Goal: Communication & Community: Share content

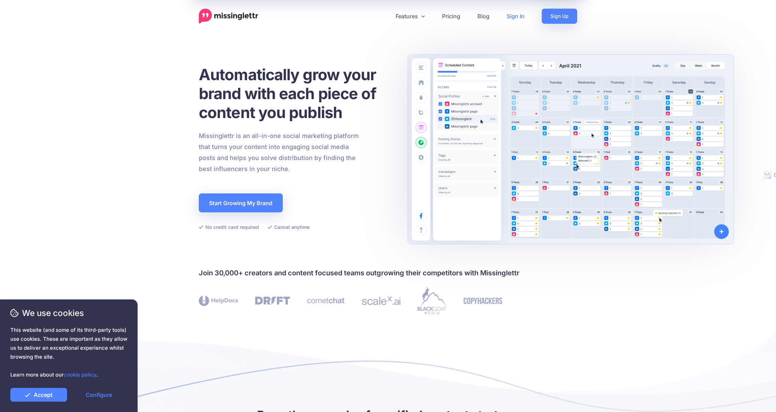
click at [516, 17] on link "Sign In" at bounding box center [515, 16] width 35 height 15
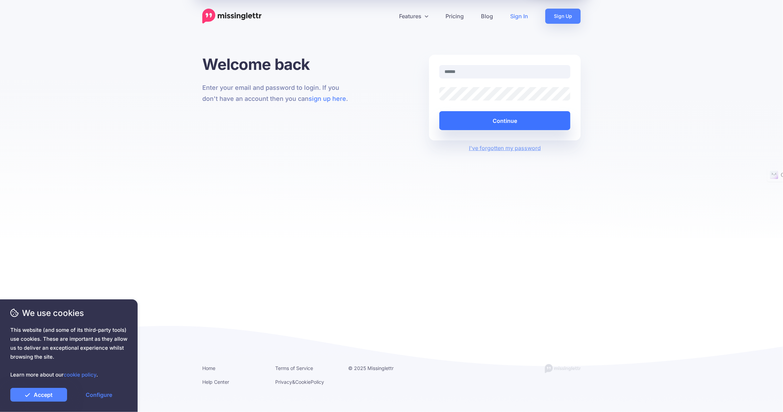
type input "**********"
click at [498, 121] on button "Continue" at bounding box center [504, 120] width 131 height 19
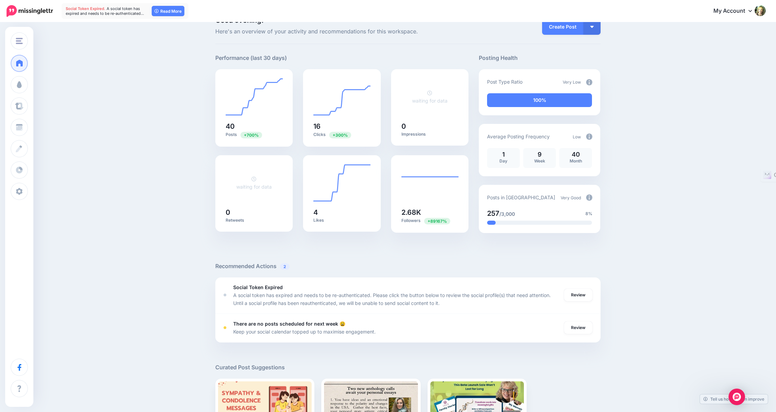
scroll to position [19, 0]
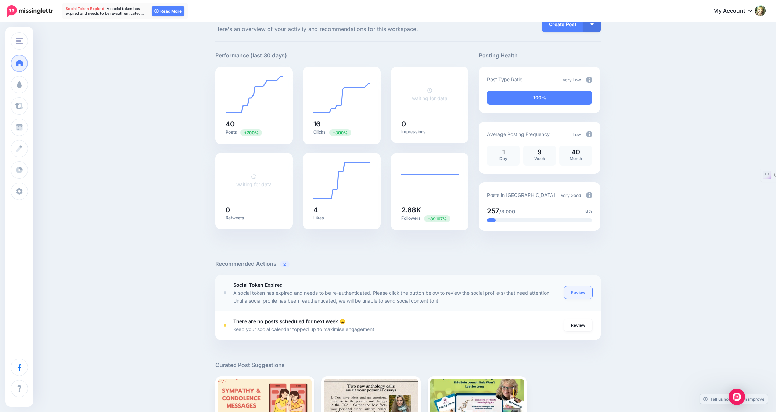
click at [577, 289] on link "Review" at bounding box center [578, 292] width 28 height 12
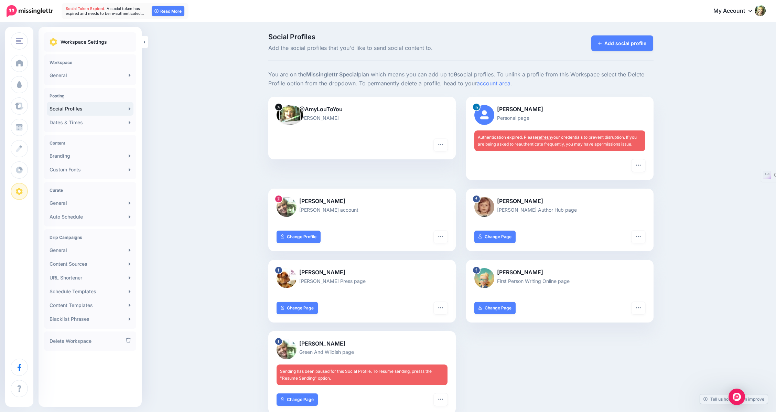
click at [622, 142] on link "permissions issue" at bounding box center [614, 143] width 34 height 5
click at [643, 167] on button "button" at bounding box center [638, 165] width 14 height 12
click at [716, 137] on div "Social Profiles Add the social profiles that you'd like to send social content …" at bounding box center [388, 324] width 776 height 603
click at [440, 398] on button "button" at bounding box center [441, 399] width 14 height 12
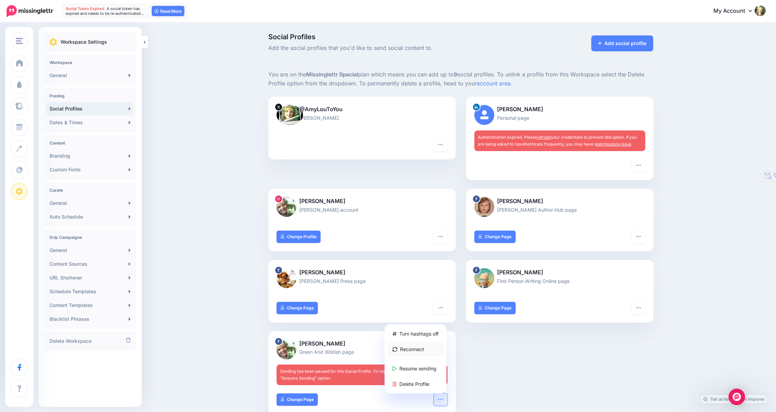
click at [408, 347] on link "Reconnect" at bounding box center [415, 348] width 56 height 13
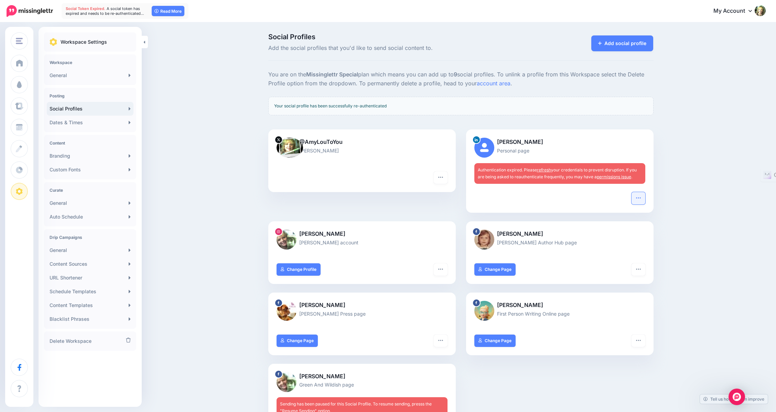
click at [639, 197] on icon "button" at bounding box center [638, 197] width 4 height 1
click at [587, 245] on link "Reconnect" at bounding box center [602, 245] width 79 height 13
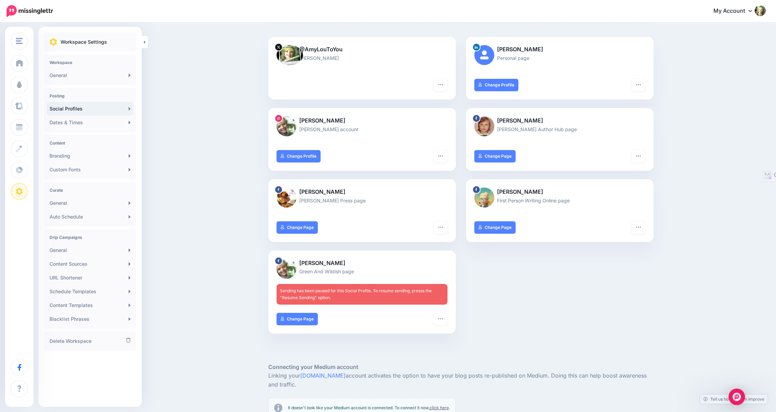
scroll to position [100, 0]
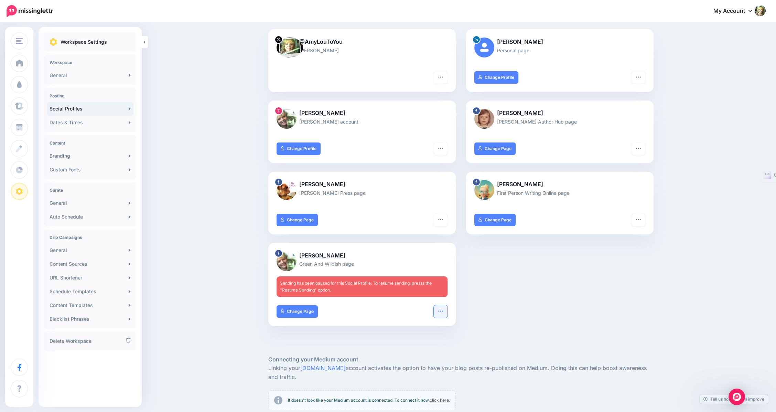
click at [447, 312] on button "button" at bounding box center [441, 311] width 14 height 12
click at [412, 362] on link "Resume sending" at bounding box center [415, 362] width 56 height 13
click at [738, 285] on div "Social Profiles Add the social profiles that you'd like to send social content …" at bounding box center [388, 230] width 776 height 615
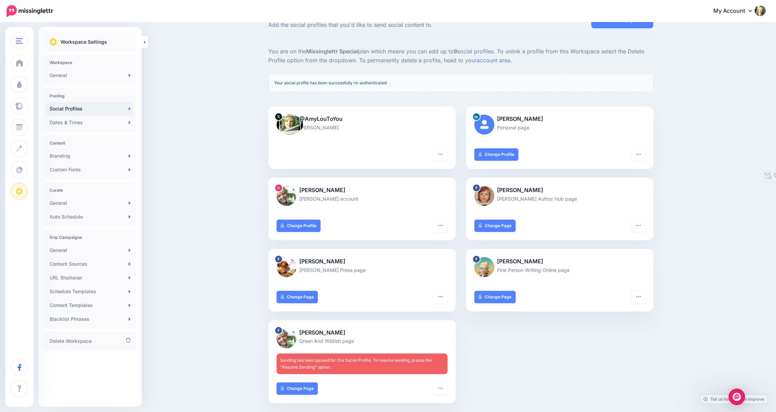
scroll to position [0, 0]
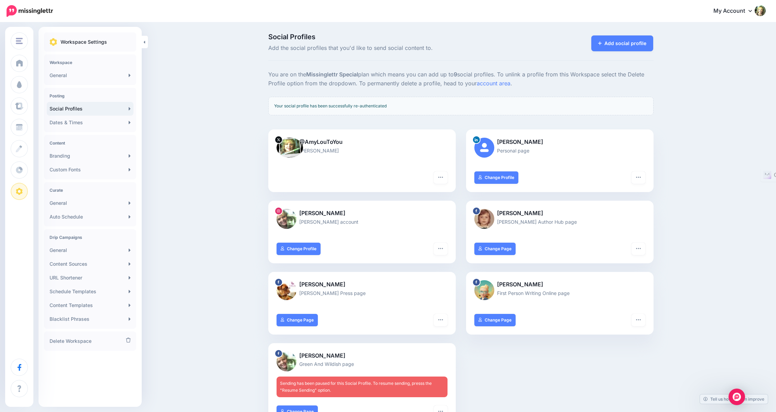
click at [176, 141] on div "Social Profiles Add the social profiles that you'd like to send social content …" at bounding box center [388, 330] width 776 height 615
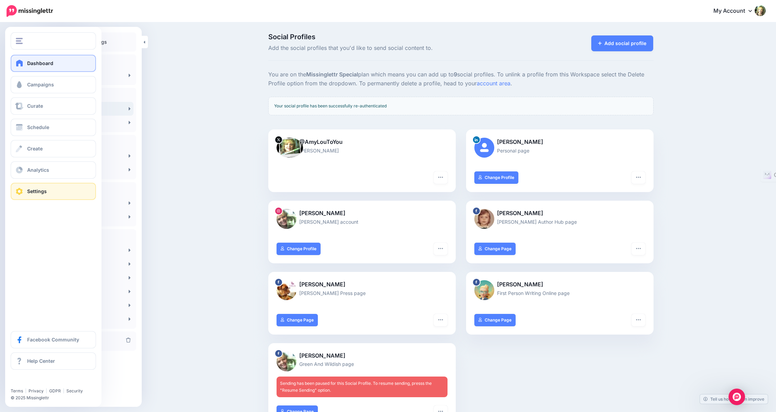
click at [31, 65] on span "Dashboard" at bounding box center [40, 63] width 26 height 6
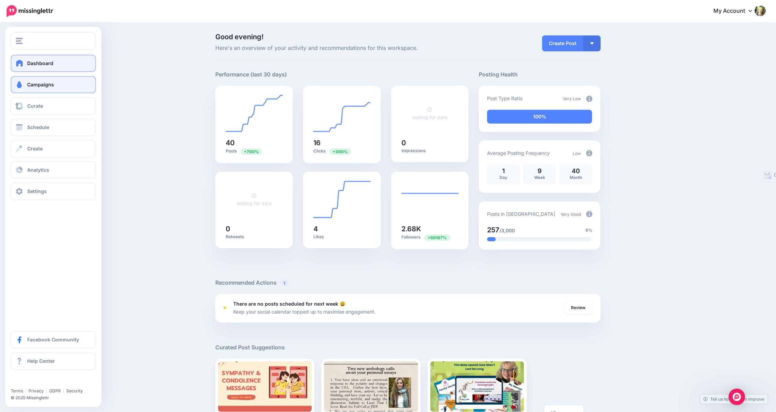
click at [33, 85] on span "Campaigns" at bounding box center [40, 85] width 27 height 6
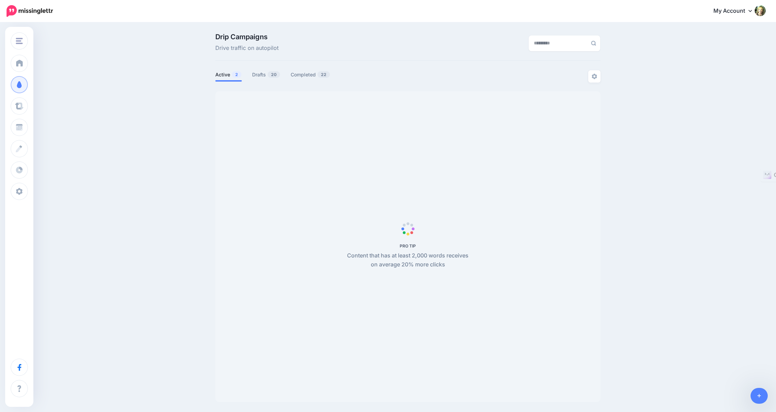
click at [44, 85] on div "Drip Campaigns Drive traffic on autopilot Active 2 20 22" at bounding box center [388, 220] width 776 height 394
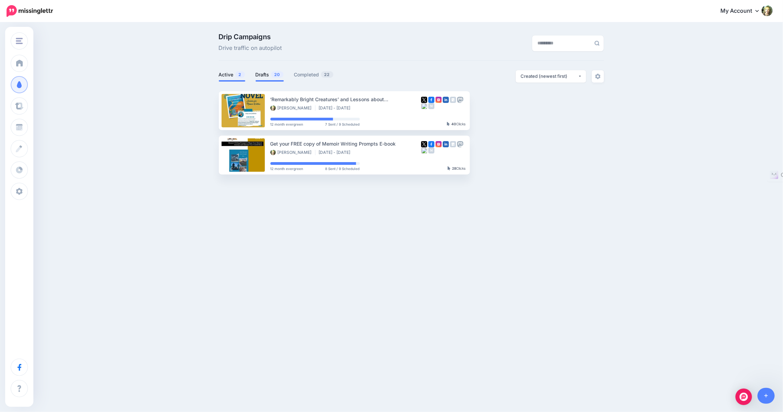
click at [265, 74] on link "Drafts 20" at bounding box center [270, 75] width 28 height 8
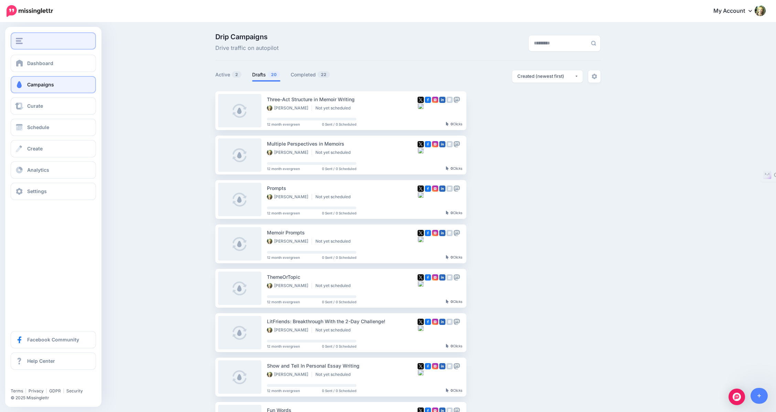
click at [20, 43] on img "button" at bounding box center [19, 41] width 7 height 6
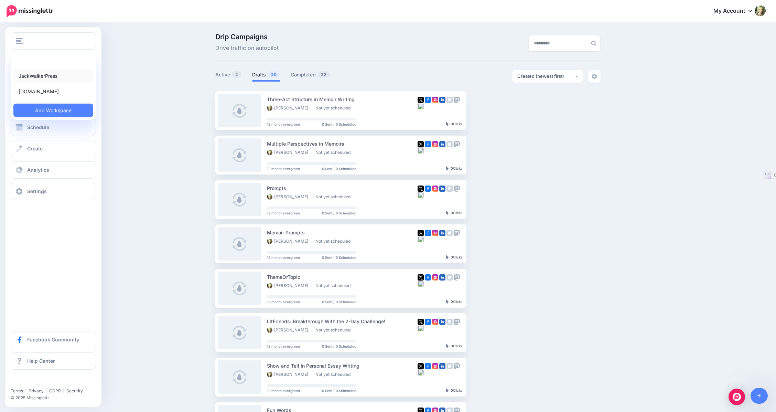
click at [29, 77] on link "JackWalkerPress" at bounding box center [53, 75] width 80 height 13
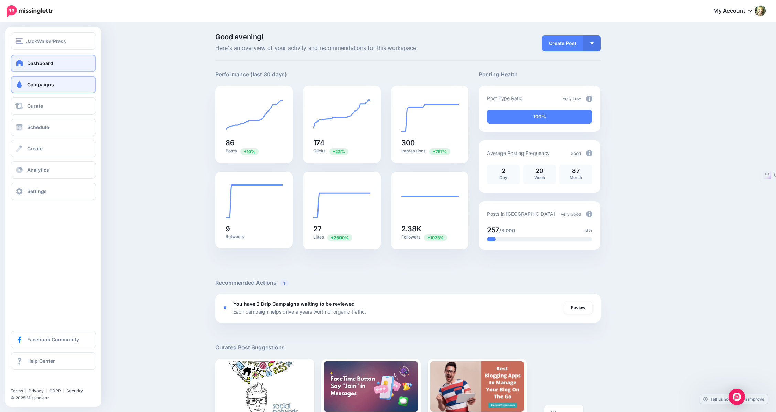
click at [29, 88] on link "Campaigns" at bounding box center [53, 84] width 85 height 17
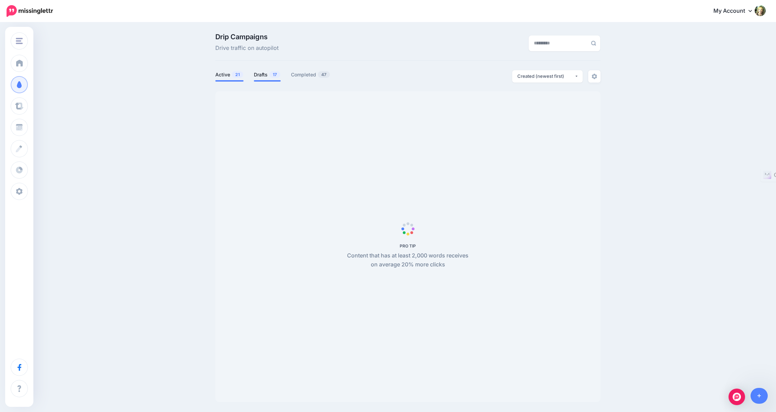
click at [272, 76] on link "Drafts 17" at bounding box center [267, 75] width 27 height 8
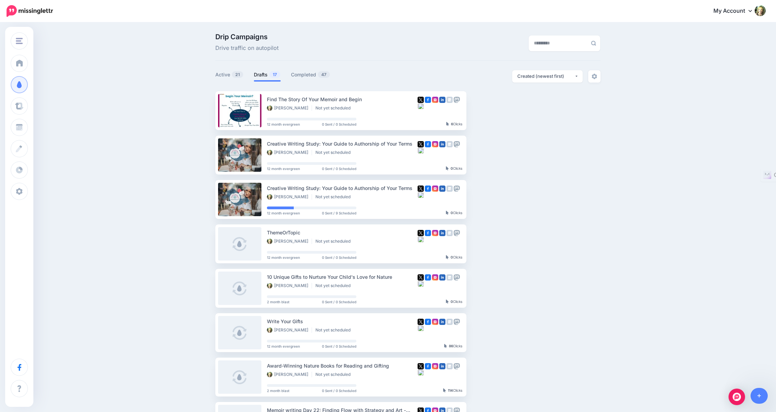
click at [269, 74] on link "Drafts 17" at bounding box center [267, 75] width 27 height 8
click at [228, 74] on link "Active 21" at bounding box center [229, 75] width 28 height 8
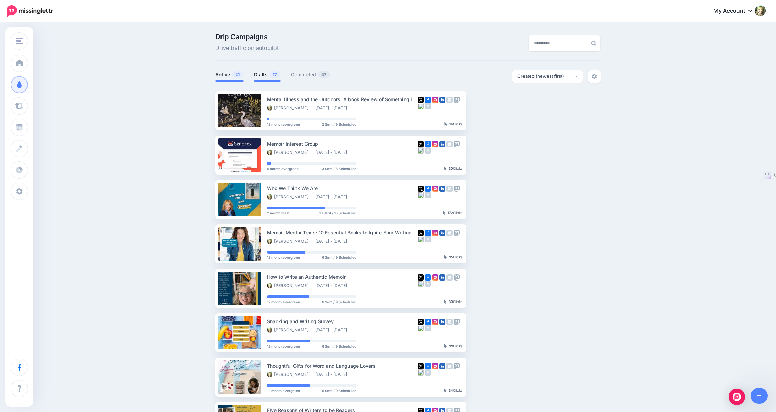
click at [263, 73] on link "Drafts 17" at bounding box center [267, 75] width 27 height 8
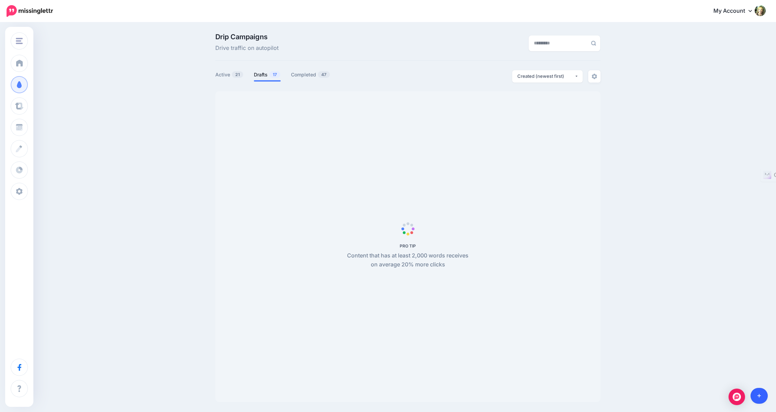
click at [759, 397] on icon at bounding box center [759, 396] width 4 height 4
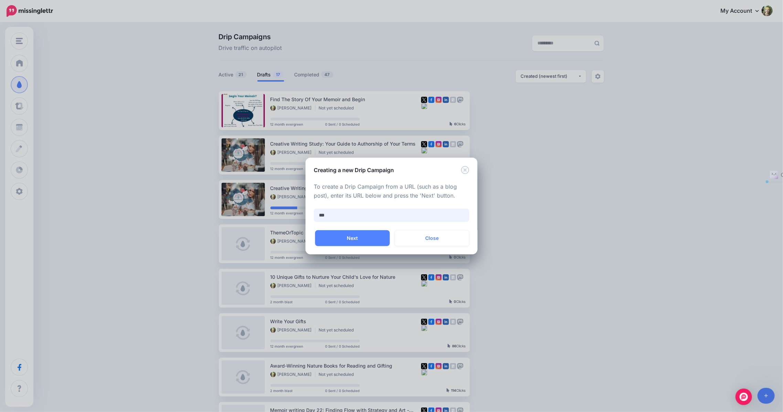
drag, startPoint x: 338, startPoint y: 215, endPoint x: 304, endPoint y: 213, distance: 33.7
click at [304, 213] on div "Creating a new Drip Campaign To create a Drip Campaign from a URL (such as a bl…" at bounding box center [391, 206] width 783 height 412
paste input "**********"
type input "**********"
click at [360, 235] on button "Next" at bounding box center [352, 238] width 75 height 16
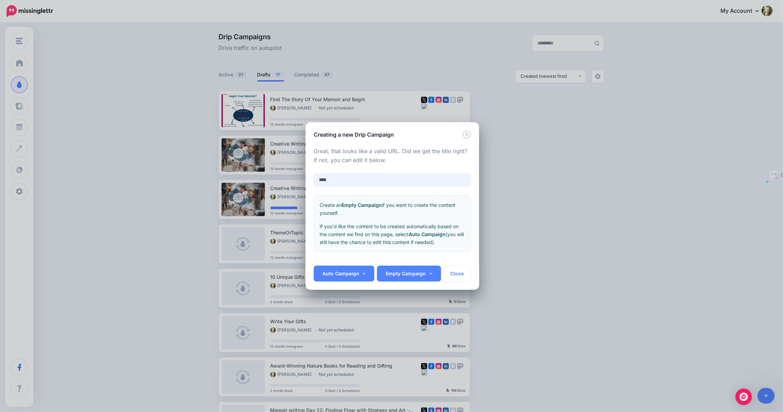
drag, startPoint x: 339, startPoint y: 180, endPoint x: 295, endPoint y: 171, distance: 45.3
click at [295, 171] on div "**********" at bounding box center [391, 206] width 783 height 412
type input "**********"
click at [337, 275] on link "Auto Campaign" at bounding box center [344, 274] width 61 height 16
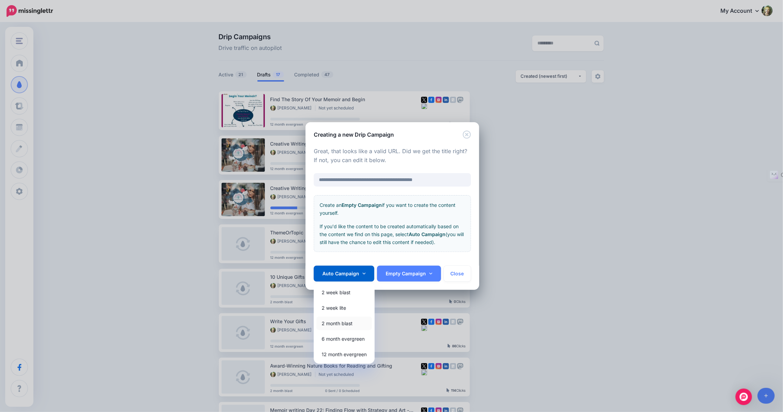
click at [330, 323] on link "2 month blast" at bounding box center [343, 322] width 55 height 13
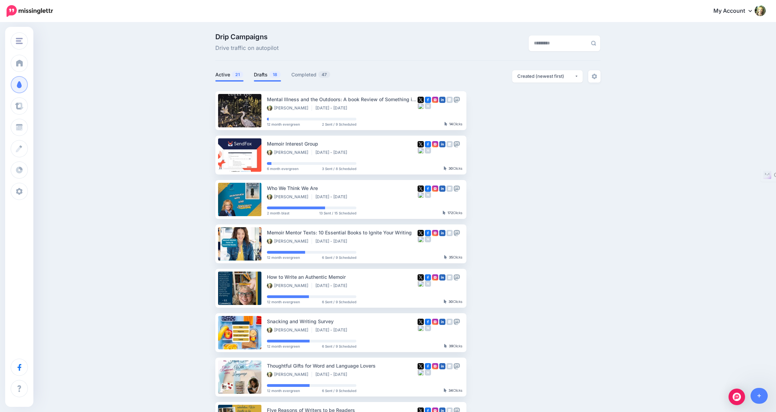
click at [262, 74] on link "Drafts 18" at bounding box center [267, 75] width 27 height 8
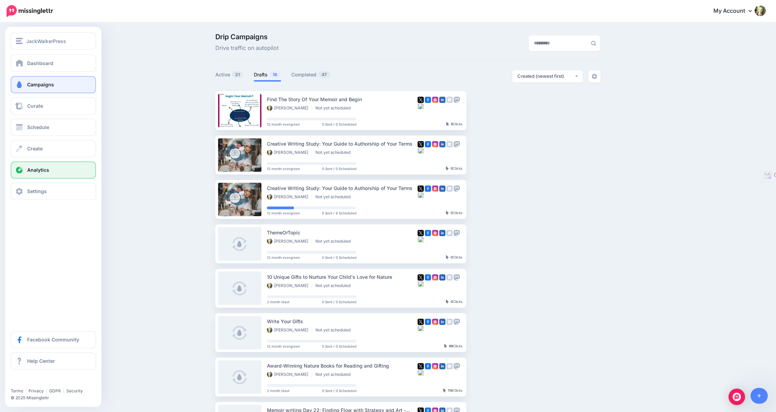
click at [23, 170] on span at bounding box center [19, 169] width 9 height 7
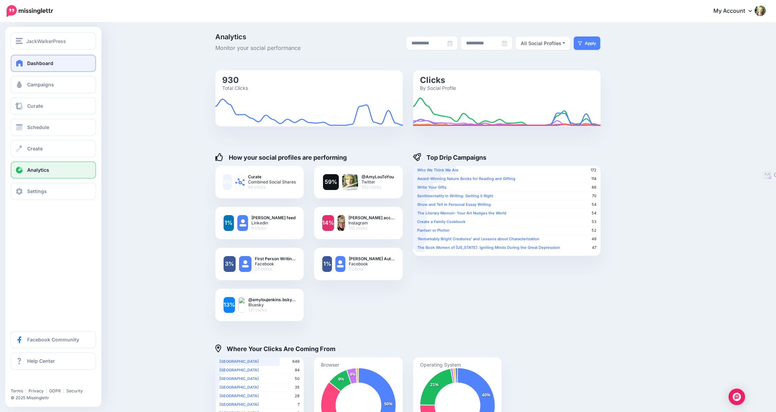
click at [19, 63] on span at bounding box center [19, 62] width 9 height 7
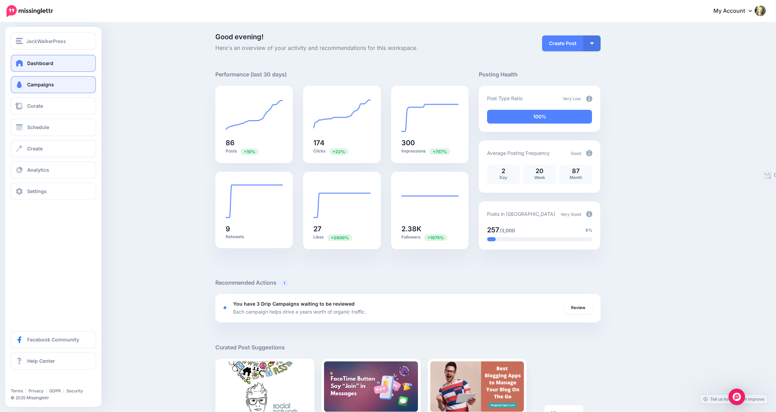
click at [40, 88] on link "Campaigns" at bounding box center [53, 84] width 85 height 17
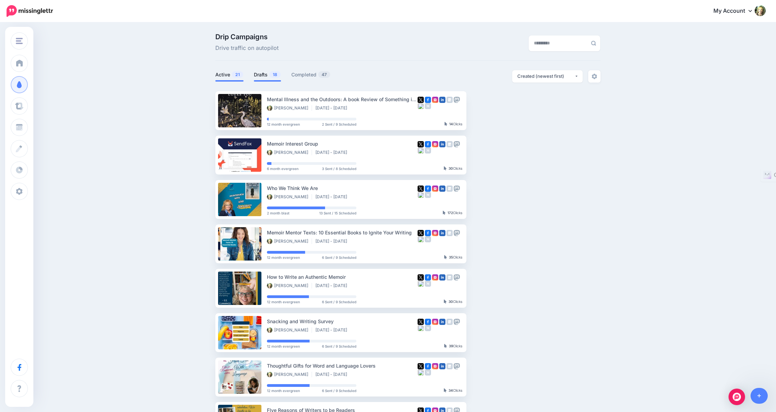
click at [266, 78] on link "Drafts 18" at bounding box center [267, 75] width 27 height 8
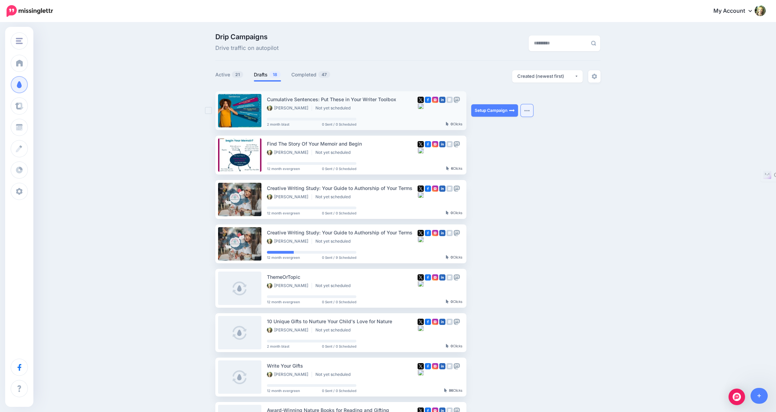
click at [531, 112] on button "button" at bounding box center [527, 110] width 12 height 12
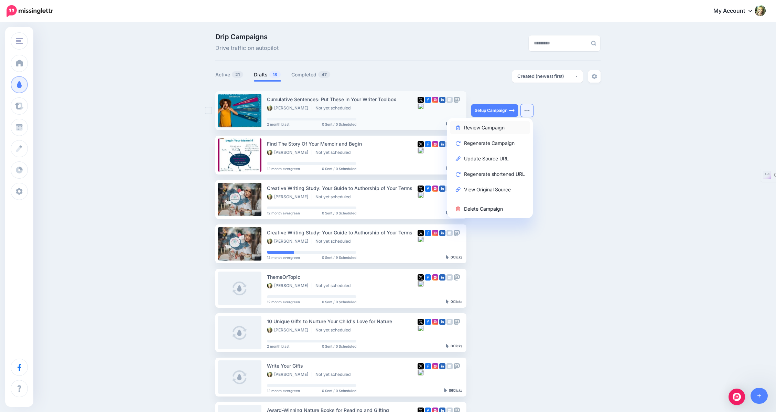
click at [495, 128] on link "Review Campaign" at bounding box center [490, 127] width 80 height 13
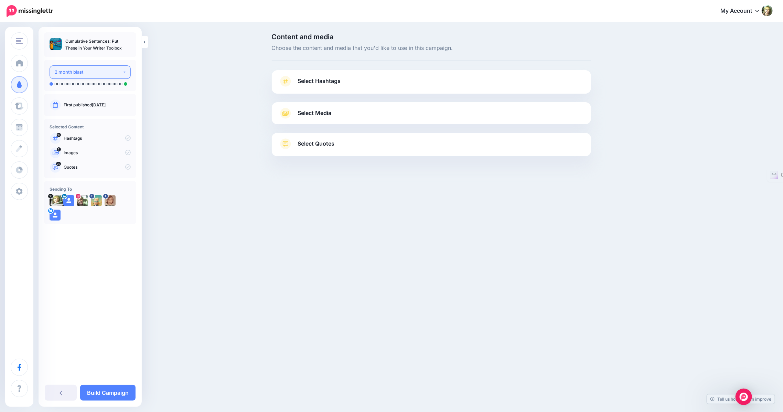
click at [122, 75] on button "2 month blast" at bounding box center [90, 71] width 81 height 13
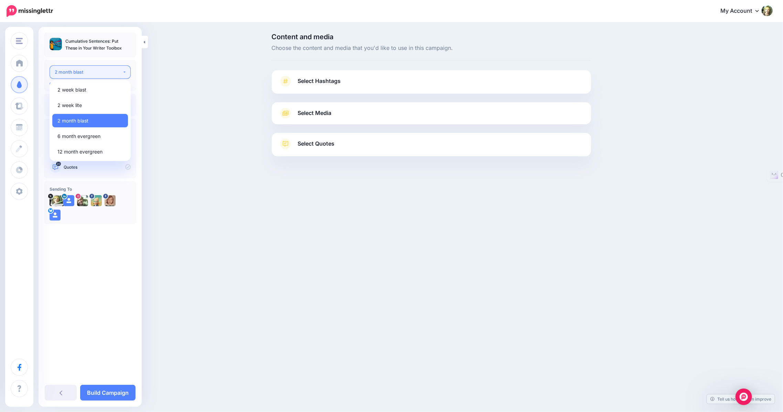
click at [120, 75] on div "2 month blast" at bounding box center [89, 72] width 68 height 8
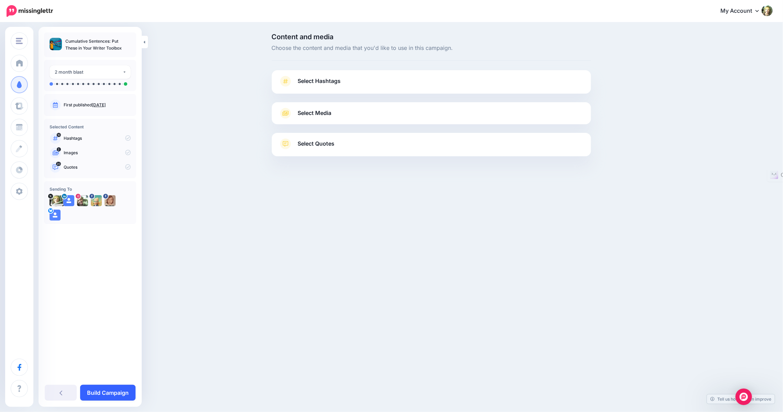
click at [104, 396] on link "Build Campaign" at bounding box center [107, 393] width 55 height 16
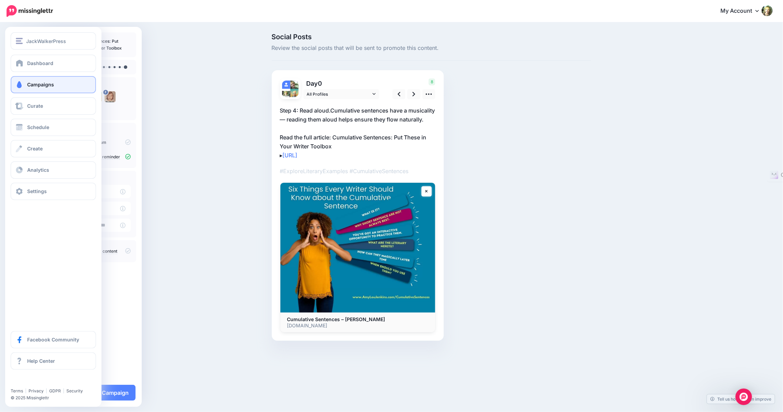
click at [40, 85] on span "Campaigns" at bounding box center [40, 85] width 27 height 6
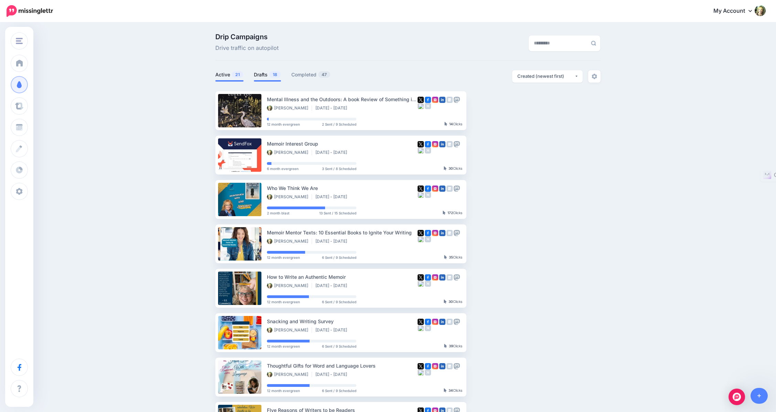
click at [269, 76] on link "Drafts 18" at bounding box center [267, 75] width 27 height 8
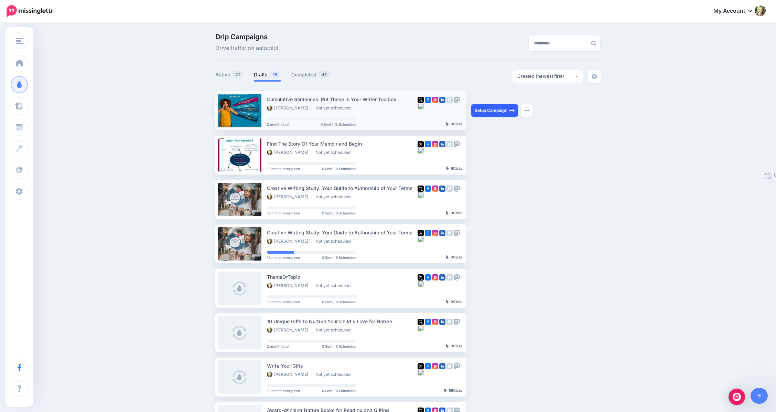
click at [483, 109] on link "Setup Campaign" at bounding box center [494, 110] width 47 height 12
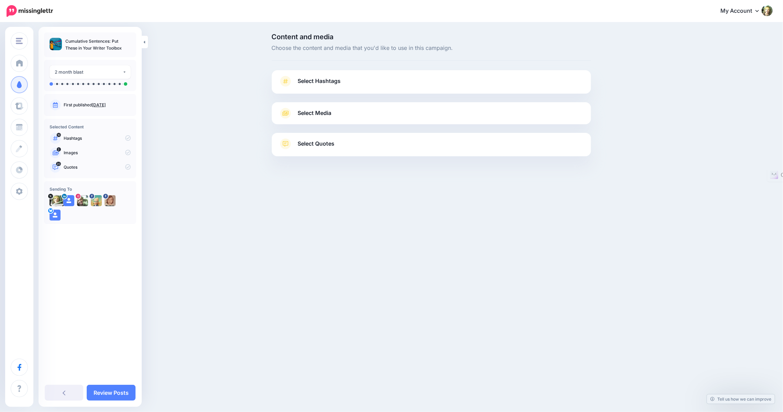
click at [316, 78] on span "Select Hashtags" at bounding box center [319, 80] width 43 height 9
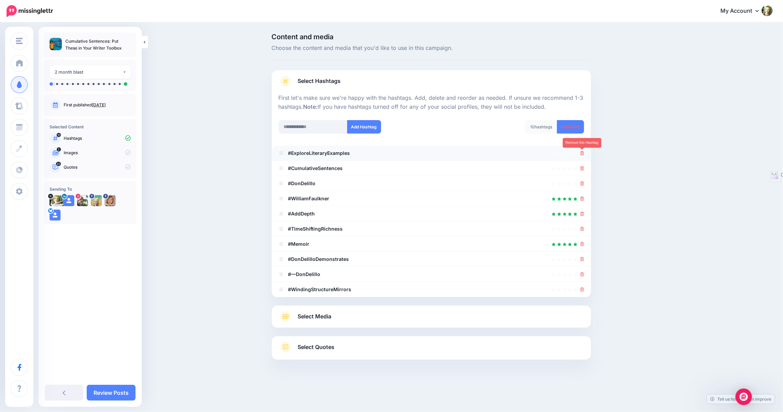
click at [582, 151] on icon at bounding box center [582, 153] width 4 height 4
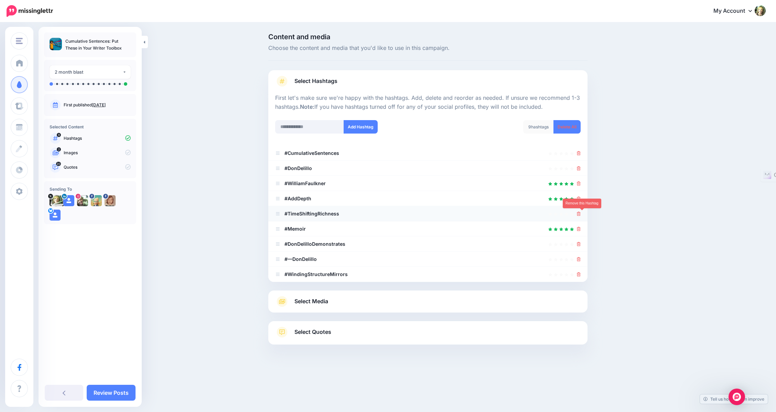
click at [581, 213] on icon at bounding box center [579, 214] width 4 height 4
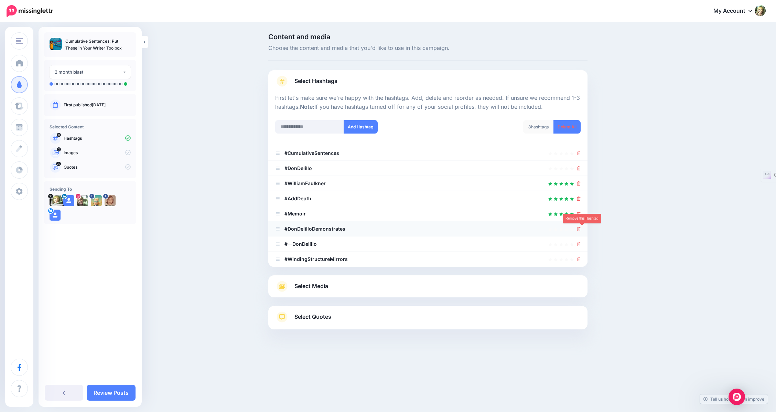
click at [581, 229] on icon at bounding box center [579, 229] width 4 height 4
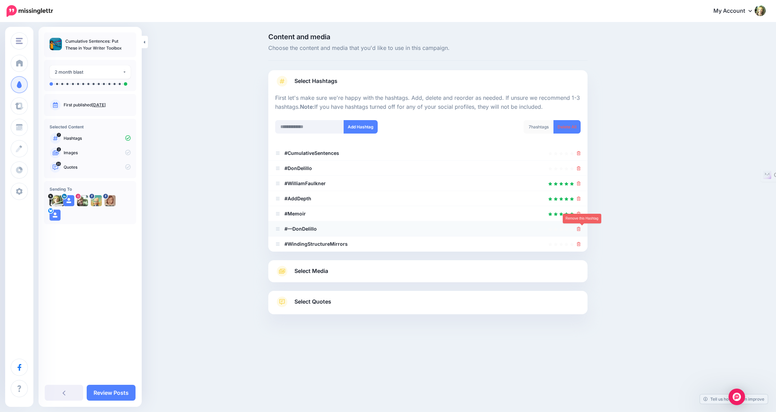
click at [581, 229] on icon at bounding box center [579, 229] width 4 height 4
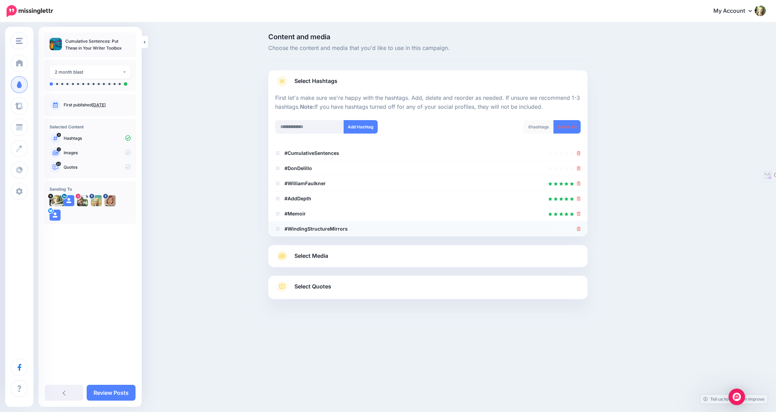
click at [354, 230] on div at bounding box center [427, 229] width 305 height 8
click at [580, 227] on div at bounding box center [427, 229] width 305 height 8
click at [581, 228] on icon at bounding box center [579, 229] width 4 height 4
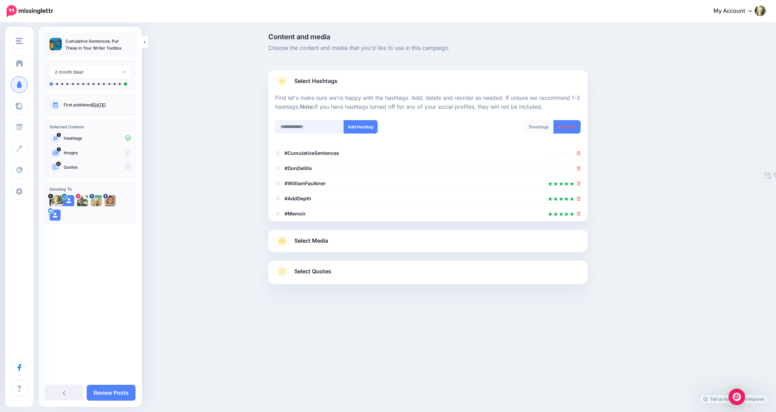
click at [311, 130] on input "text" at bounding box center [309, 126] width 69 height 13
type input "**********"
click at [360, 125] on button "Add Hashtag" at bounding box center [361, 126] width 34 height 13
click at [297, 126] on input "text" at bounding box center [309, 126] width 69 height 13
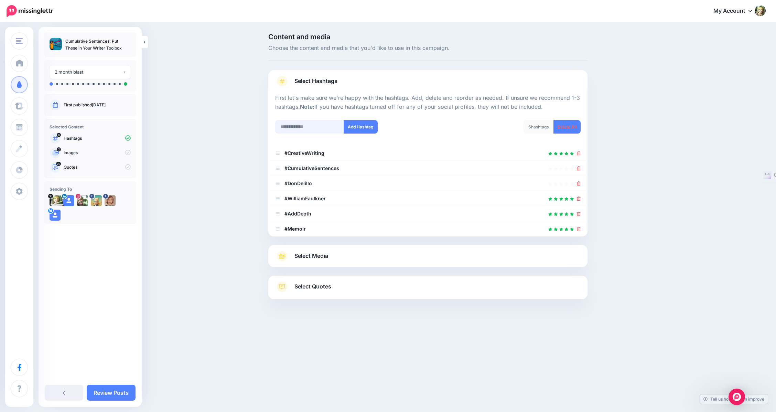
scroll to position [10, 0]
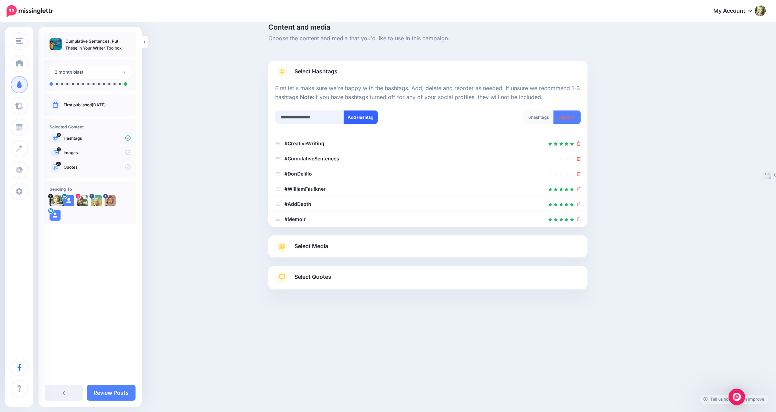
type input "**********"
click at [353, 120] on button "Add Hashtag" at bounding box center [361, 116] width 34 height 13
click at [307, 246] on span "Select Media" at bounding box center [311, 245] width 34 height 9
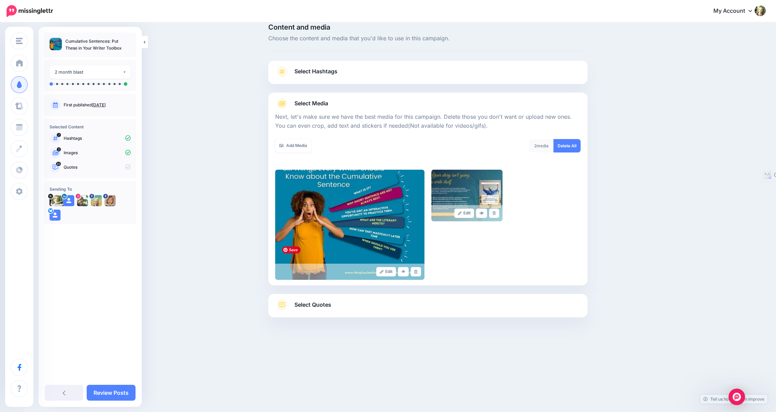
scroll to position [0, 0]
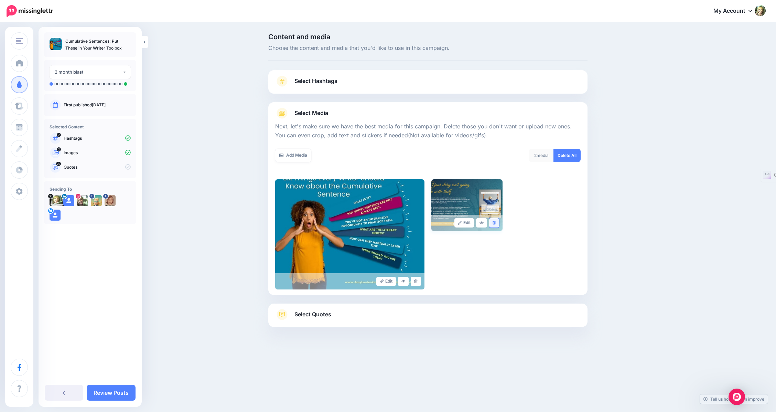
click at [496, 221] on icon at bounding box center [494, 223] width 3 height 4
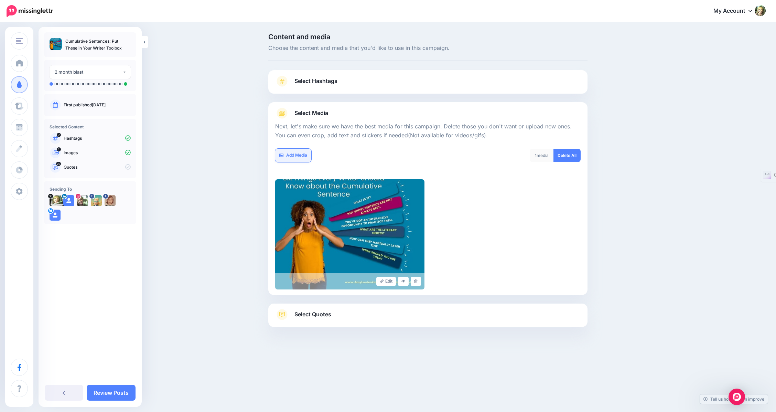
click at [290, 154] on link "Add Media" at bounding box center [293, 155] width 36 height 13
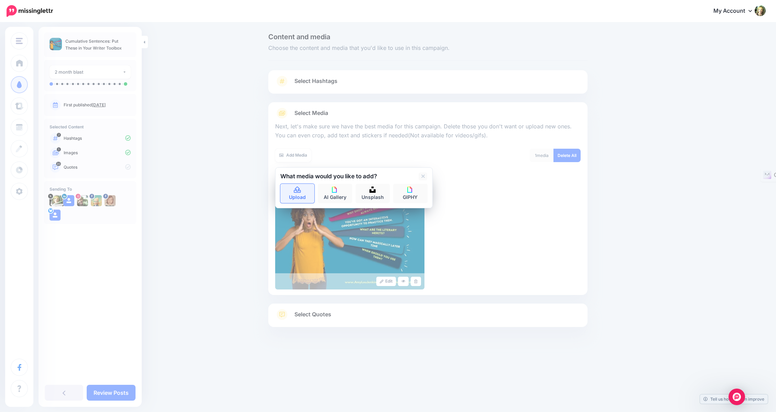
click at [299, 194] on link "Upload" at bounding box center [297, 193] width 34 height 19
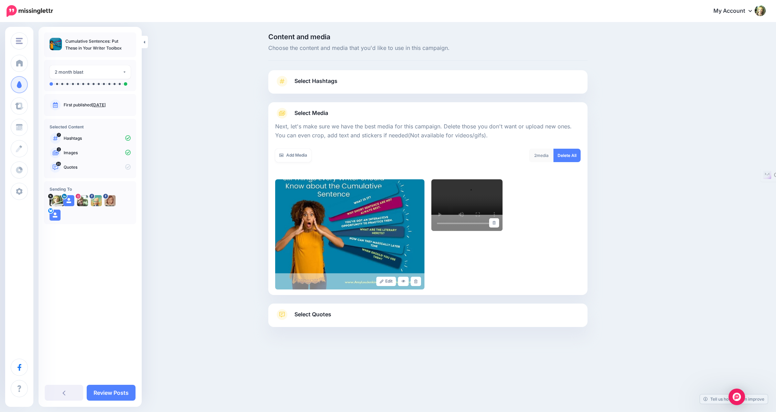
scroll to position [10, 0]
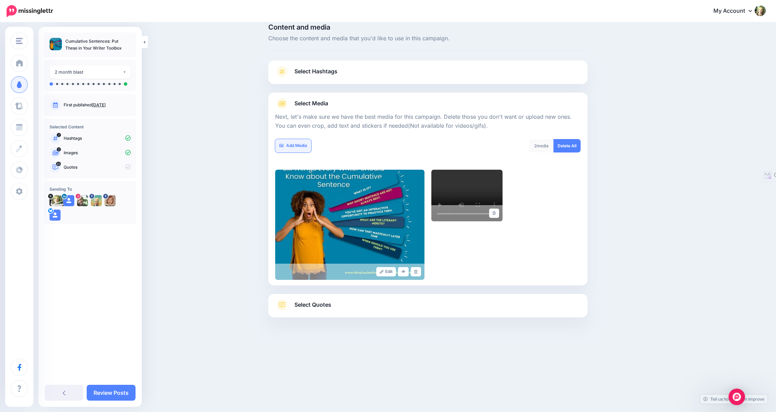
click at [300, 144] on link "Add Media" at bounding box center [293, 145] width 36 height 13
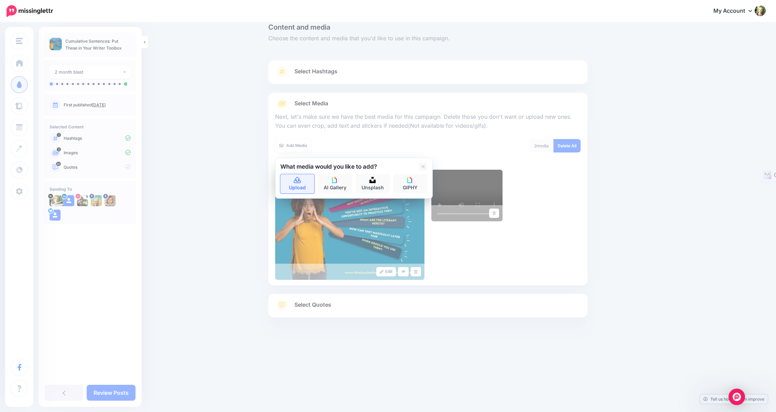
click at [299, 183] on icon at bounding box center [297, 180] width 8 height 6
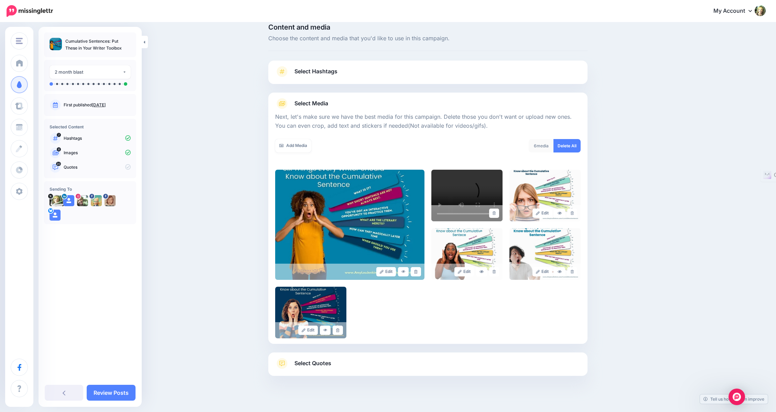
scroll to position [28, 0]
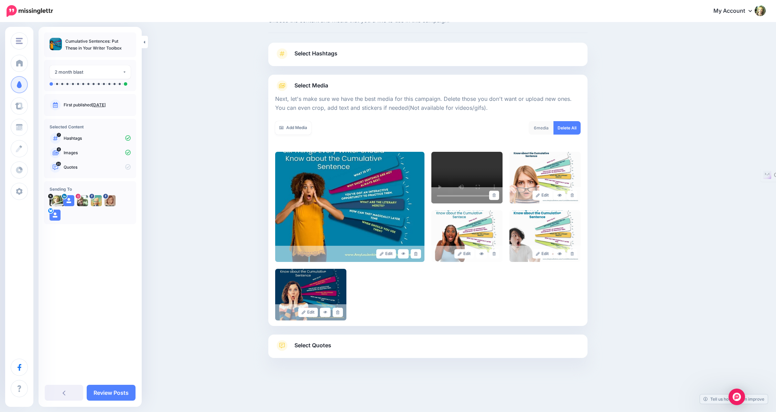
click at [314, 345] on span "Select Quotes" at bounding box center [312, 344] width 37 height 9
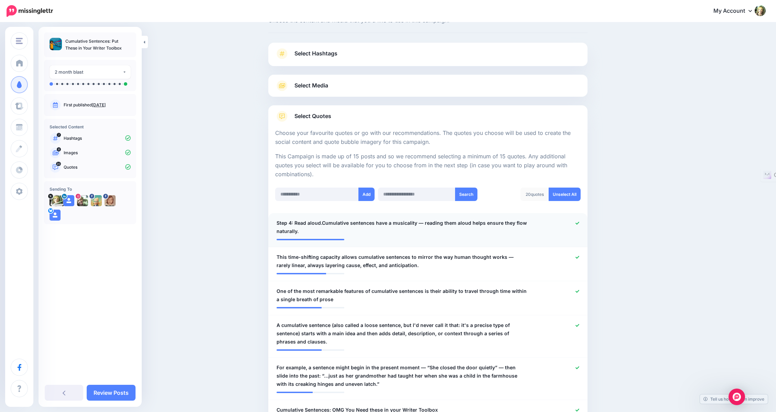
click at [579, 224] on icon at bounding box center [577, 223] width 4 height 4
click at [579, 255] on icon at bounding box center [577, 257] width 4 height 4
click at [578, 286] on li "**********" at bounding box center [427, 298] width 319 height 34
click at [579, 325] on icon at bounding box center [577, 325] width 4 height 3
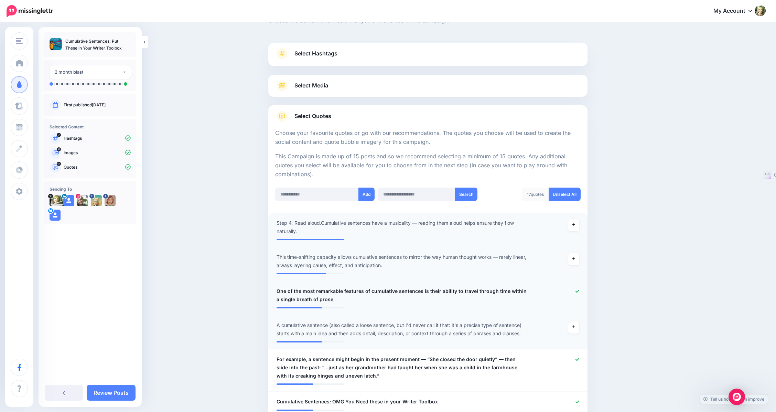
click at [579, 290] on icon at bounding box center [577, 291] width 4 height 4
click at [579, 357] on icon at bounding box center [577, 359] width 4 height 4
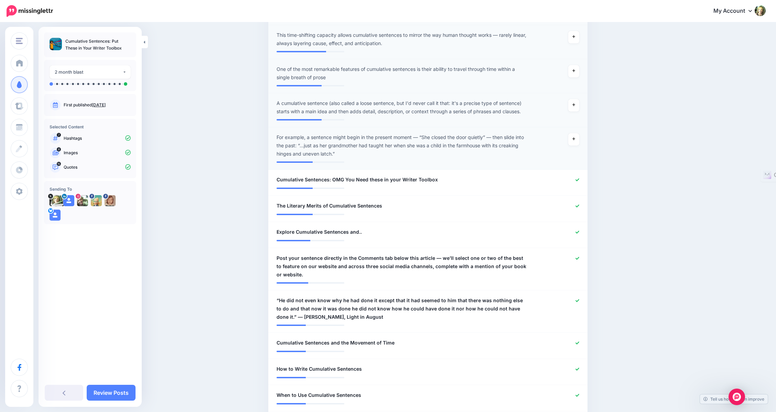
scroll to position [251, 0]
click at [579, 299] on icon at bounding box center [577, 298] width 4 height 3
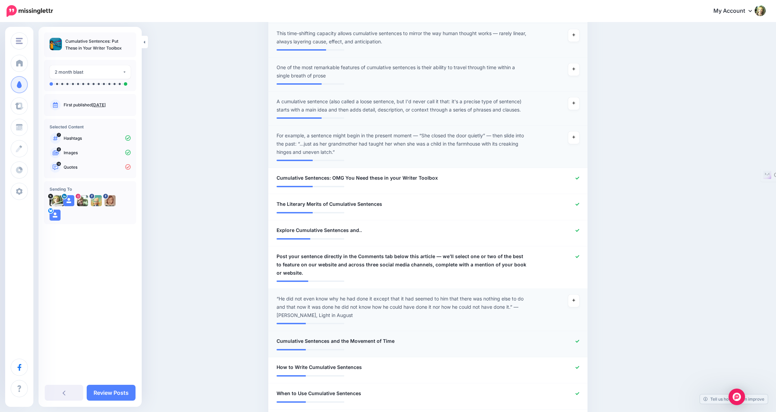
click at [579, 339] on icon at bounding box center [577, 341] width 4 height 4
click at [579, 370] on icon at bounding box center [577, 371] width 4 height 4
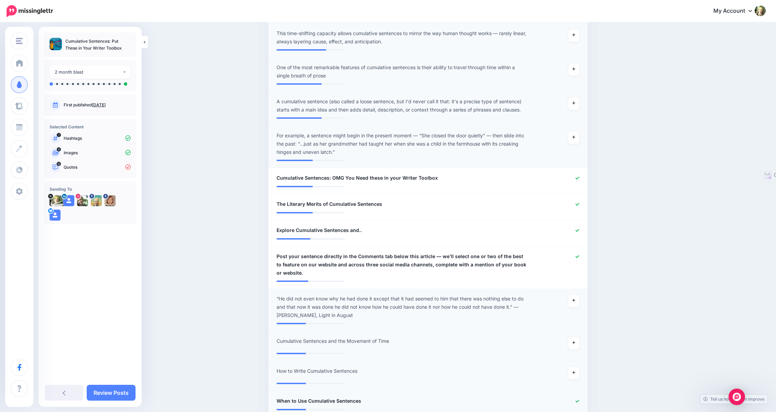
click at [579, 399] on icon at bounding box center [577, 401] width 4 height 4
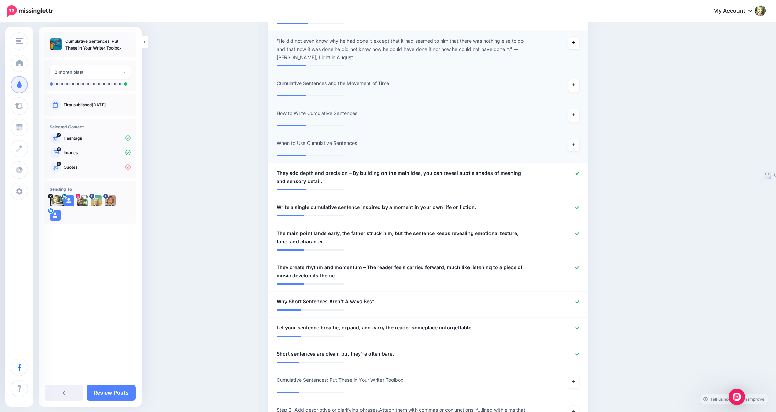
scroll to position [510, 0]
click at [579, 170] on icon at bounding box center [577, 171] width 4 height 3
click at [583, 206] on div at bounding box center [558, 205] width 52 height 9
click at [579, 230] on icon at bounding box center [577, 232] width 4 height 4
click at [579, 264] on icon at bounding box center [577, 266] width 4 height 4
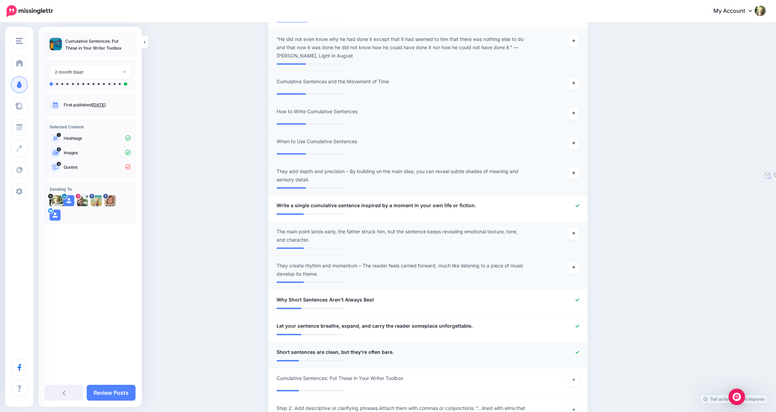
click at [579, 351] on icon at bounding box center [577, 352] width 4 height 4
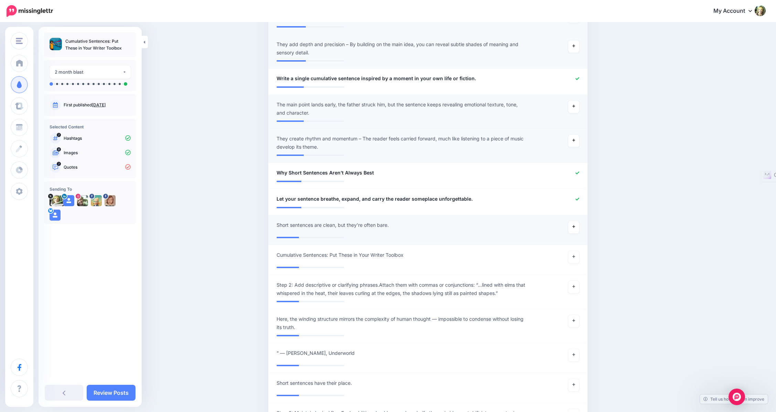
scroll to position [648, 0]
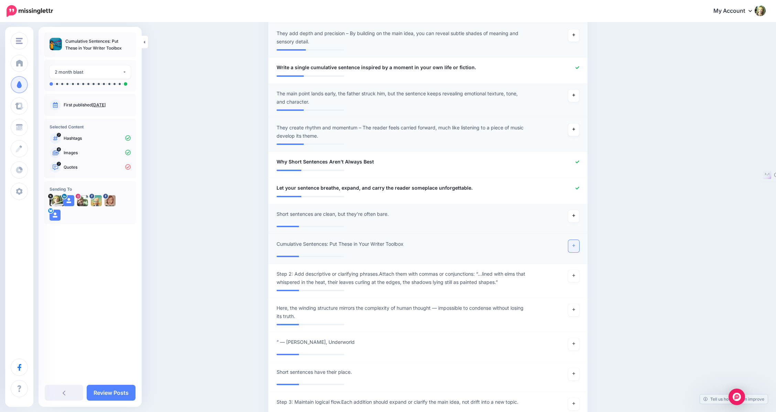
click at [575, 245] on icon at bounding box center [573, 245] width 3 height 4
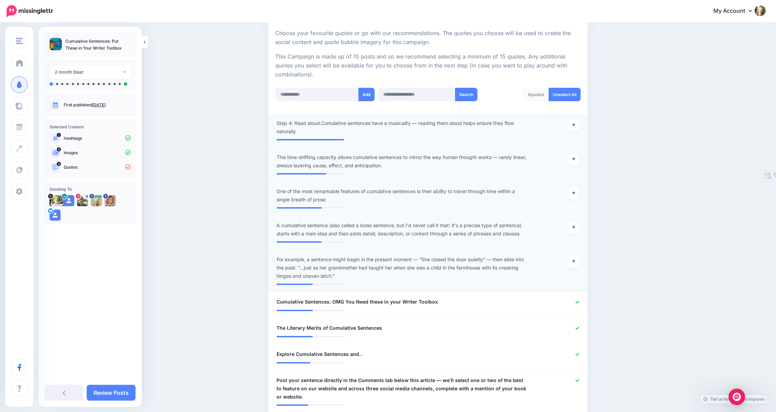
scroll to position [0, 0]
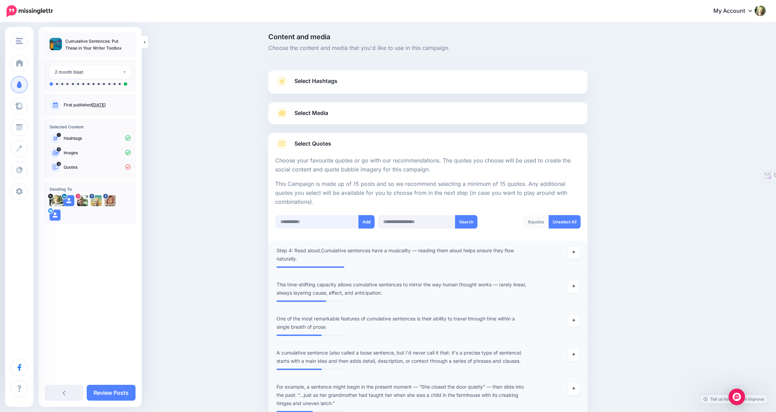
click at [314, 222] on input "text" at bounding box center [317, 221] width 84 height 13
type input "*"
type input "**********"
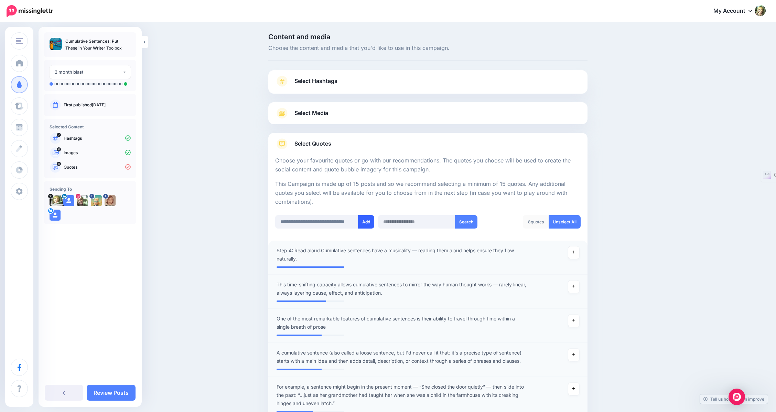
click at [369, 221] on button "Add" at bounding box center [366, 221] width 16 height 13
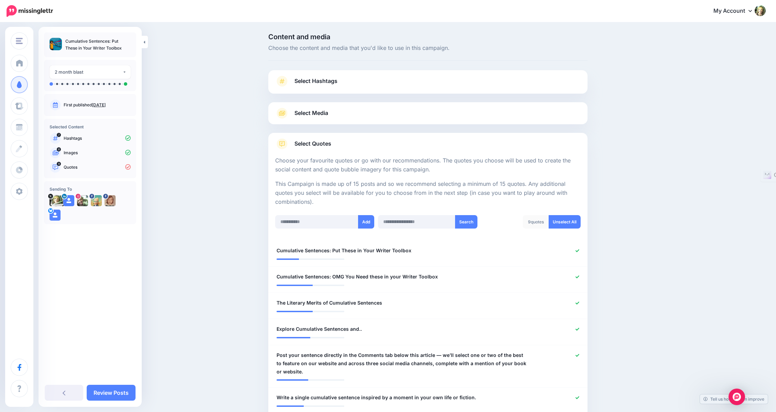
scroll to position [240, 0]
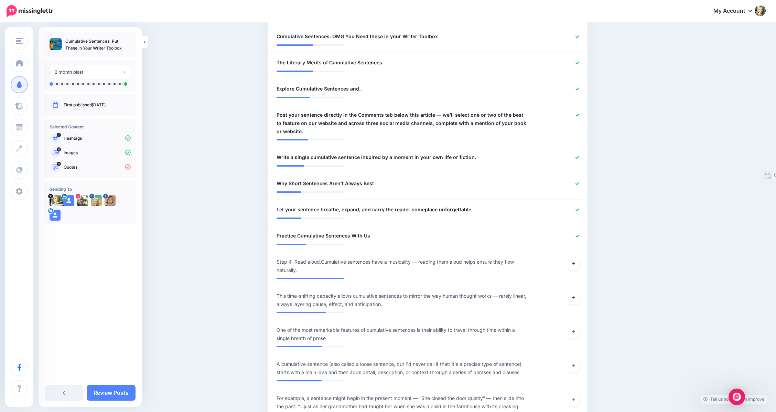
click at [324, 218] on li "**********" at bounding box center [427, 212] width 319 height 26
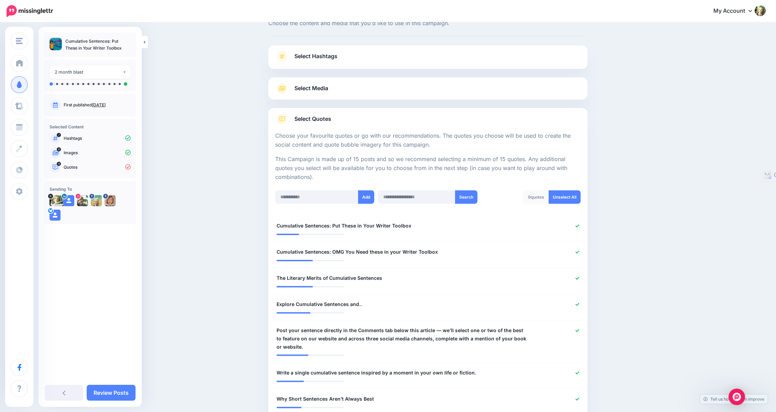
scroll to position [0, 0]
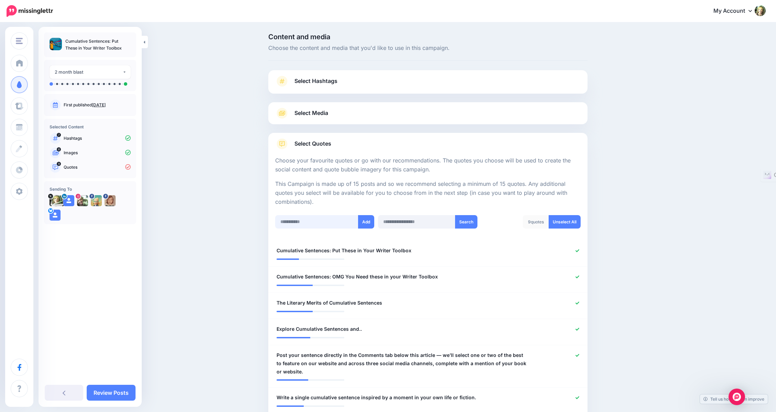
click at [308, 221] on input "text" at bounding box center [317, 221] width 84 height 13
type input "**********"
click at [369, 221] on button "Add" at bounding box center [366, 221] width 16 height 13
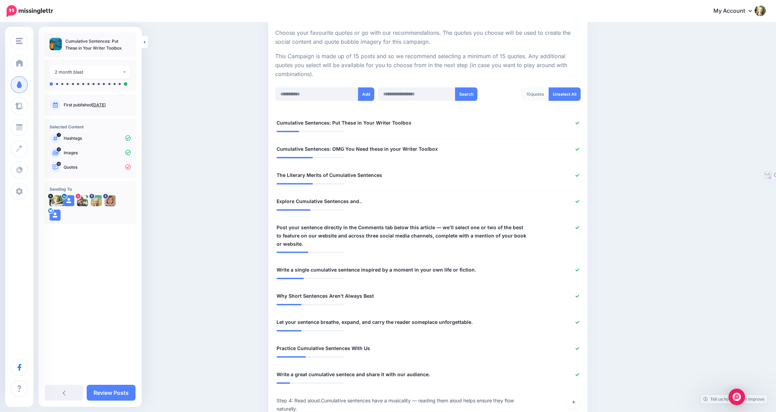
scroll to position [131, 0]
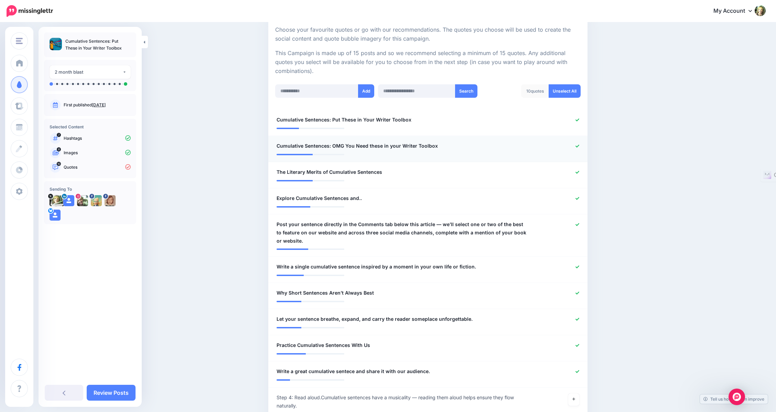
click at [448, 143] on div "**********" at bounding box center [401, 146] width 261 height 9
drag, startPoint x: 448, startPoint y: 143, endPoint x: 267, endPoint y: 143, distance: 181.2
copy span "Cumulative Sentences: OMG You Need these in your Writer Toolbox"
click at [324, 90] on input "text" at bounding box center [317, 90] width 84 height 13
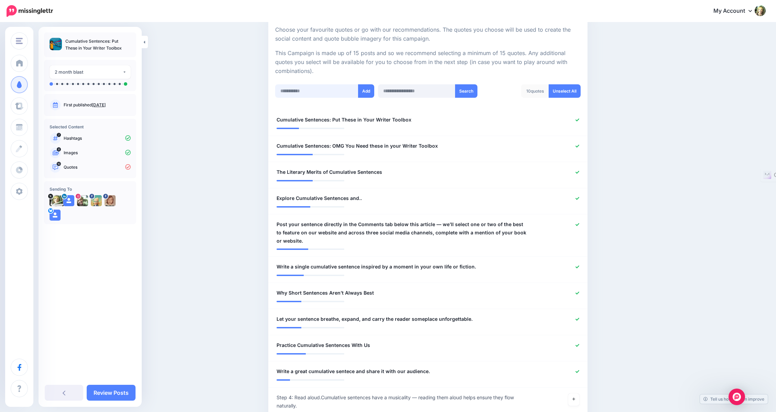
paste input "**********"
type input "**********"
click at [371, 92] on button "Add" at bounding box center [366, 90] width 16 height 13
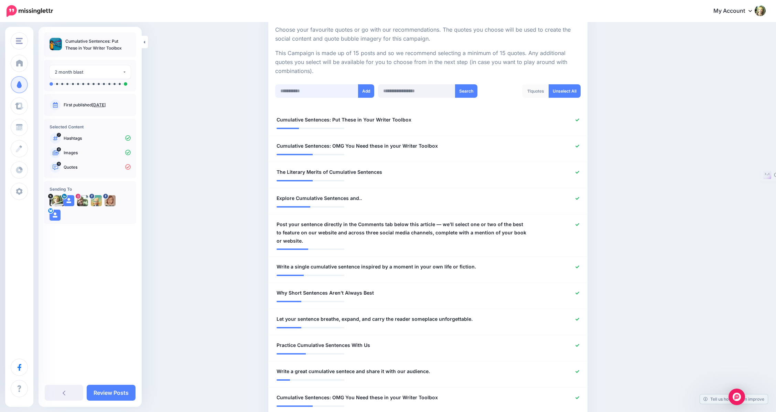
scroll to position [240, 0]
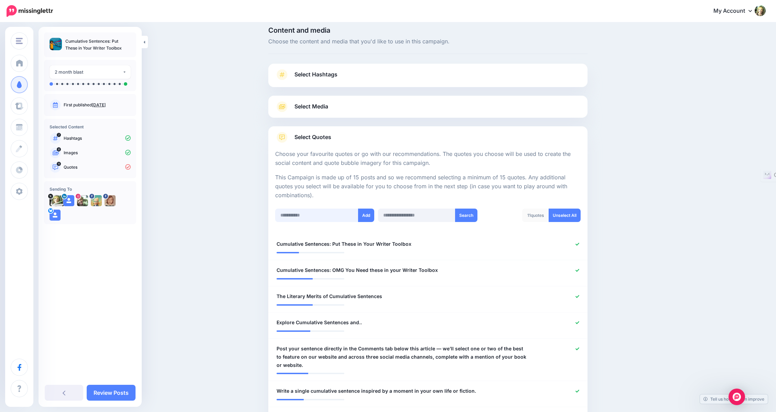
scroll to position [0, 0]
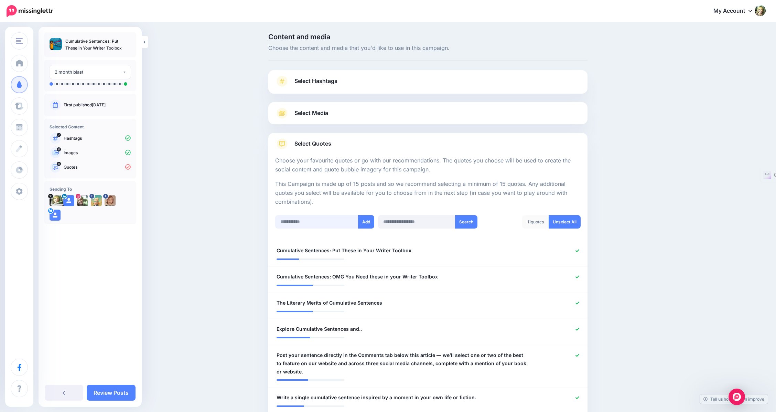
click at [309, 221] on input "text" at bounding box center [317, 221] width 84 height 13
type input "*"
paste input "**********"
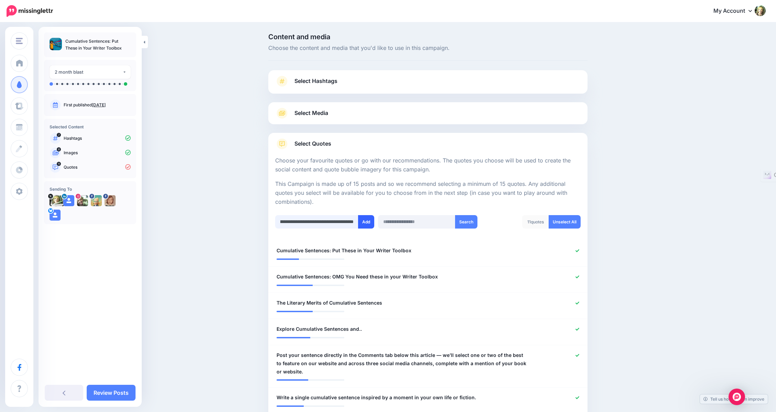
type input "**********"
click at [370, 223] on button "Add" at bounding box center [366, 221] width 16 height 13
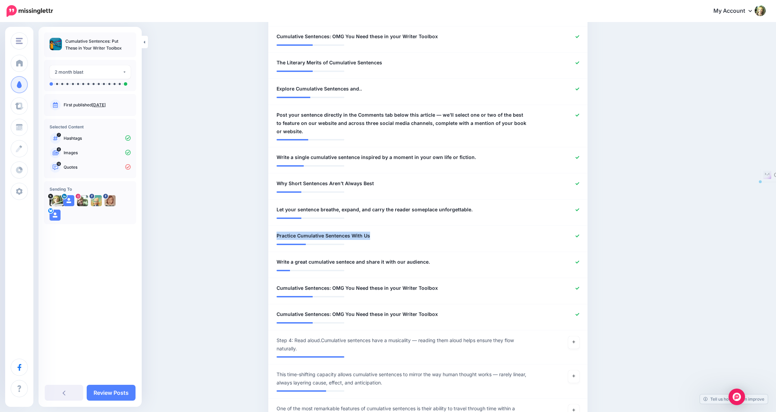
drag, startPoint x: 414, startPoint y: 235, endPoint x: 265, endPoint y: 233, distance: 148.9
copy span "Practice Cumulative Sentences With Us"
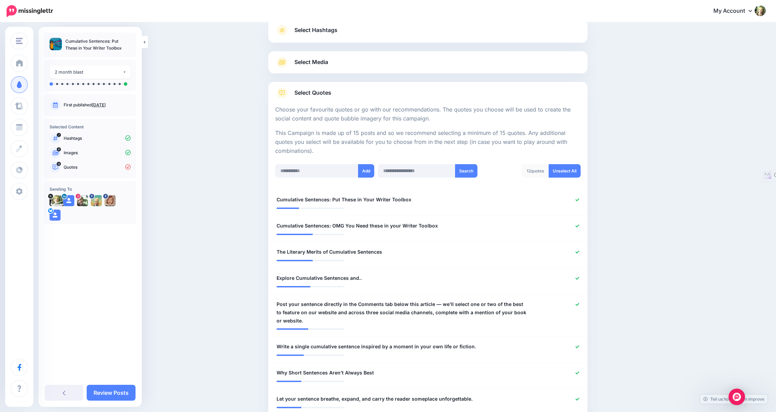
scroll to position [17, 0]
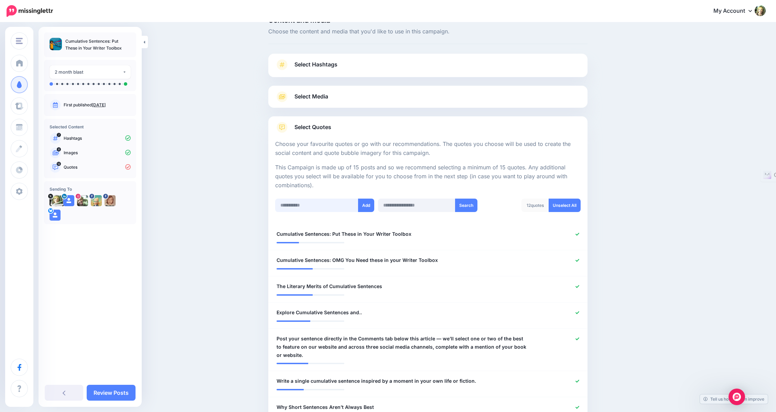
click at [330, 201] on input "text" at bounding box center [317, 204] width 84 height 13
paste input "**********"
type input "**********"
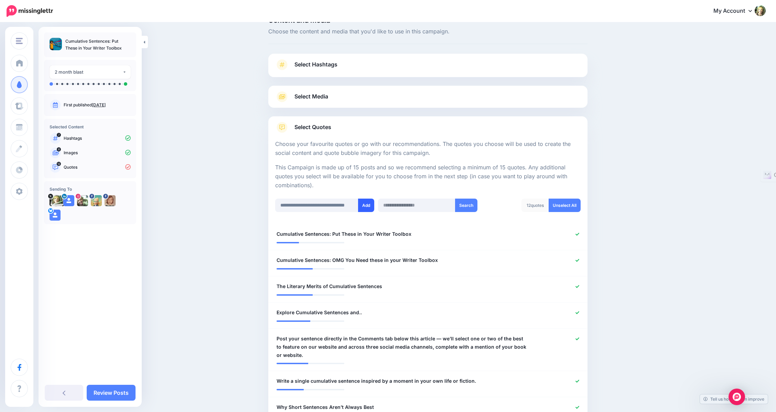
click at [371, 209] on button "Add" at bounding box center [366, 204] width 16 height 13
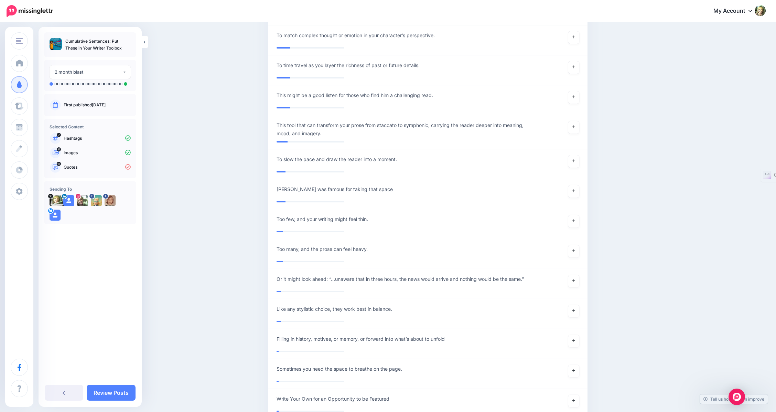
scroll to position [1579, 0]
click at [575, 400] on icon at bounding box center [573, 402] width 3 height 4
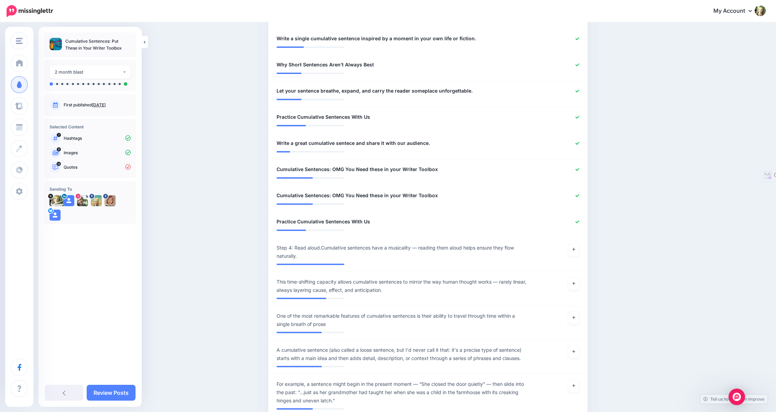
scroll to position [350, 0]
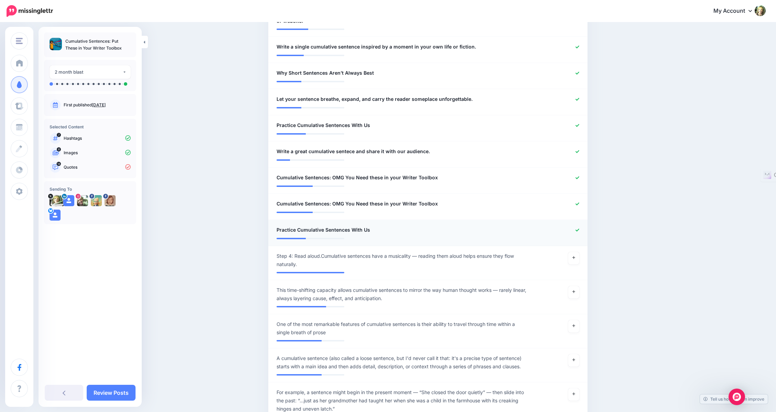
click at [393, 228] on div "**********" at bounding box center [401, 230] width 261 height 9
drag, startPoint x: 393, startPoint y: 228, endPoint x: 272, endPoint y: 224, distance: 120.8
click at [272, 224] on li "**********" at bounding box center [427, 233] width 319 height 26
copy li "**********"
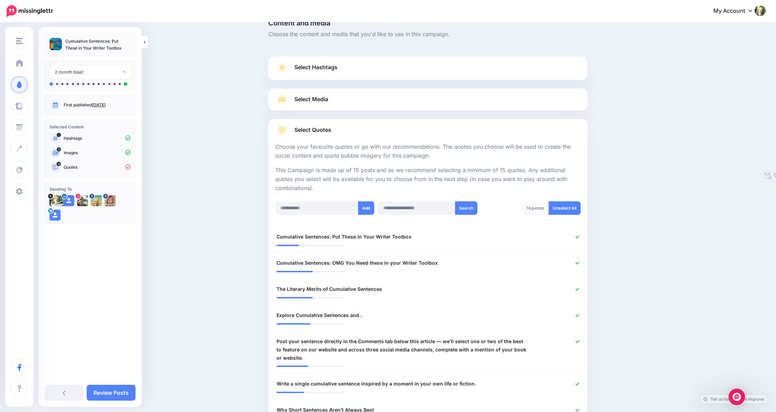
scroll to position [19, 0]
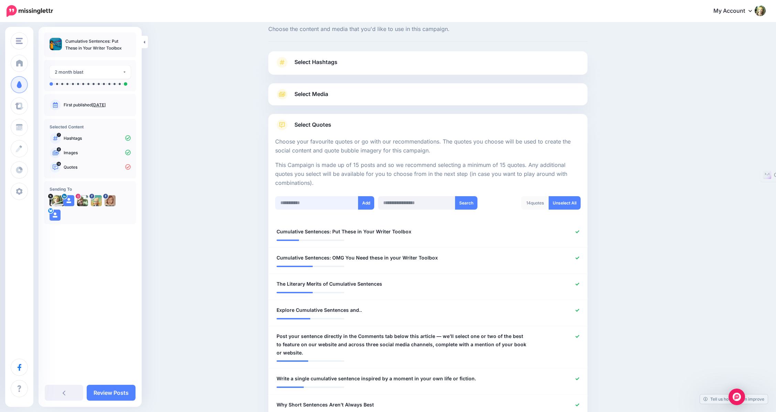
click at [332, 199] on input "text" at bounding box center [317, 202] width 84 height 13
paste input "**********"
type input "**********"
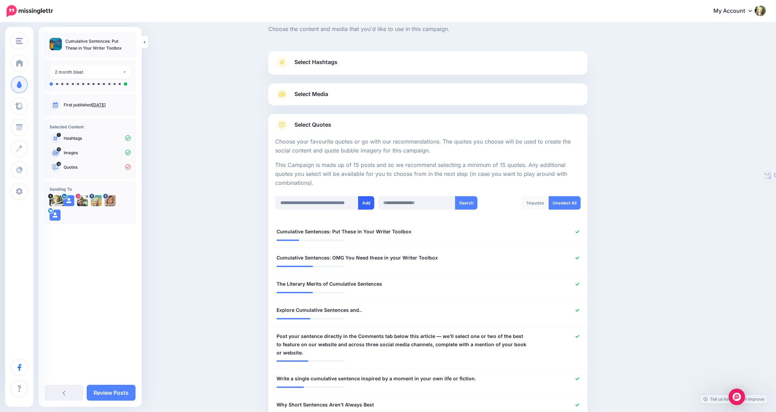
click at [369, 205] on button "Add" at bounding box center [366, 202] width 16 height 13
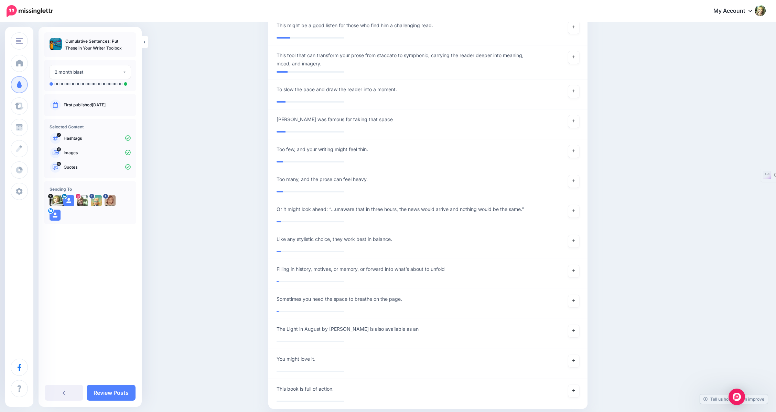
scroll to position [1753, 0]
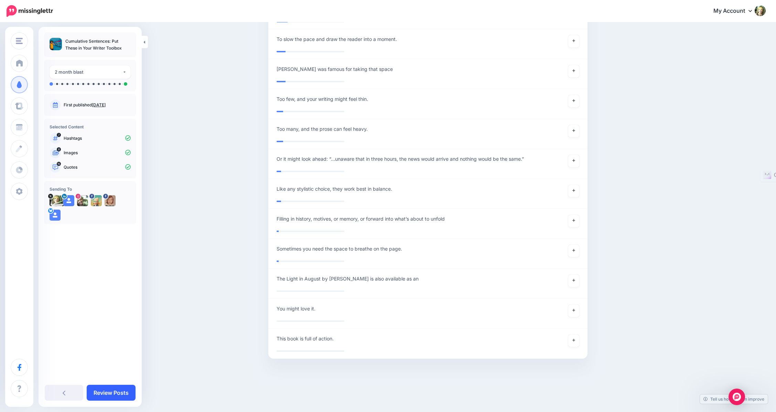
click at [117, 393] on link "Review Posts" at bounding box center [111, 393] width 49 height 16
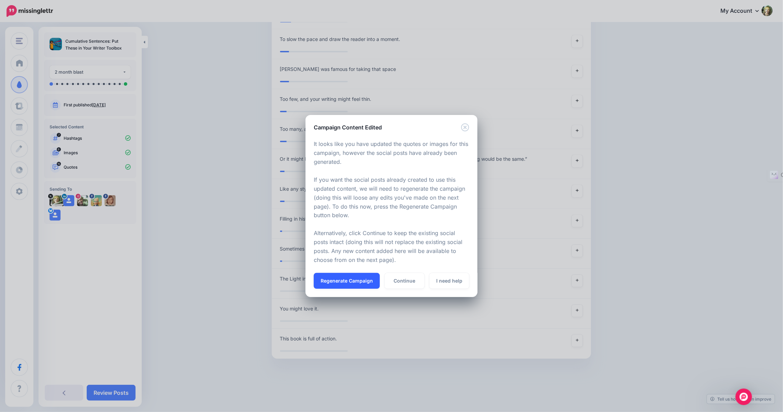
click at [352, 283] on button "Regenerate Campaign" at bounding box center [347, 281] width 66 height 16
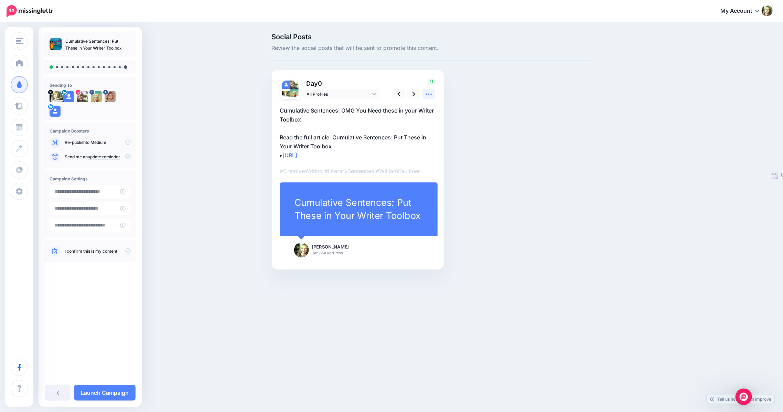
click at [427, 95] on icon at bounding box center [428, 93] width 7 height 7
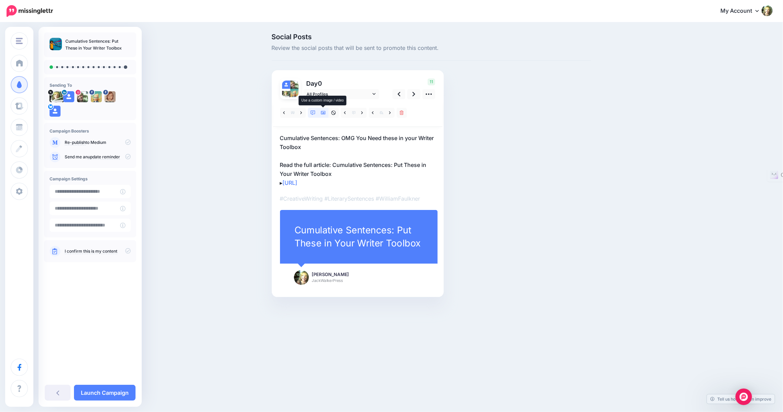
click at [322, 112] on icon at bounding box center [323, 112] width 5 height 5
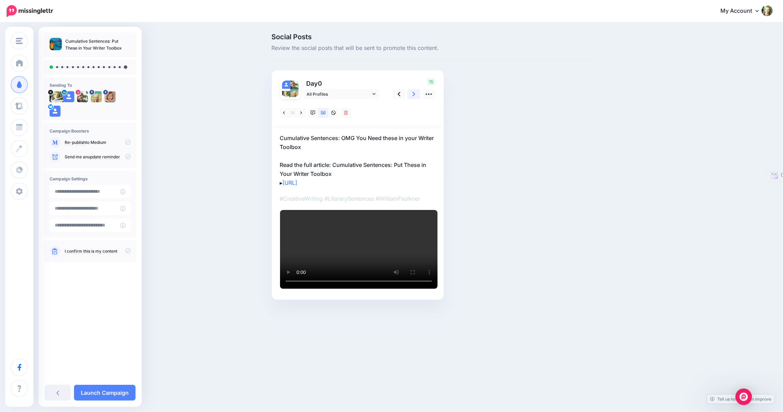
click at [413, 92] on icon at bounding box center [413, 94] width 3 height 4
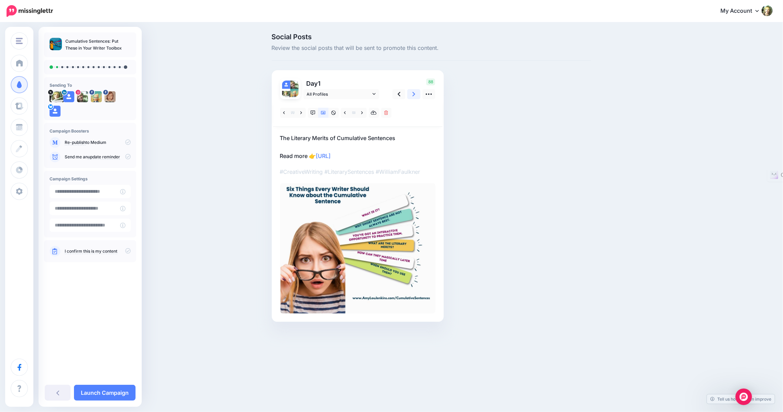
click at [413, 92] on icon at bounding box center [413, 94] width 3 height 4
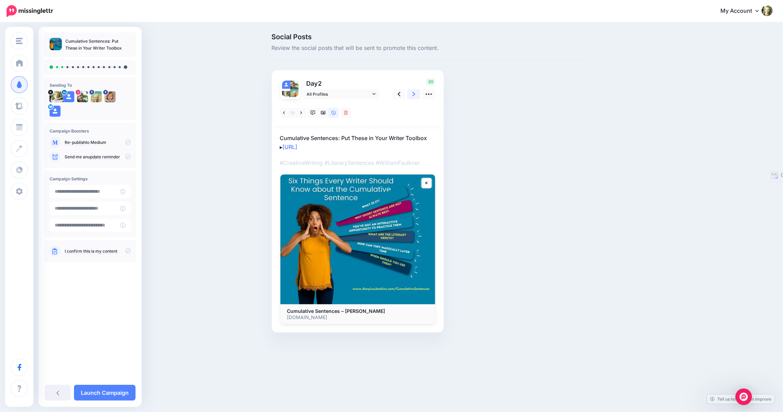
click at [414, 97] on icon at bounding box center [413, 93] width 3 height 7
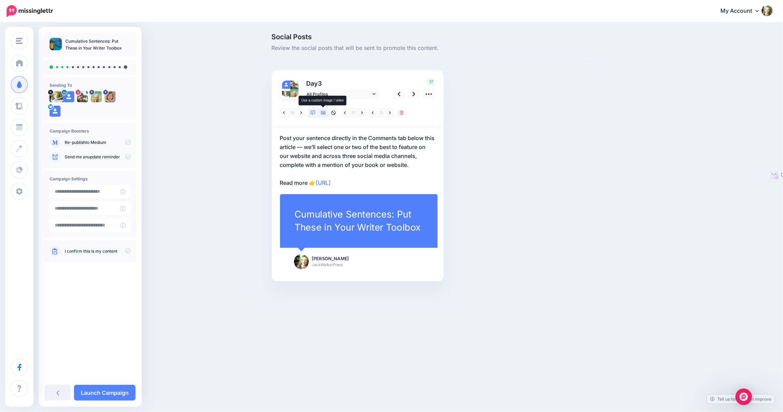
click at [323, 114] on icon at bounding box center [323, 112] width 5 height 5
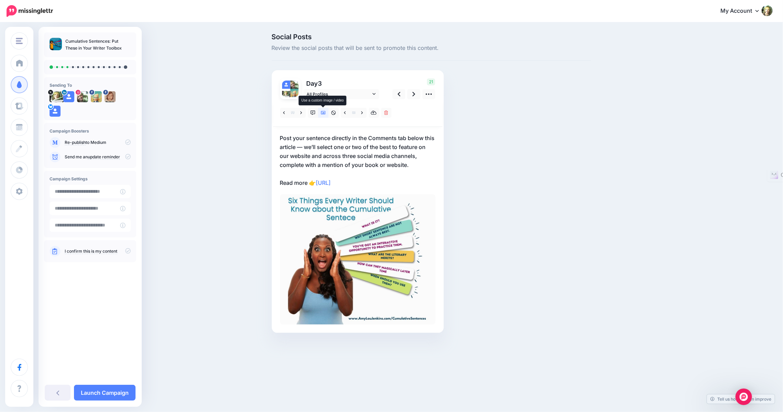
click at [323, 114] on icon at bounding box center [323, 112] width 5 height 5
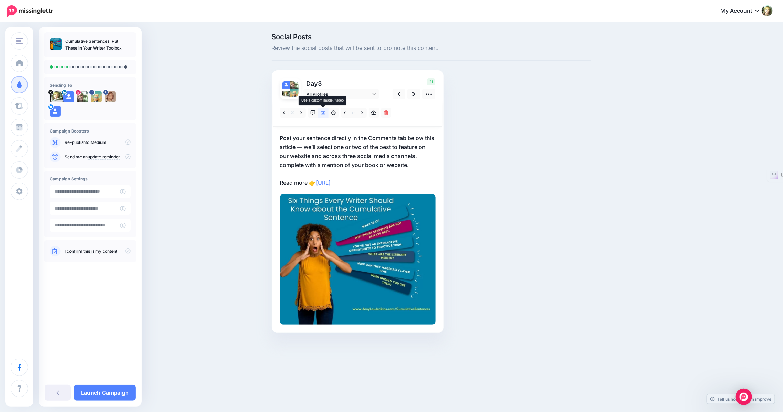
click at [324, 113] on icon at bounding box center [323, 112] width 5 height 3
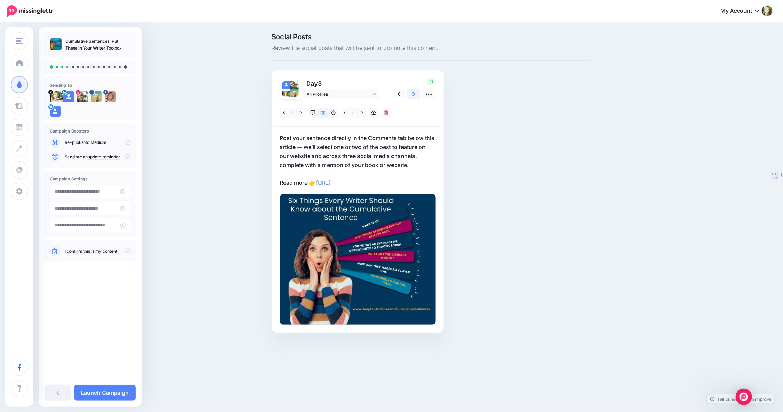
click at [413, 95] on icon at bounding box center [413, 94] width 3 height 4
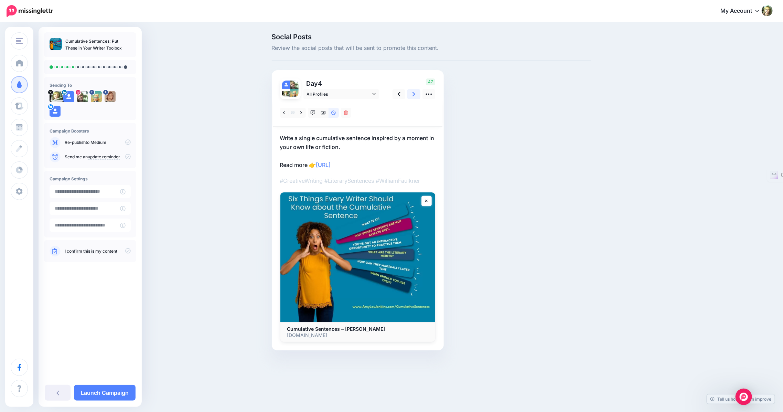
click at [412, 94] on icon at bounding box center [413, 93] width 3 height 7
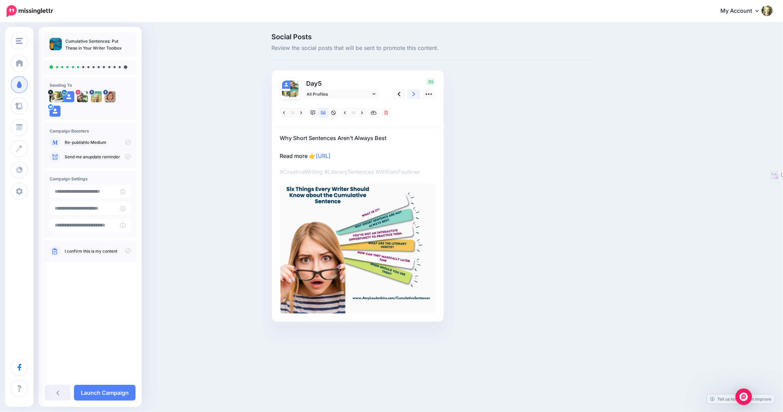
click at [412, 96] on link at bounding box center [413, 94] width 13 height 10
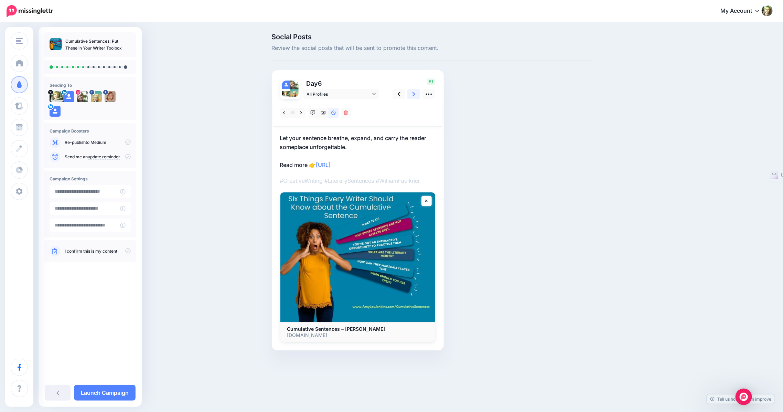
click at [412, 96] on link at bounding box center [413, 94] width 13 height 10
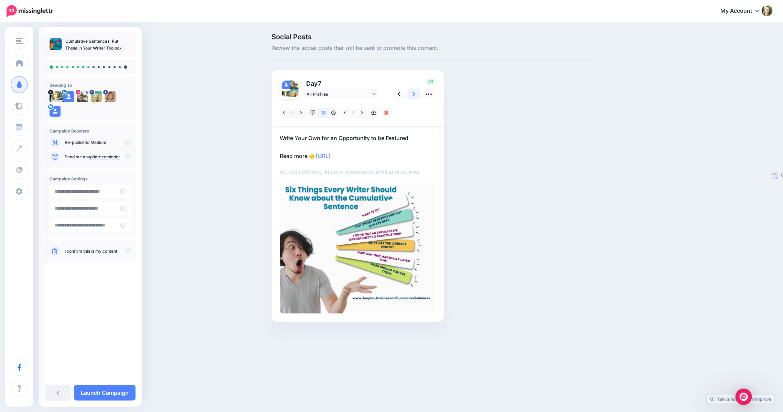
click at [412, 96] on link at bounding box center [413, 94] width 13 height 10
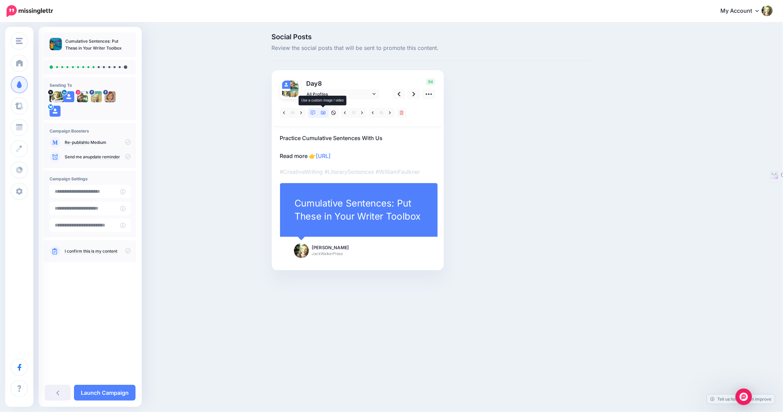
click at [322, 113] on icon at bounding box center [323, 112] width 5 height 3
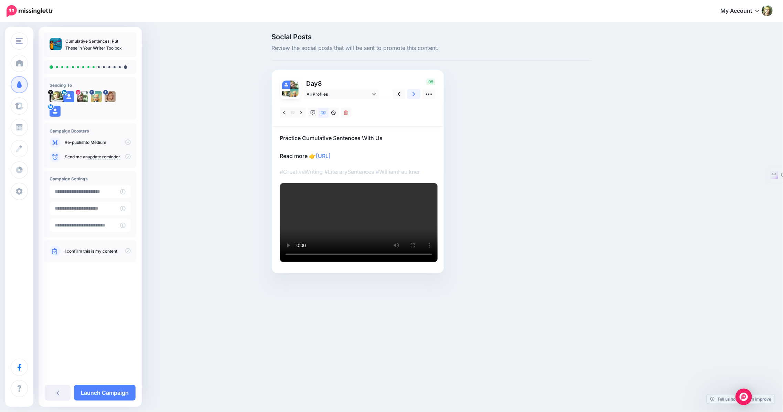
click at [413, 97] on icon at bounding box center [413, 93] width 3 height 7
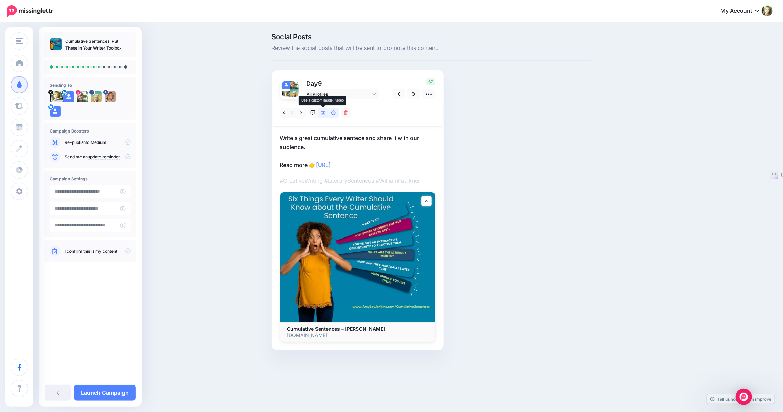
click at [323, 114] on icon at bounding box center [323, 112] width 5 height 5
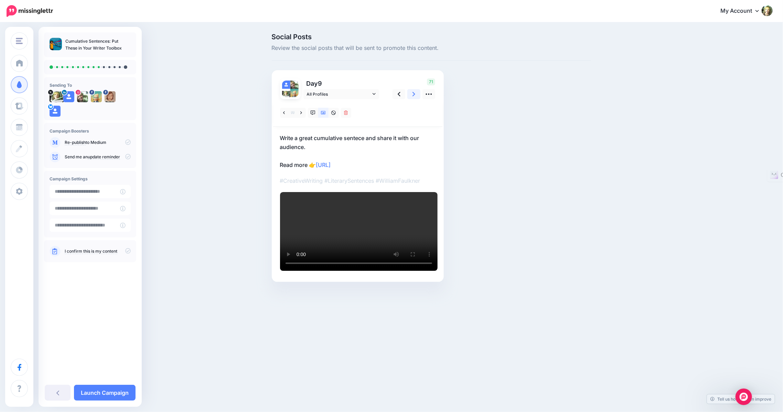
click at [413, 94] on icon at bounding box center [413, 93] width 3 height 7
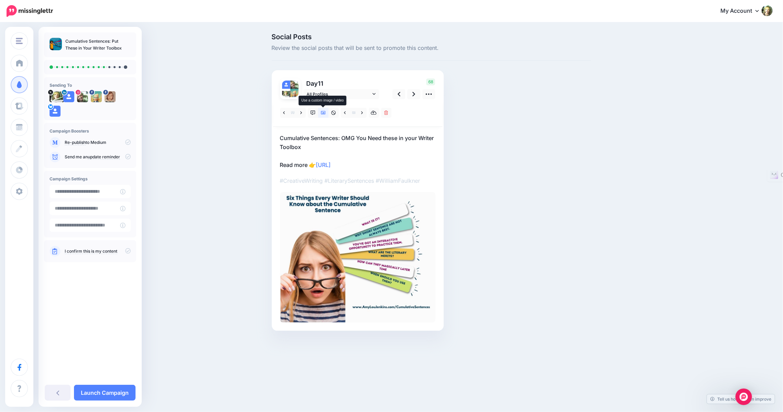
click at [323, 112] on icon at bounding box center [323, 112] width 5 height 3
click at [413, 94] on icon at bounding box center [413, 93] width 3 height 7
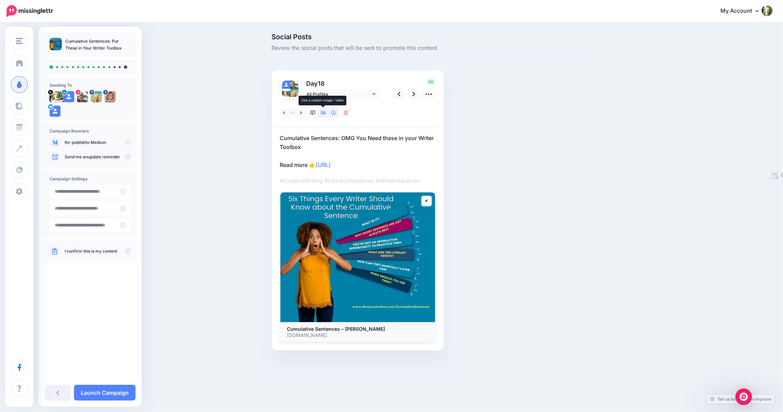
click at [322, 112] on icon at bounding box center [323, 112] width 5 height 5
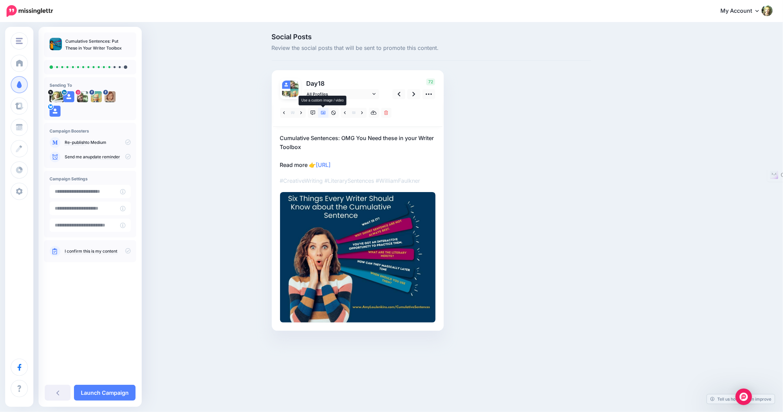
click at [322, 113] on icon at bounding box center [323, 112] width 5 height 5
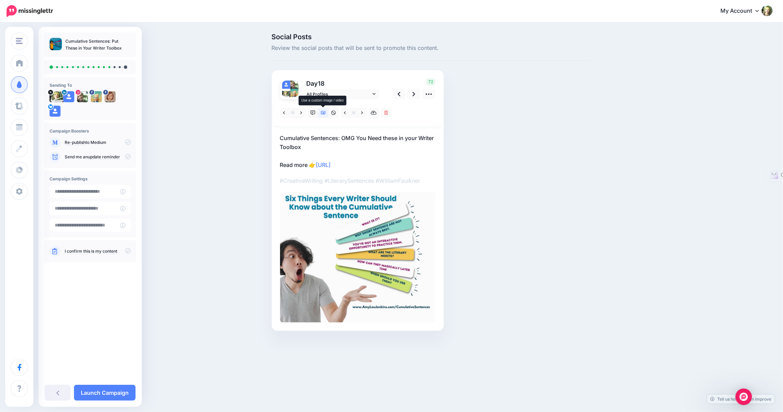
click at [322, 113] on icon at bounding box center [323, 112] width 5 height 5
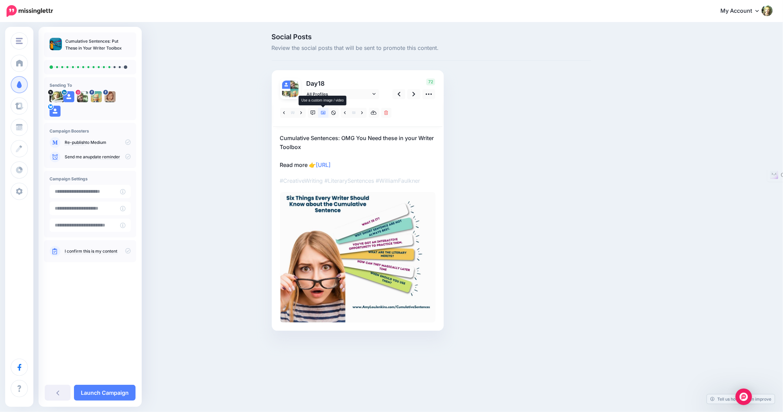
click at [322, 114] on icon at bounding box center [323, 112] width 5 height 3
click at [322, 113] on icon at bounding box center [323, 112] width 5 height 5
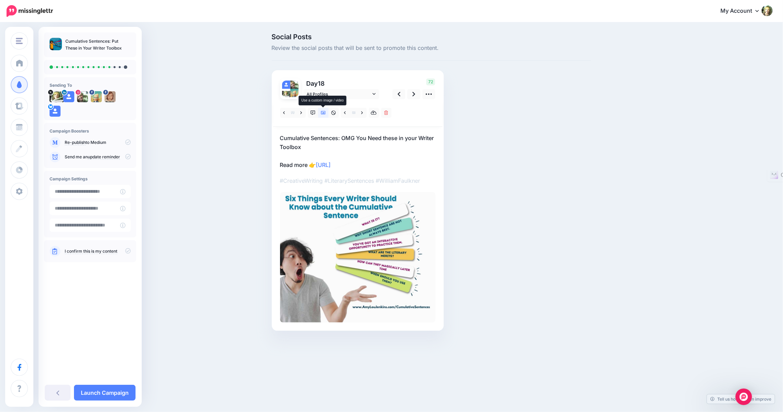
click at [322, 113] on icon at bounding box center [323, 112] width 5 height 5
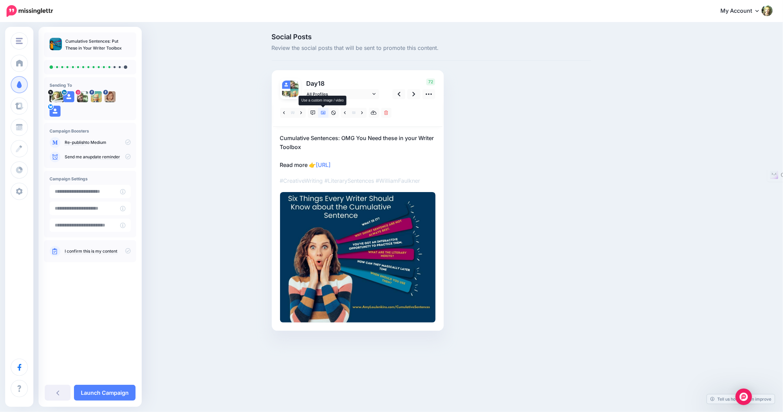
click at [322, 113] on icon at bounding box center [323, 112] width 5 height 5
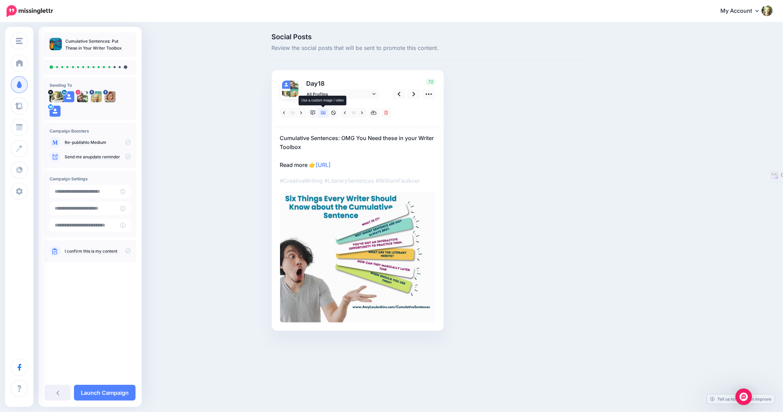
click at [322, 113] on icon at bounding box center [323, 112] width 5 height 5
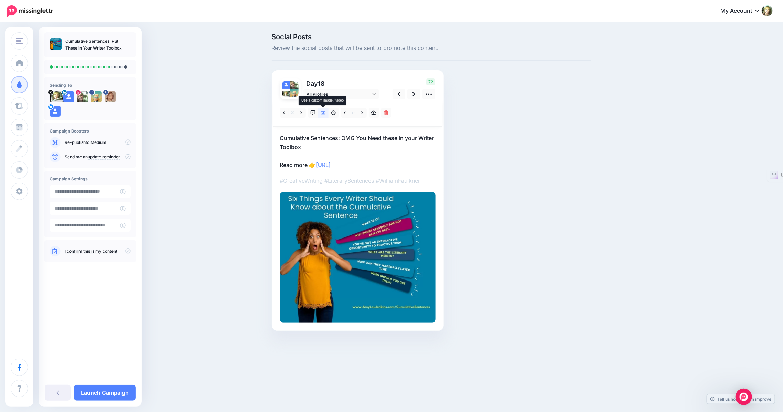
click at [322, 113] on icon at bounding box center [323, 112] width 5 height 5
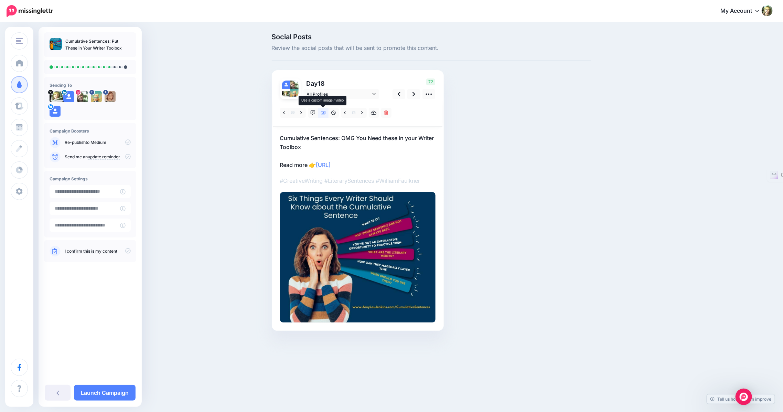
click at [322, 111] on icon at bounding box center [323, 112] width 5 height 5
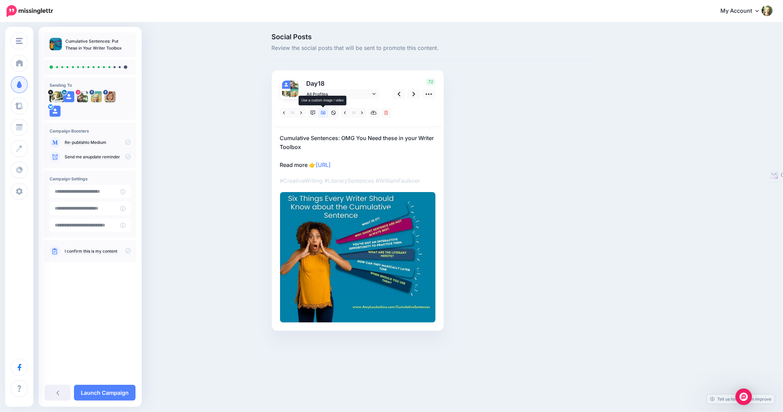
click at [322, 111] on icon at bounding box center [323, 112] width 5 height 5
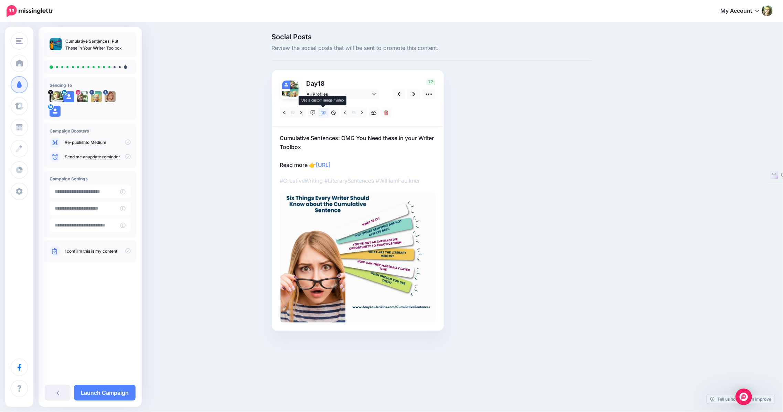
click at [322, 111] on icon at bounding box center [323, 112] width 5 height 5
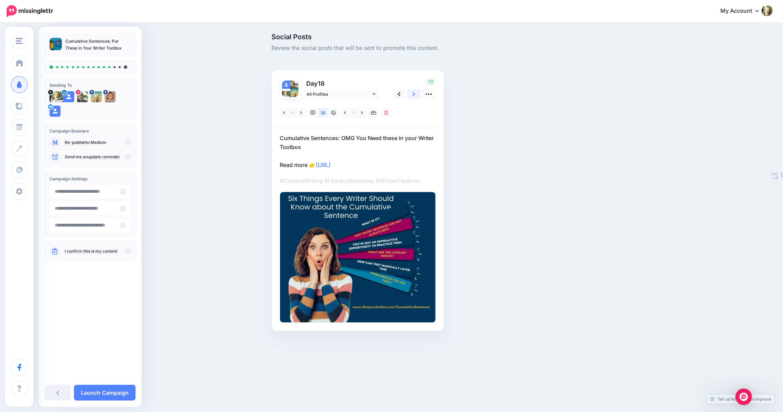
click at [413, 94] on icon at bounding box center [413, 93] width 3 height 7
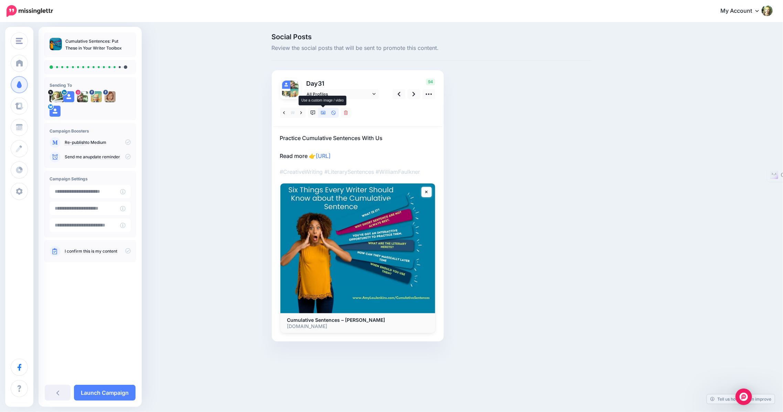
click at [322, 115] on link at bounding box center [323, 113] width 10 height 10
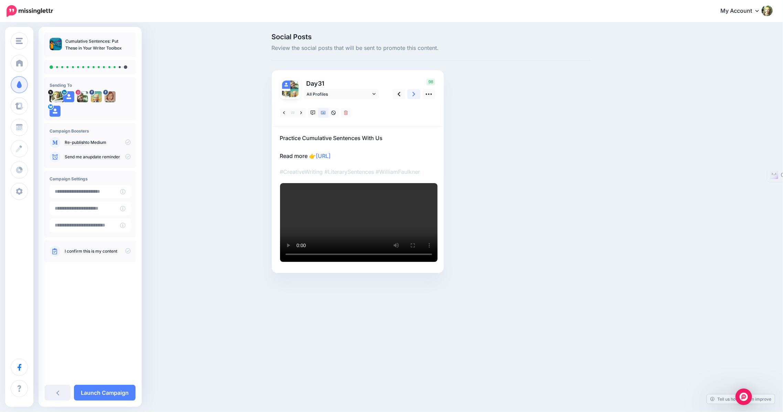
click at [411, 95] on link at bounding box center [413, 94] width 13 height 10
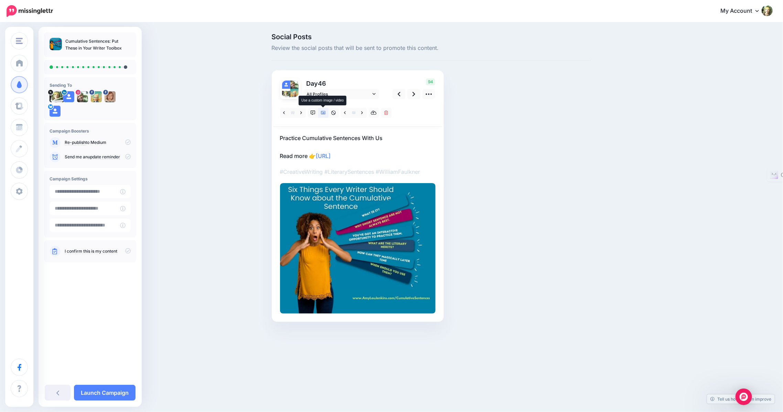
click at [320, 112] on link at bounding box center [323, 113] width 10 height 10
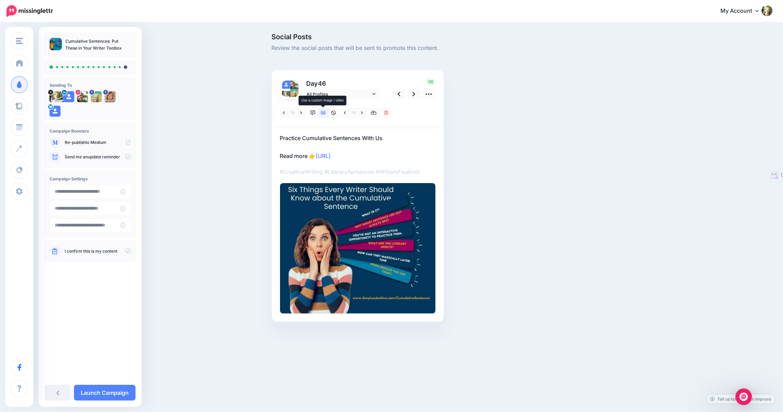
click at [322, 113] on icon at bounding box center [323, 112] width 5 height 3
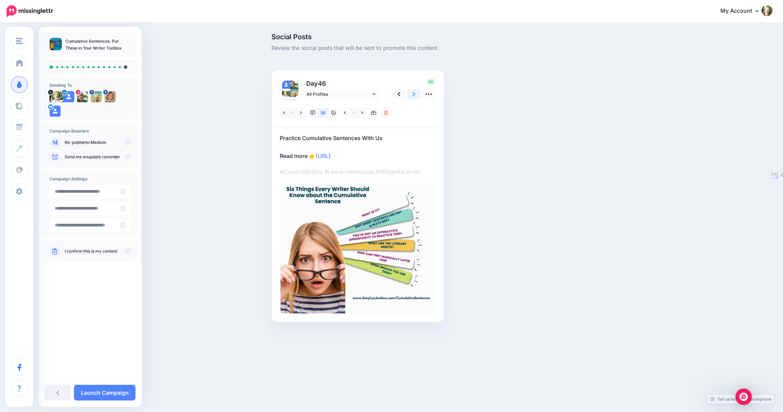
click at [413, 95] on icon at bounding box center [413, 93] width 3 height 7
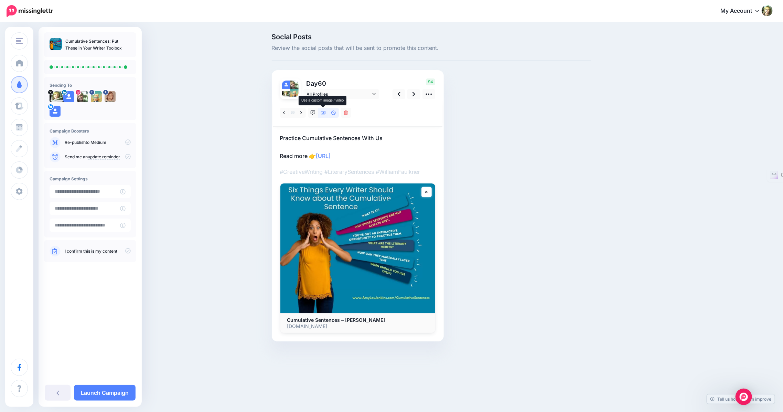
click at [326, 112] on link at bounding box center [323, 113] width 10 height 10
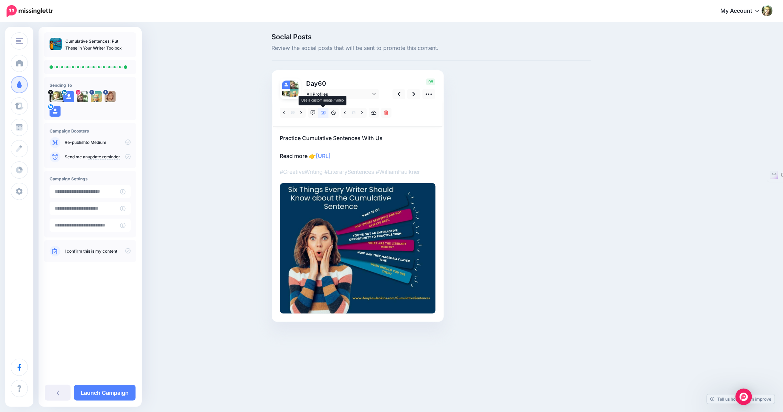
click at [324, 112] on icon at bounding box center [323, 112] width 5 height 5
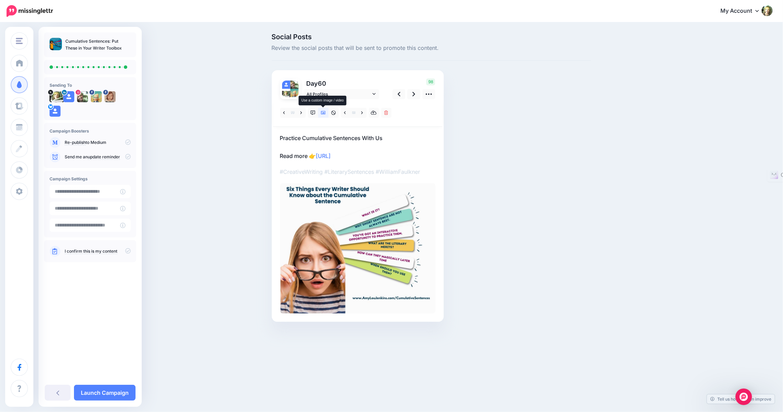
click at [324, 112] on icon at bounding box center [323, 112] width 5 height 5
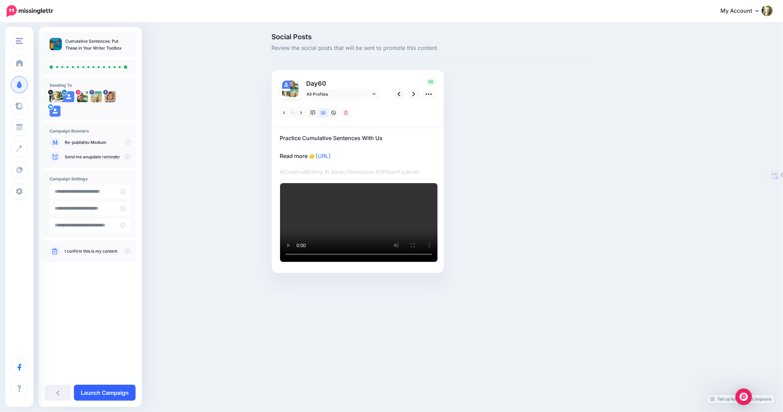
click at [107, 393] on link "Launch Campaign" at bounding box center [105, 393] width 62 height 16
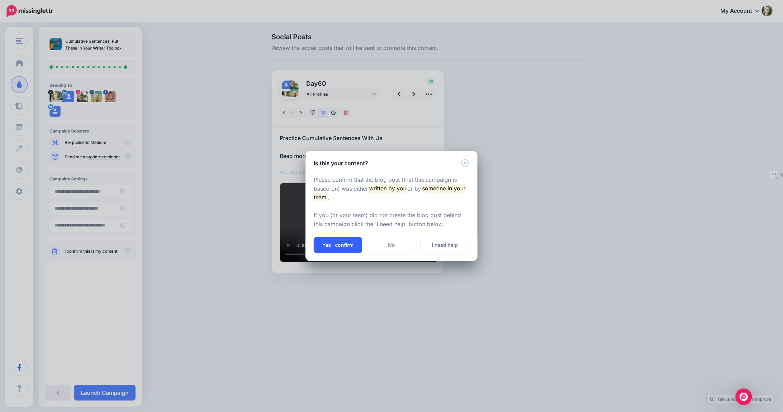
click at [336, 245] on button "Yes I confirm" at bounding box center [338, 245] width 48 height 16
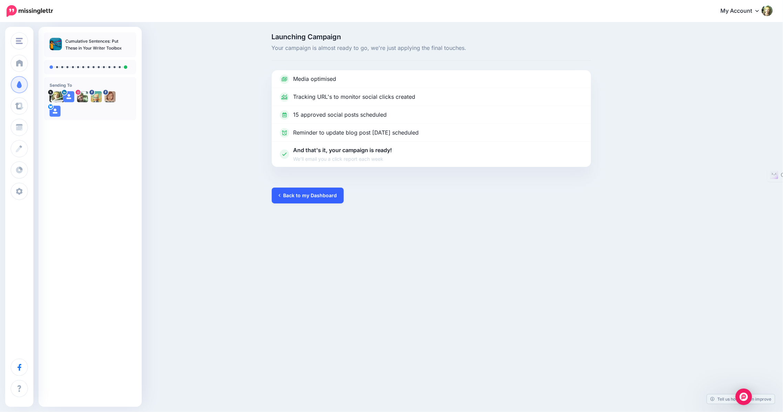
click at [318, 195] on link "Back to my Dashboard" at bounding box center [308, 195] width 72 height 16
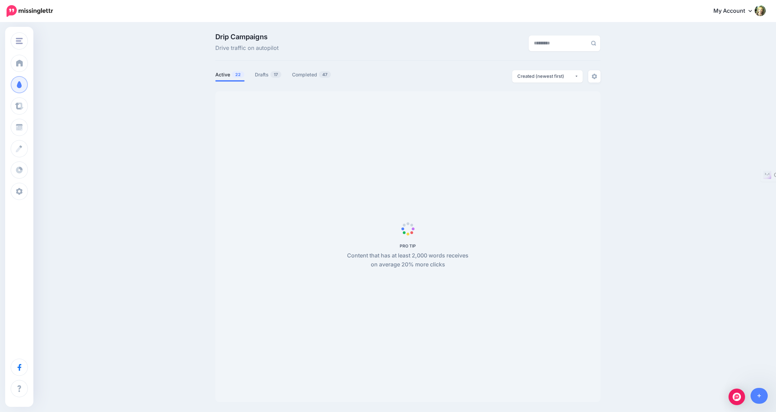
click at [226, 77] on link "Active 22" at bounding box center [229, 75] width 29 height 8
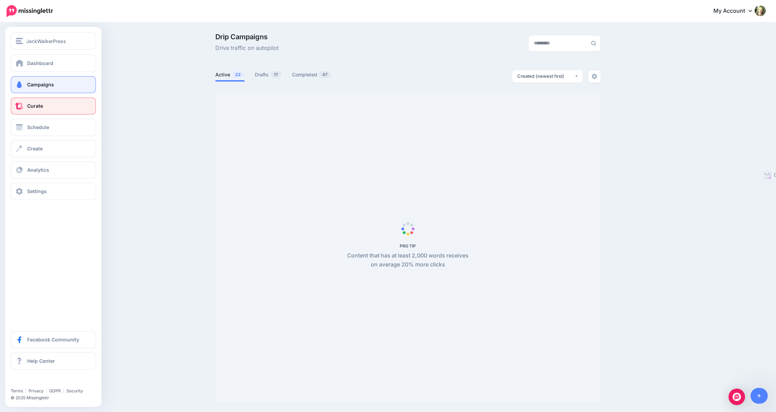
click at [31, 107] on span "Curate" at bounding box center [35, 106] width 16 height 6
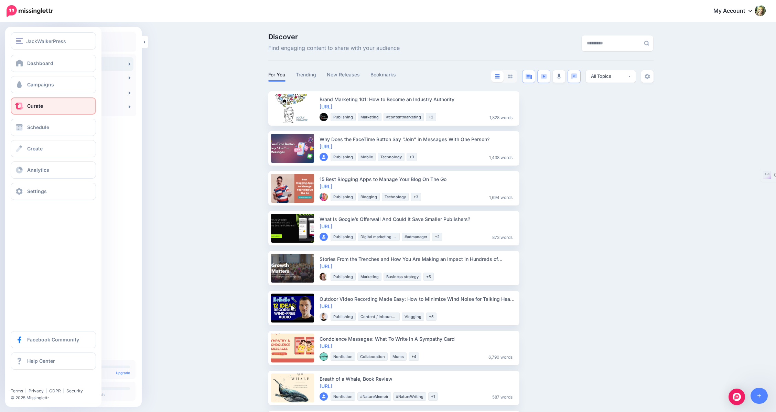
click at [40, 105] on span "Curate" at bounding box center [35, 106] width 16 height 6
click at [20, 62] on span at bounding box center [19, 62] width 9 height 7
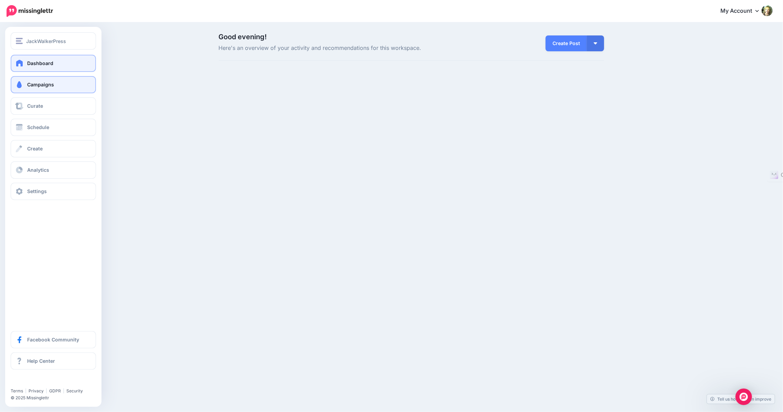
click at [36, 83] on span "Campaigns" at bounding box center [40, 85] width 27 height 6
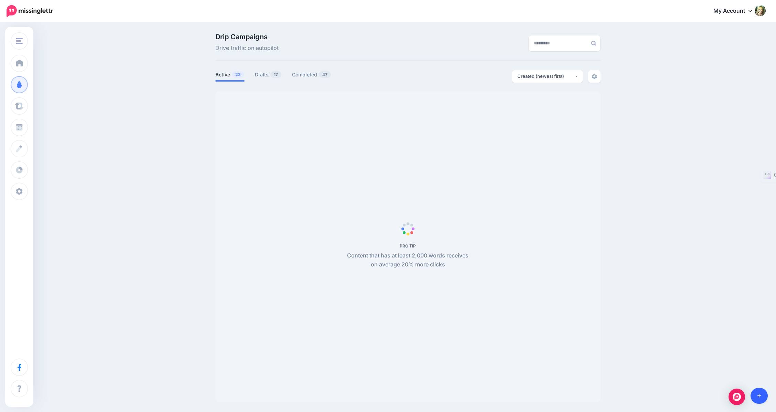
click at [762, 396] on link at bounding box center [759, 396] width 18 height 16
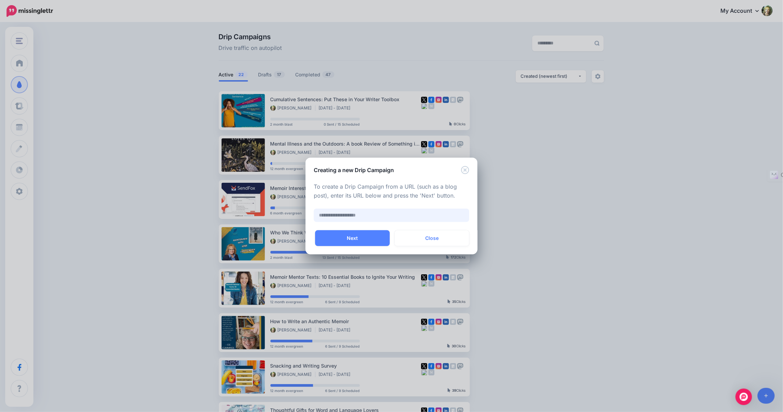
paste input "**********"
type input "**********"
click at [359, 235] on button "Next" at bounding box center [352, 238] width 75 height 16
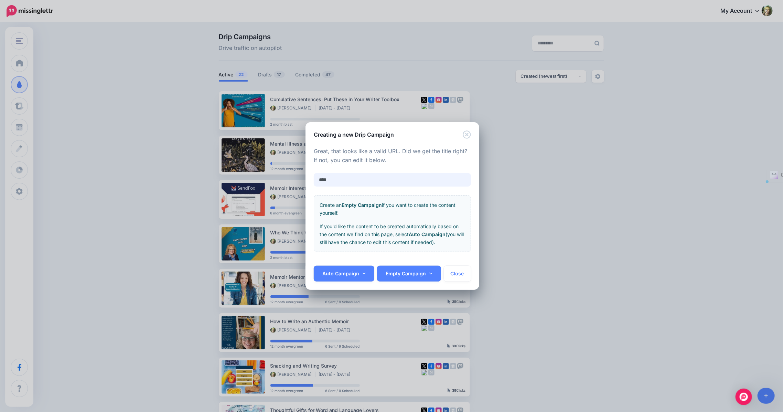
drag, startPoint x: 336, startPoint y: 179, endPoint x: 311, endPoint y: 177, distance: 25.6
click at [311, 177] on div "**********" at bounding box center [392, 202] width 174 height 127
type input "**********"
click at [345, 274] on link "Auto Campaign" at bounding box center [344, 274] width 61 height 16
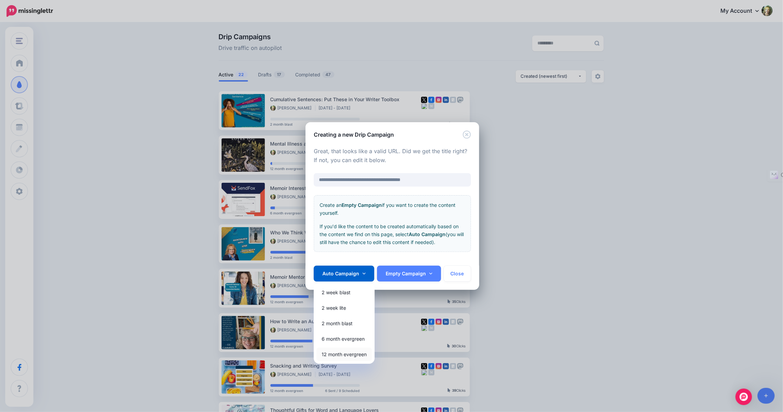
click at [341, 353] on link "12 month evergreen" at bounding box center [343, 353] width 55 height 13
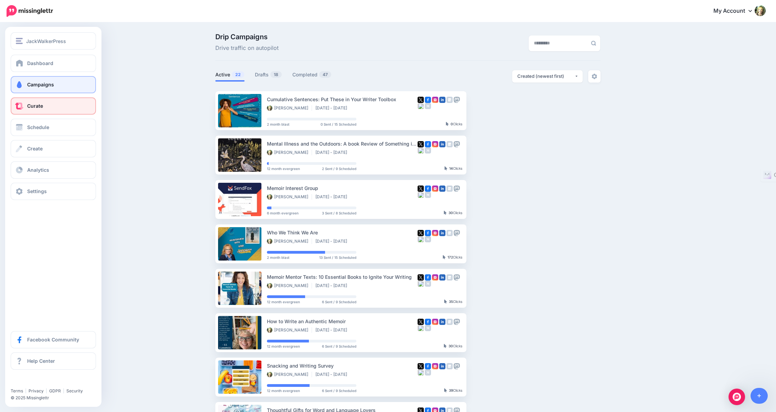
click at [29, 107] on span "Curate" at bounding box center [35, 106] width 16 height 6
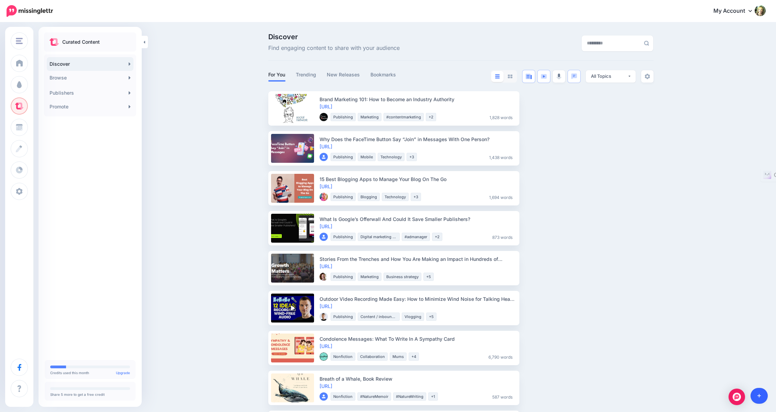
click at [762, 392] on link at bounding box center [759, 396] width 18 height 16
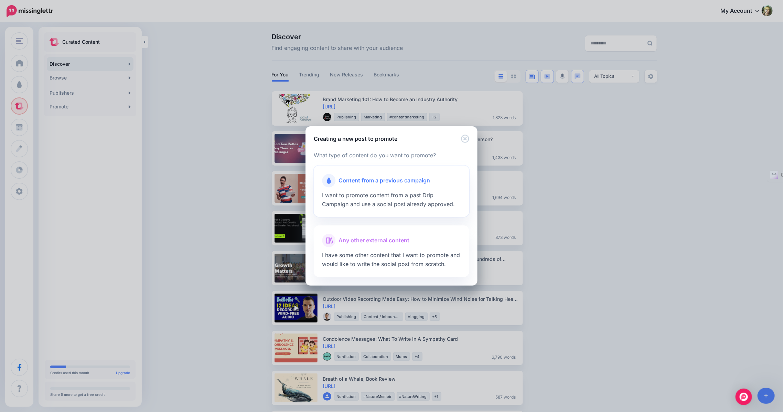
click at [394, 178] on span "Content from a previous campaign" at bounding box center [383, 180] width 91 height 9
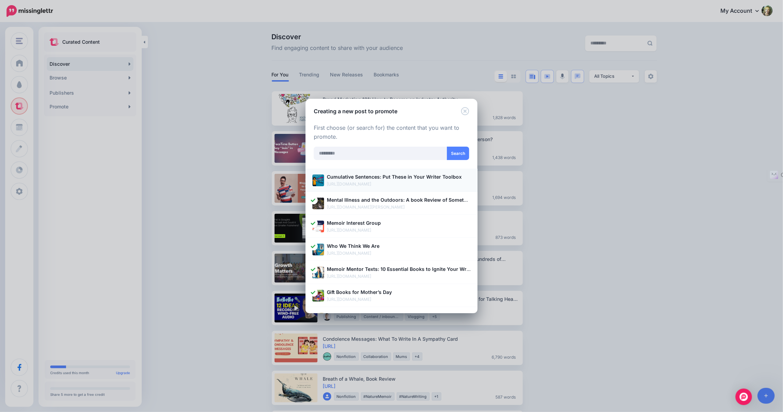
click at [432, 177] on b "Cumulative Sentences: Put These in Your Writer Toolbox" at bounding box center [394, 177] width 135 height 6
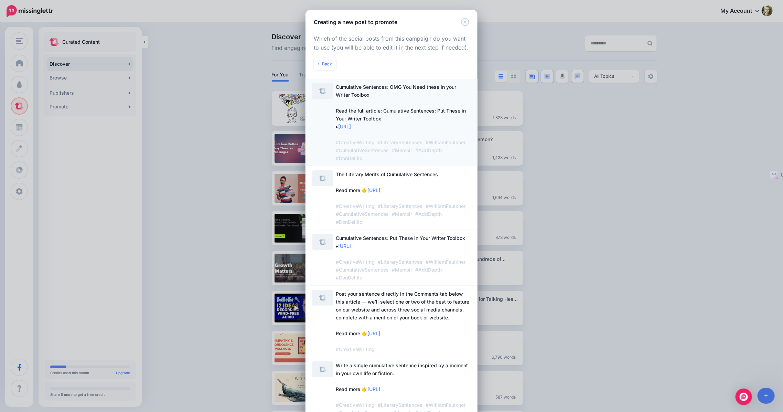
click at [324, 86] on img at bounding box center [322, 91] width 21 height 16
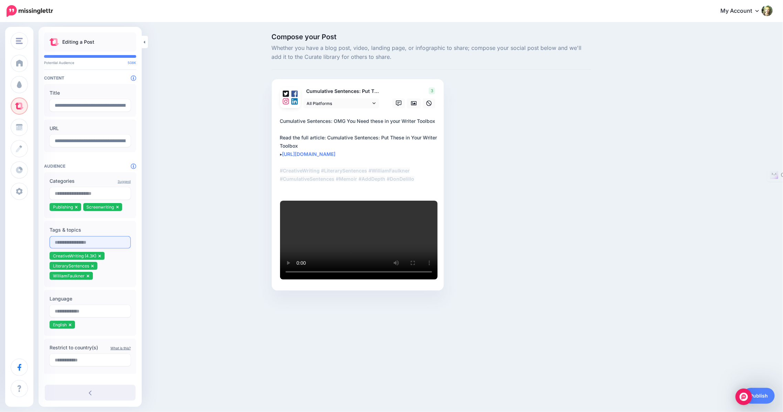
click at [80, 243] on input "text" at bounding box center [90, 242] width 81 height 12
type input "*"
type input "**********"
click at [165, 288] on div "Compose your Post Whether you have a blog post, video, landing page, or infogra…" at bounding box center [391, 172] width 783 height 298
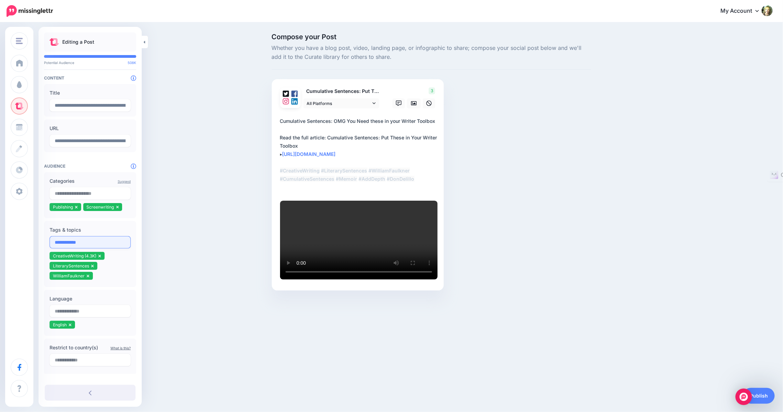
click at [93, 242] on input "**********" at bounding box center [90, 242] width 81 height 12
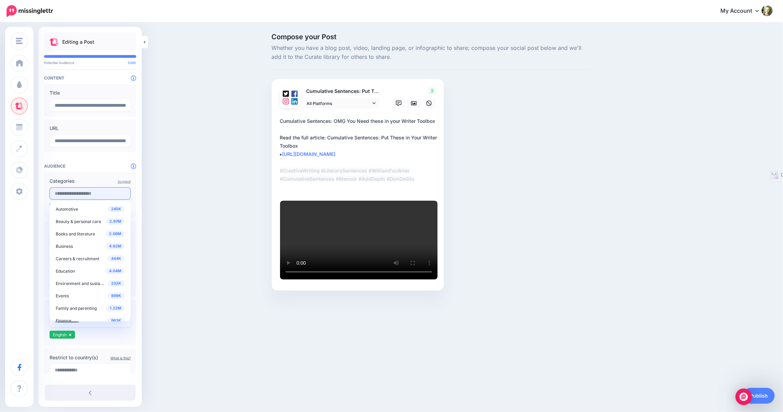
click at [77, 192] on input "text" at bounding box center [90, 193] width 81 height 12
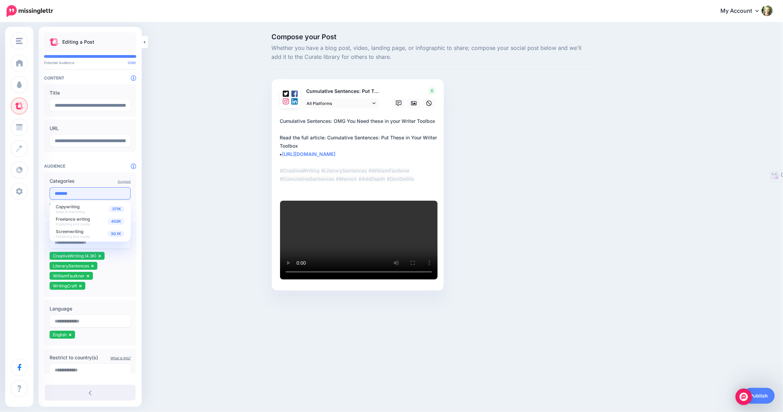
click at [76, 187] on input "*******" at bounding box center [90, 193] width 81 height 12
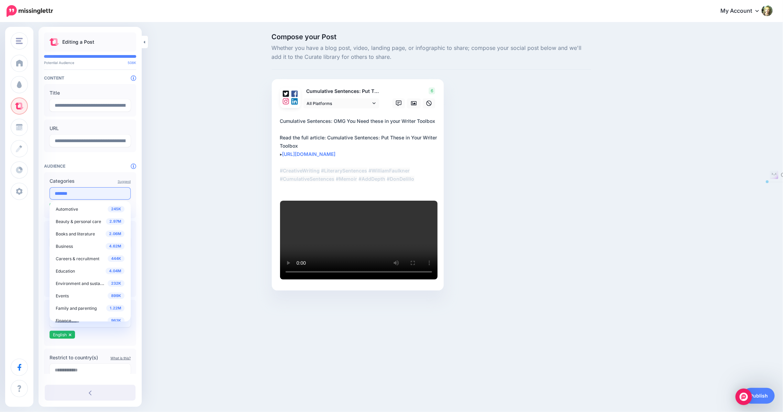
drag, startPoint x: 76, startPoint y: 187, endPoint x: 58, endPoint y: 188, distance: 18.2
click at [58, 188] on input "*******" at bounding box center [90, 193] width 81 height 12
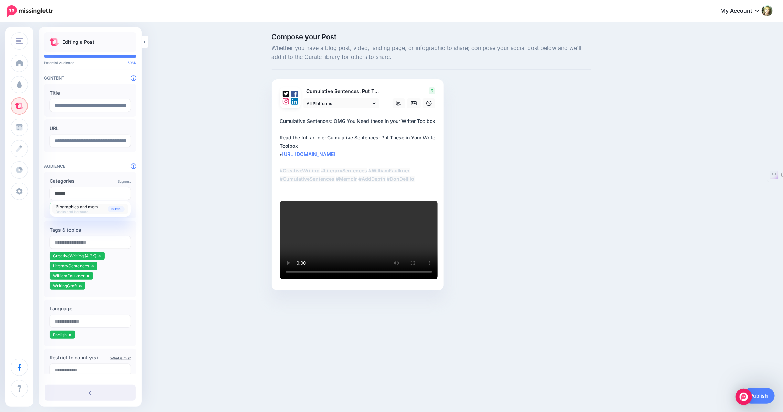
type input "******"
click at [66, 208] on span "Biographies and memoirs Books and literature" at bounding box center [81, 208] width 50 height 11
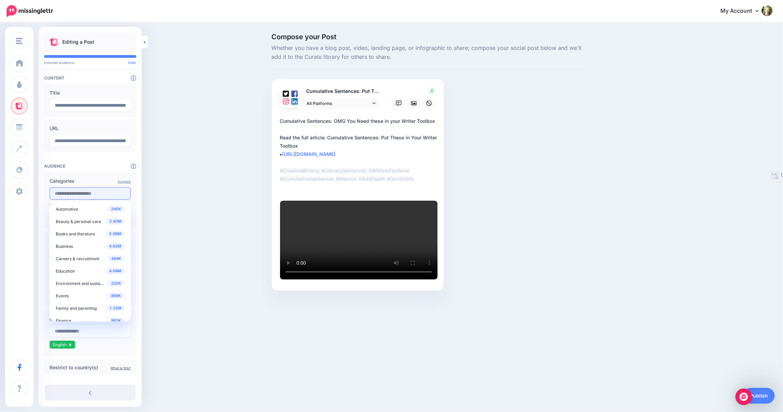
click at [110, 194] on input "text" at bounding box center [90, 193] width 81 height 12
drag, startPoint x: 110, startPoint y: 194, endPoint x: 99, endPoint y: 193, distance: 10.7
click at [99, 193] on input "text" at bounding box center [90, 193] width 81 height 12
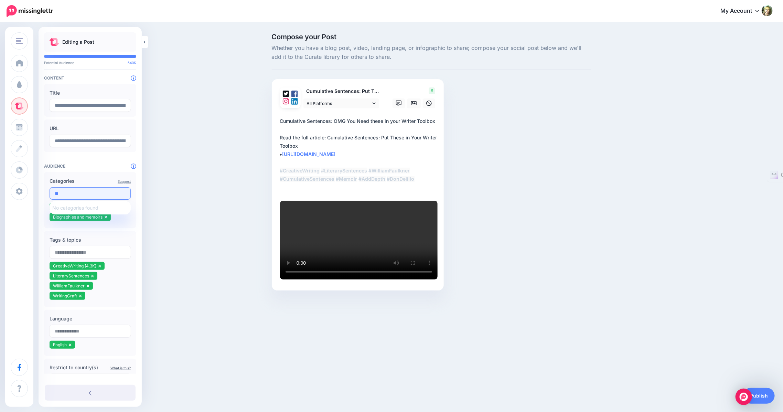
type input "*"
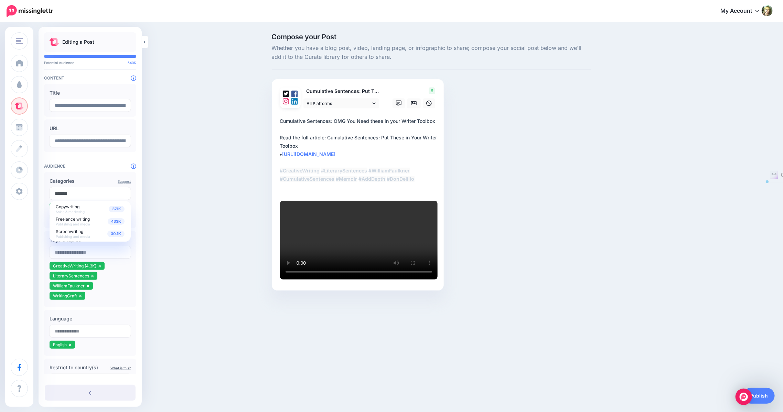
drag, startPoint x: 84, startPoint y: 190, endPoint x: 39, endPoint y: 185, distance: 46.1
click at [39, 185] on div "**********" at bounding box center [90, 217] width 103 height 370
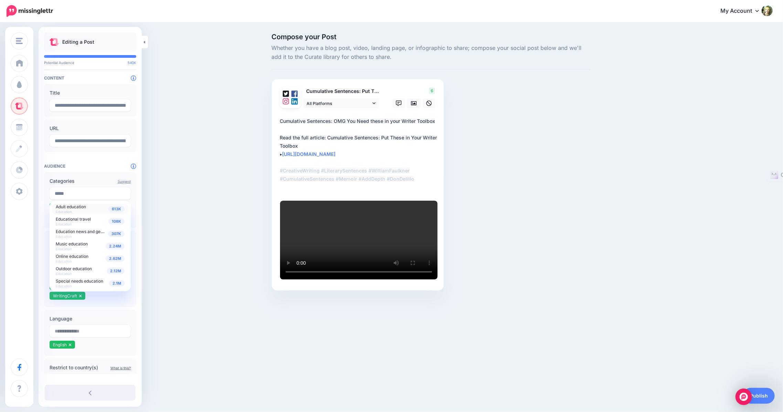
click at [112, 208] on span "613K" at bounding box center [116, 209] width 16 height 7
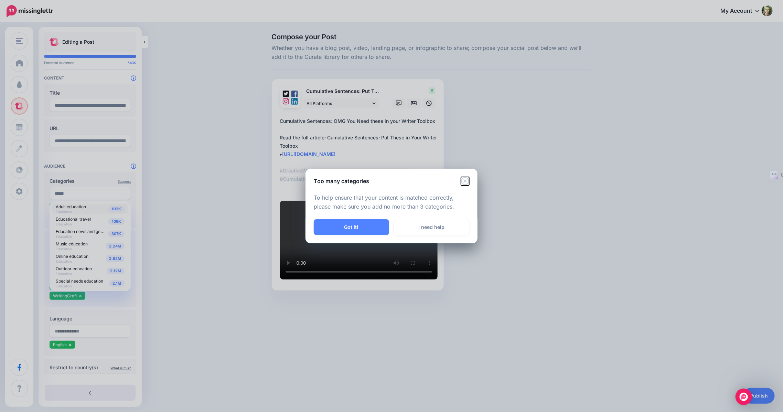
click at [464, 181] on icon "Close" at bounding box center [465, 181] width 8 height 8
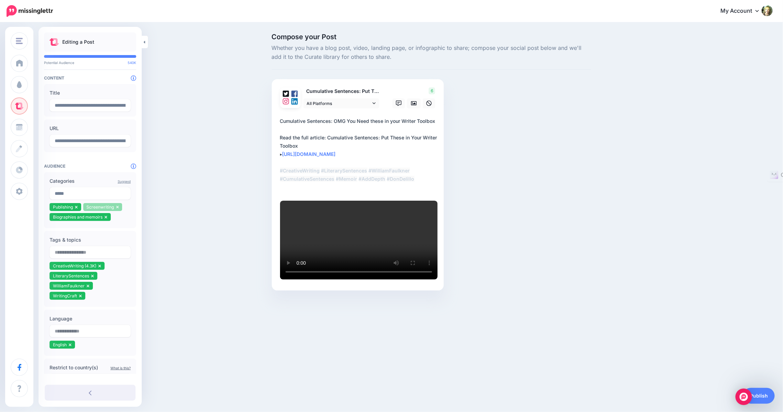
click at [117, 205] on icon at bounding box center [117, 207] width 3 height 4
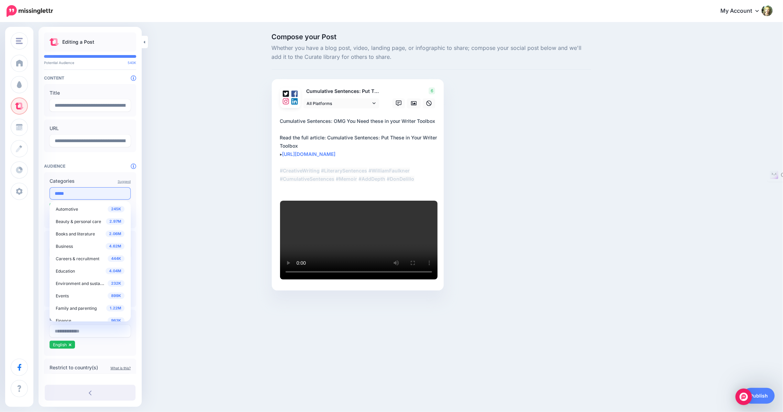
click at [74, 194] on input "*****" at bounding box center [90, 193] width 81 height 12
drag, startPoint x: 126, startPoint y: 227, endPoint x: 129, endPoint y: 230, distance: 4.9
click at [129, 230] on div "245K Automotive 2.97M Beauty & personal care 2.06M Books and literature 4.62M B…" at bounding box center [90, 261] width 81 height 120
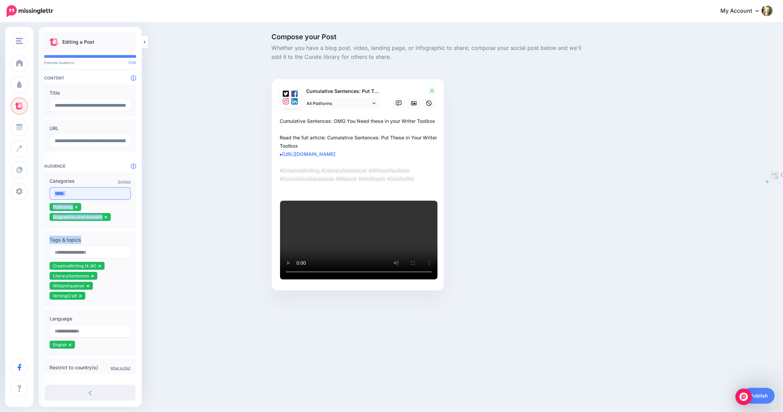
drag, startPoint x: 129, startPoint y: 230, endPoint x: 69, endPoint y: 192, distance: 71.4
click at [69, 192] on div "Suggest Categories ***** 245K Automotive 2.97M Beauty & personal care 2.06M Boo…" at bounding box center [90, 283] width 92 height 223
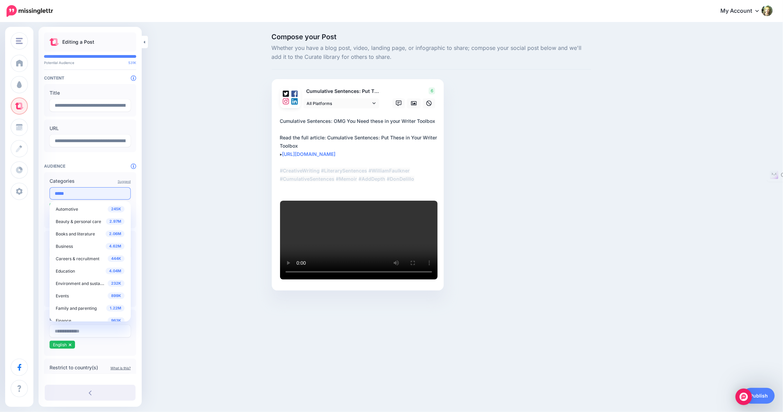
click at [69, 192] on input "*****" at bounding box center [90, 193] width 81 height 12
drag, startPoint x: 82, startPoint y: 194, endPoint x: 52, endPoint y: 188, distance: 30.4
click at [52, 188] on input "*********" at bounding box center [90, 193] width 81 height 12
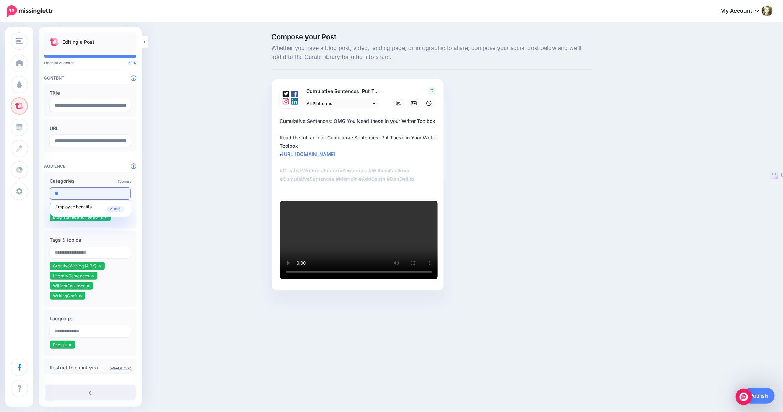
type input "*"
type input "**********"
click at [63, 205] on span "Publishing" at bounding box center [66, 206] width 20 height 5
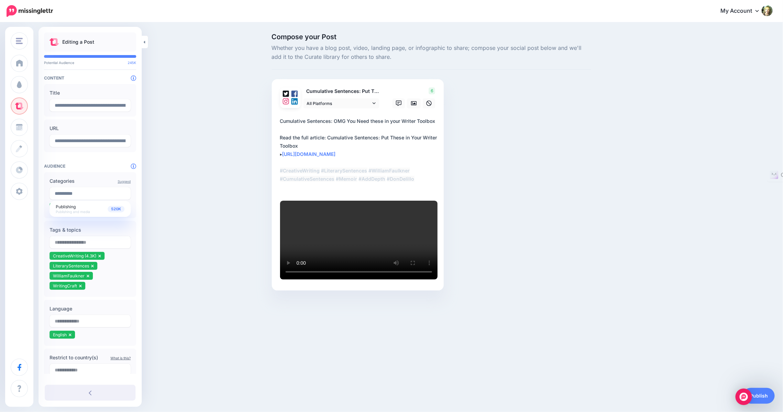
click at [164, 278] on div "Compose your Post Whether you have a blog post, video, landing page, or infogra…" at bounding box center [391, 172] width 783 height 298
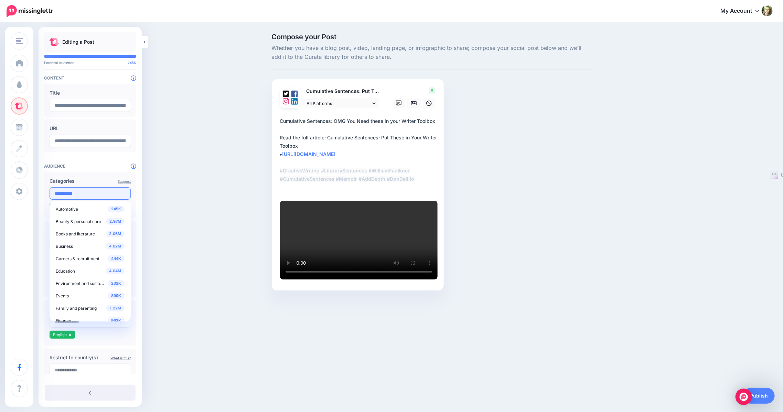
click at [100, 194] on input "**********" at bounding box center [90, 193] width 81 height 12
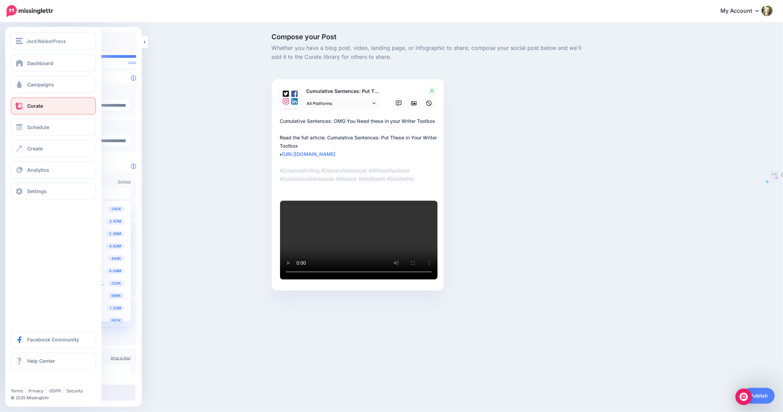
drag, startPoint x: 100, startPoint y: 194, endPoint x: 32, endPoint y: 179, distance: 70.4
click at [32, 179] on div "JackWalkerPress JackWalkerPress JWP.com Add Workspace Dashboard Campaigns Curat…" at bounding box center [391, 172] width 783 height 298
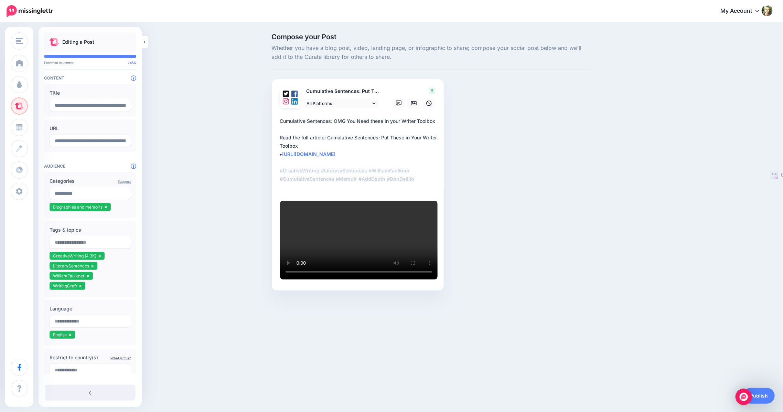
click at [188, 241] on div "Compose your Post Whether you have a blog post, video, landing page, or infogra…" at bounding box center [391, 172] width 783 height 298
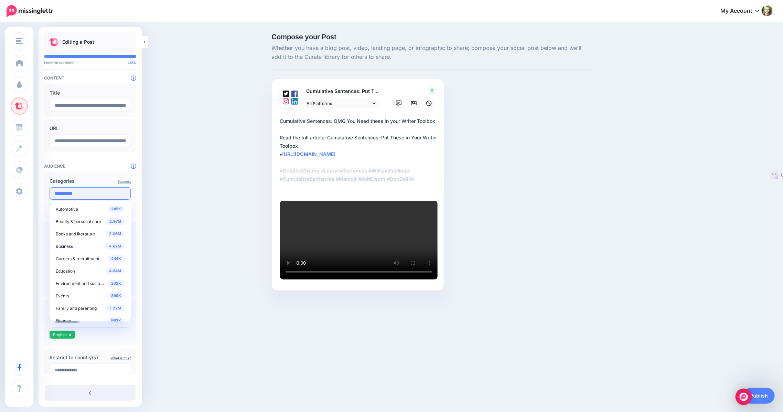
click at [86, 190] on input "**********" at bounding box center [90, 193] width 81 height 12
click at [79, 235] on span "Books and literature" at bounding box center [75, 233] width 39 height 5
click at [88, 232] on span "Books and literature" at bounding box center [75, 232] width 39 height 5
click at [184, 293] on div "Compose your Post Whether you have a blog post, video, landing page, or infogra…" at bounding box center [391, 172] width 783 height 298
click at [88, 192] on input "**********" at bounding box center [90, 193] width 81 height 12
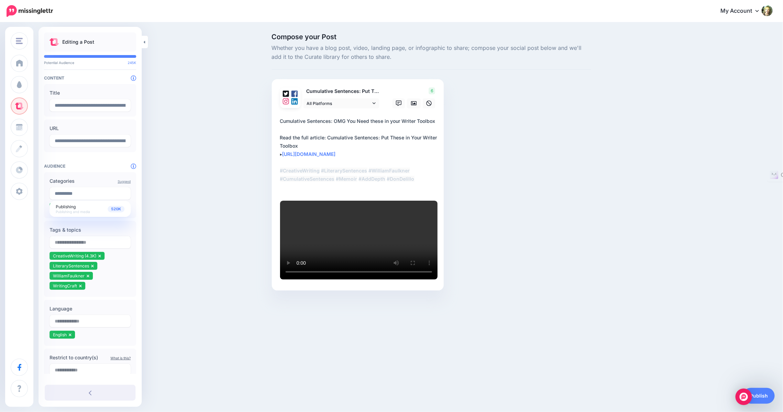
click at [171, 237] on div "Compose your Post Whether you have a blog post, video, landing page, or infogra…" at bounding box center [391, 172] width 783 height 298
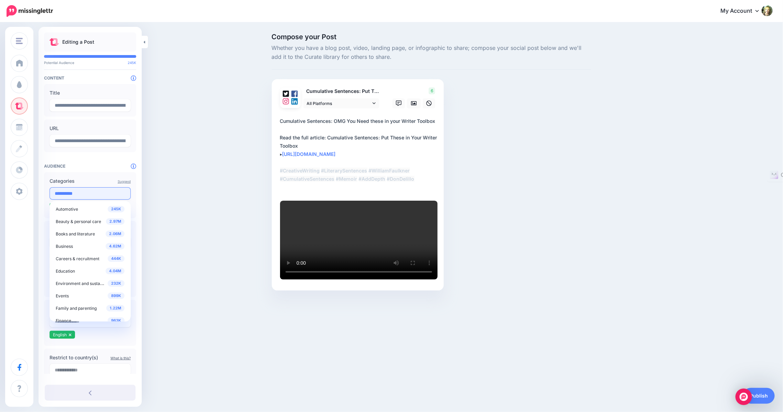
click at [89, 193] on input "**********" at bounding box center [90, 193] width 81 height 12
click at [72, 250] on span "Publishing and media" at bounding box center [76, 249] width 41 height 5
click at [110, 270] on span "520K" at bounding box center [115, 270] width 17 height 7
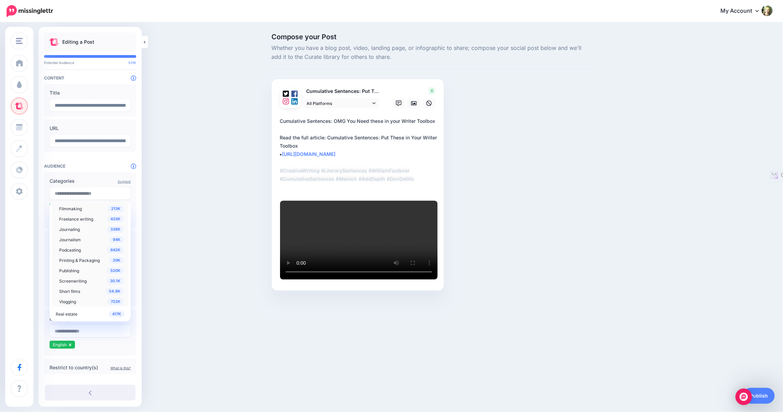
click at [192, 290] on div "Compose your Post Whether you have a blog post, video, landing page, or infogra…" at bounding box center [391, 172] width 783 height 298
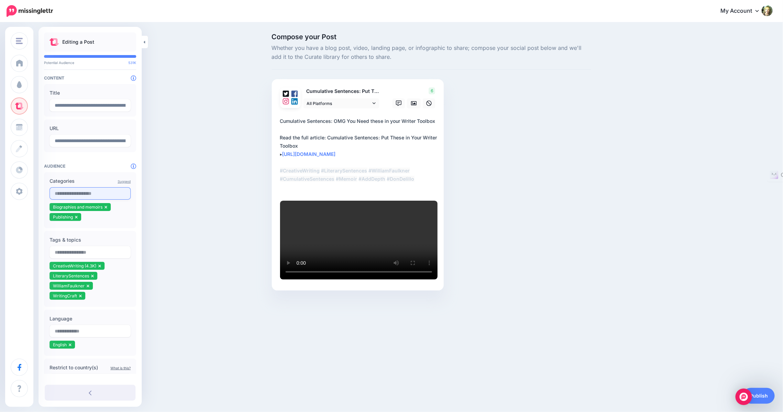
scroll to position [279, 0]
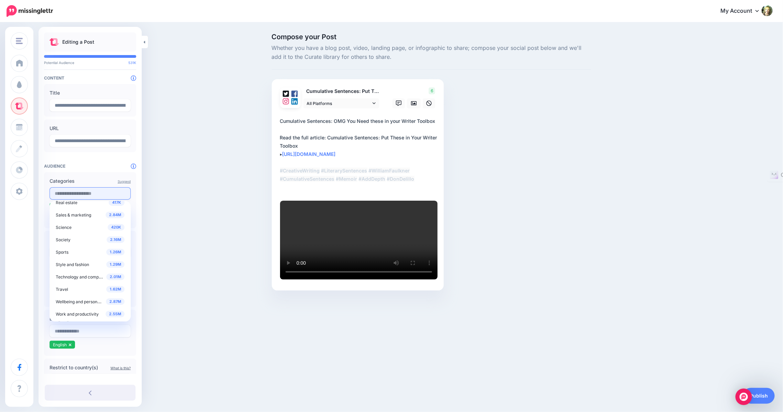
click at [75, 194] on input "text" at bounding box center [90, 193] width 81 height 12
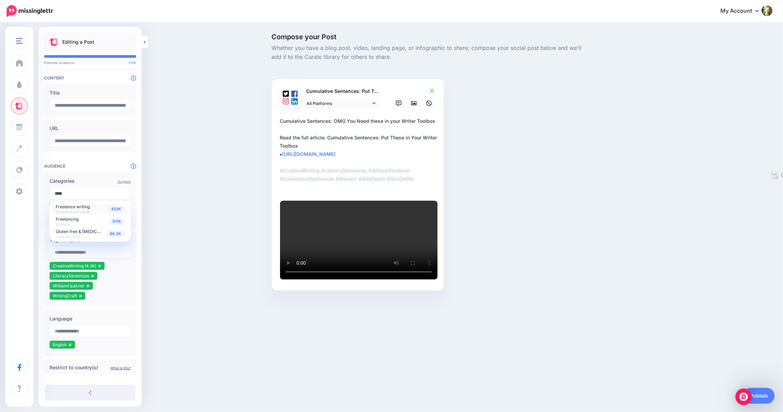
type input "****"
click at [72, 208] on span "Freelance writing" at bounding box center [73, 206] width 34 height 5
click at [181, 290] on div "Compose your Post Whether you have a blog post, video, landing page, or infogra…" at bounding box center [391, 172] width 783 height 298
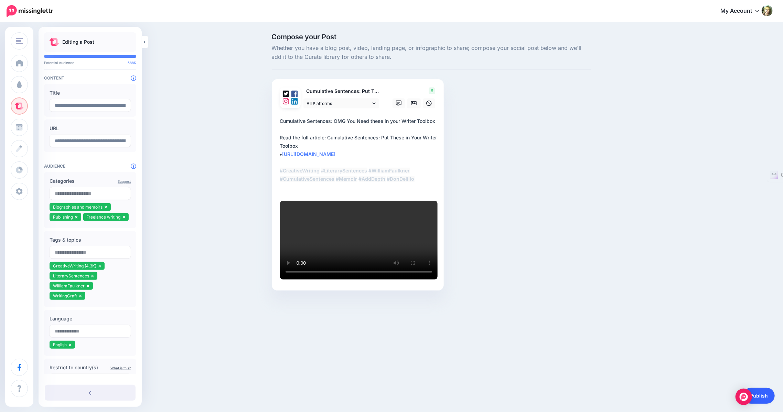
click at [762, 395] on link "Publish" at bounding box center [759, 396] width 32 height 16
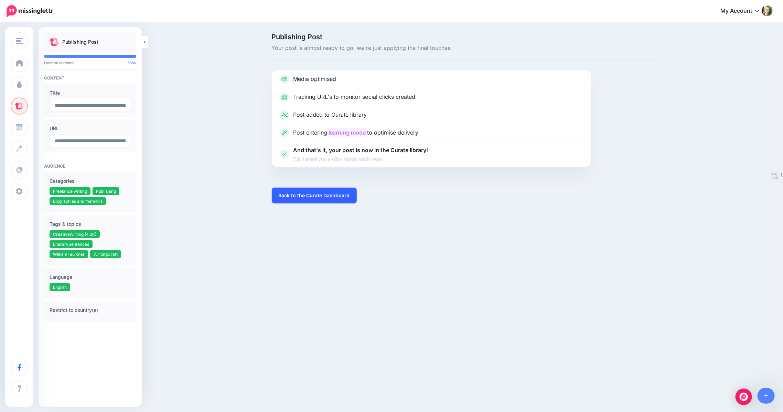
click at [297, 195] on link "Back to the Curate Dashboard" at bounding box center [314, 195] width 85 height 16
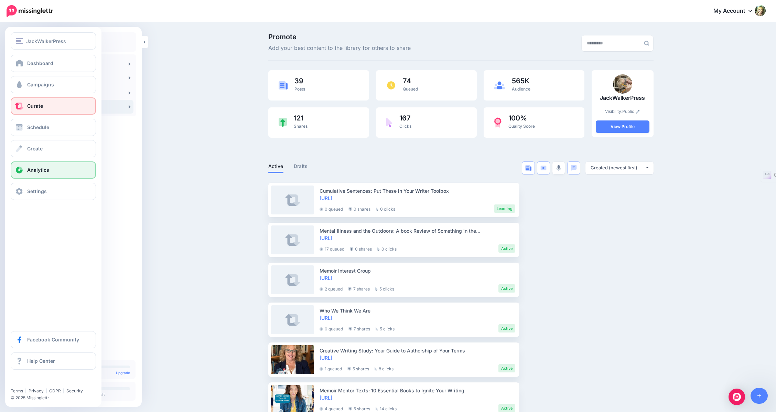
click at [30, 170] on span "Analytics" at bounding box center [38, 170] width 22 height 6
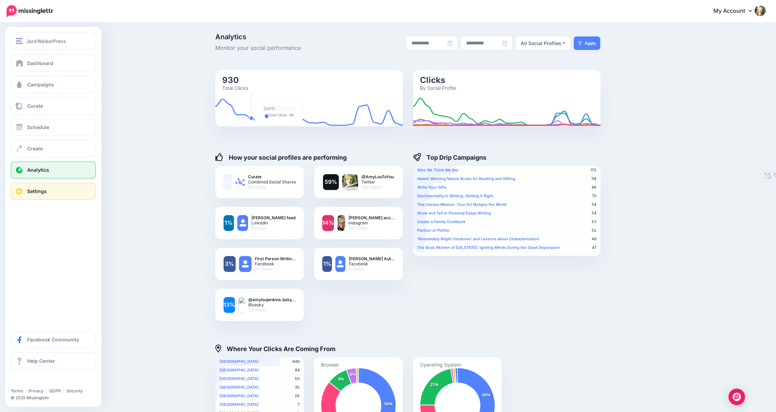
click at [30, 188] on span "Settings" at bounding box center [37, 191] width 20 height 6
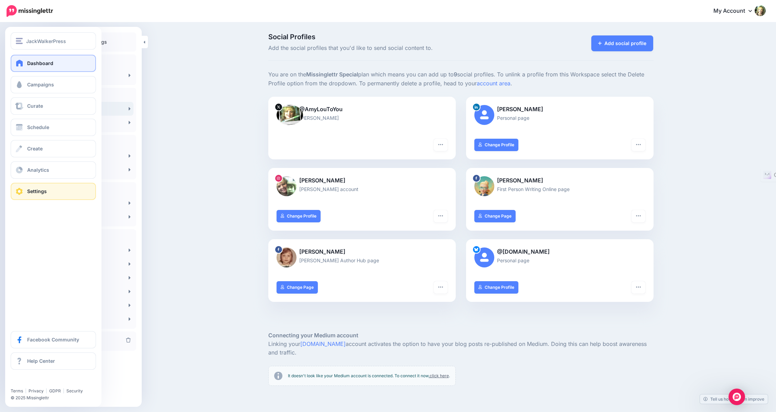
click at [19, 65] on span at bounding box center [19, 62] width 9 height 7
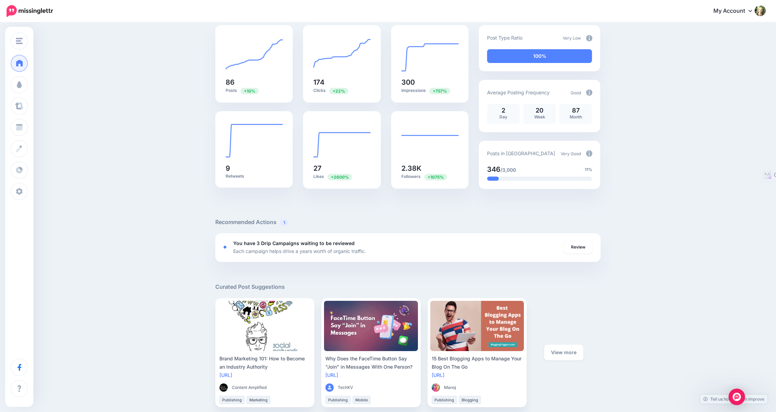
scroll to position [59, 0]
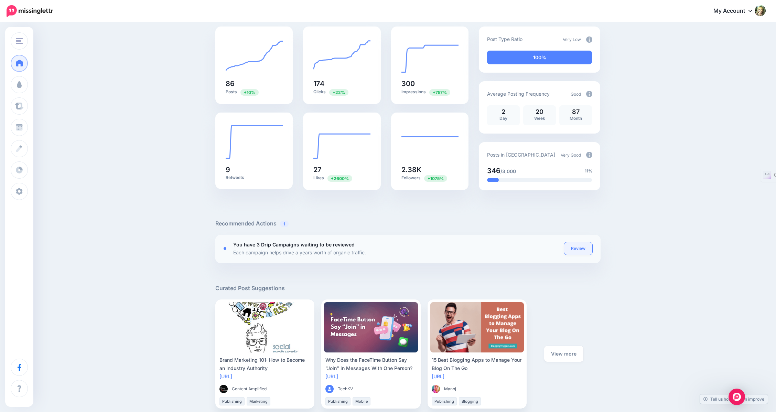
click at [583, 246] on link "Review" at bounding box center [578, 248] width 28 height 12
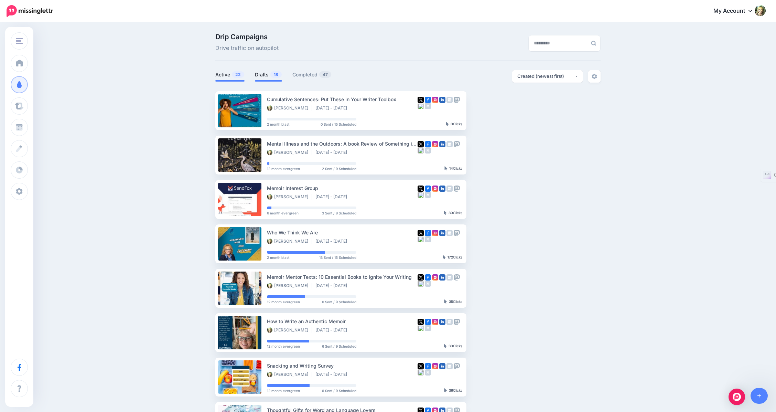
click at [264, 74] on link "Drafts 18" at bounding box center [268, 75] width 27 height 8
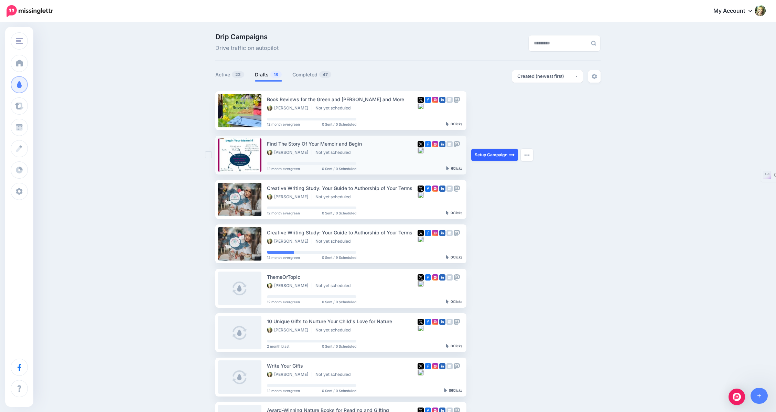
click at [508, 154] on link "Setup Campaign" at bounding box center [494, 155] width 47 height 12
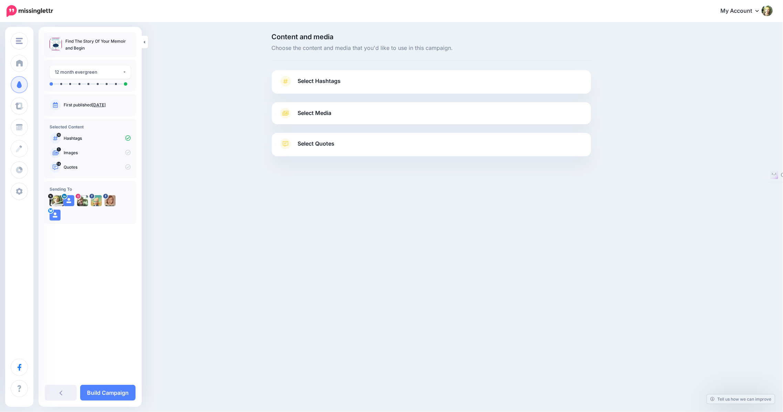
click at [321, 80] on span "Select Hashtags" at bounding box center [319, 80] width 43 height 9
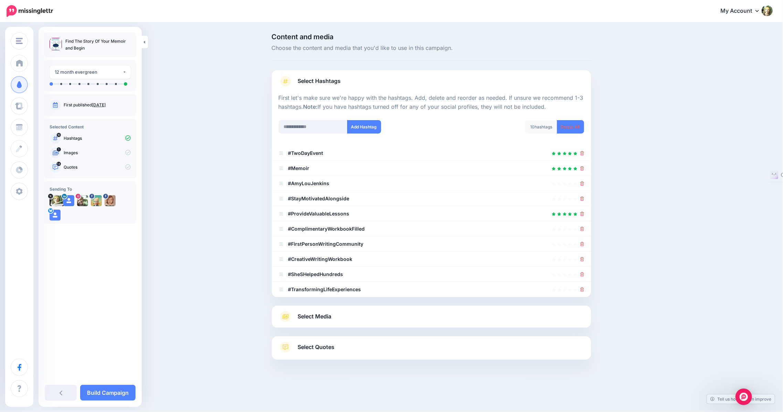
click at [537, 50] on span "Choose the content and media that you'd like to use in this campaign." at bounding box center [431, 48] width 319 height 9
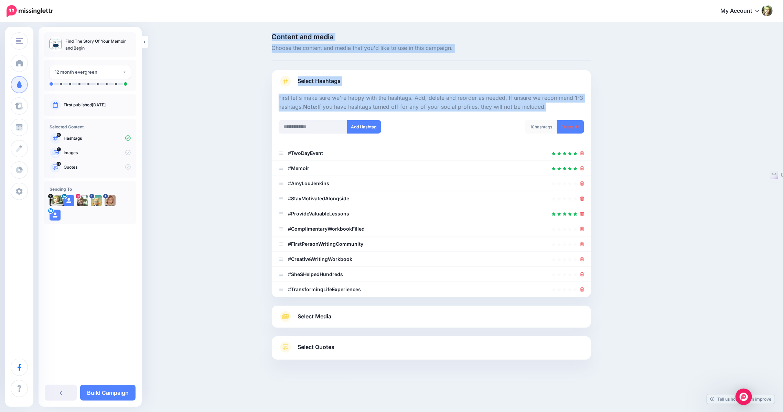
drag, startPoint x: 207, startPoint y: 129, endPoint x: 71, endPoint y: -28, distance: 208.0
click at [71, 0] on html "My Account Dashboard My Account Billing Logout" at bounding box center [391, 206] width 783 height 412
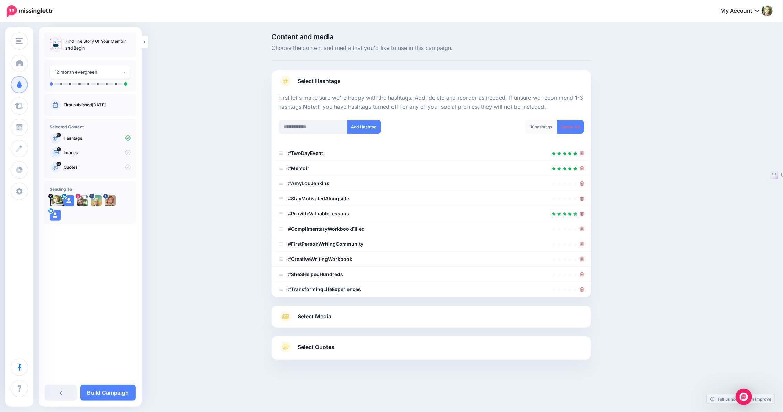
click at [188, 226] on div "Content and media Choose the content and media that you'd like to use in this c…" at bounding box center [391, 213] width 783 height 381
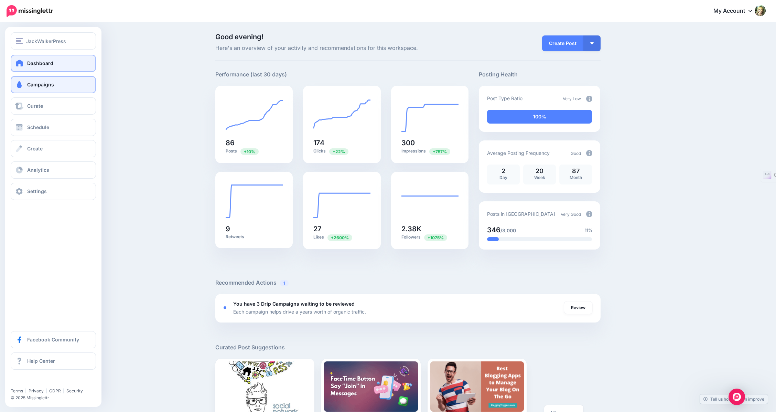
click at [29, 83] on span "Campaigns" at bounding box center [40, 85] width 27 height 6
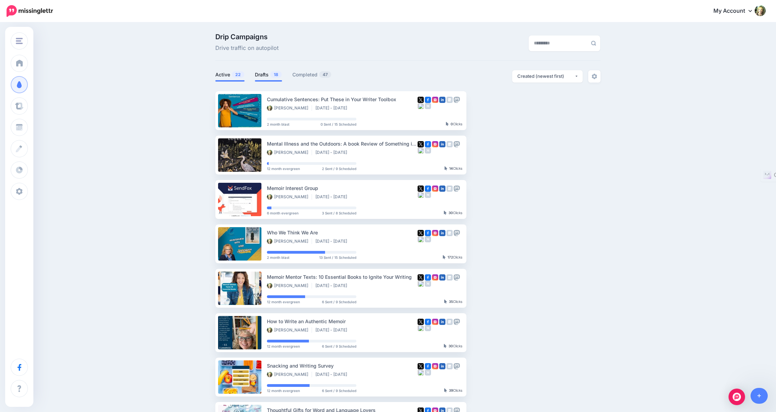
click at [272, 74] on link "Drafts 18" at bounding box center [268, 75] width 27 height 8
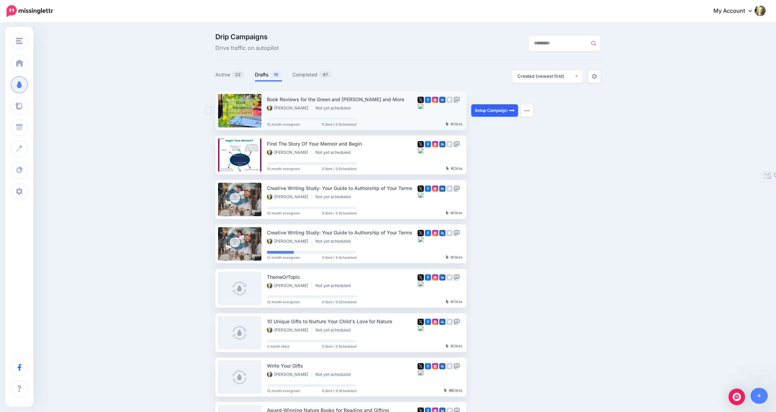
click at [499, 111] on link "Setup Campaign" at bounding box center [494, 110] width 47 height 12
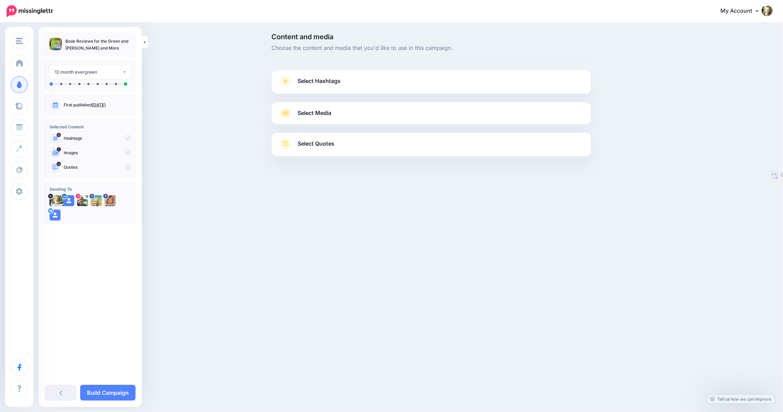
click at [321, 78] on span "Select Hashtags" at bounding box center [319, 80] width 43 height 9
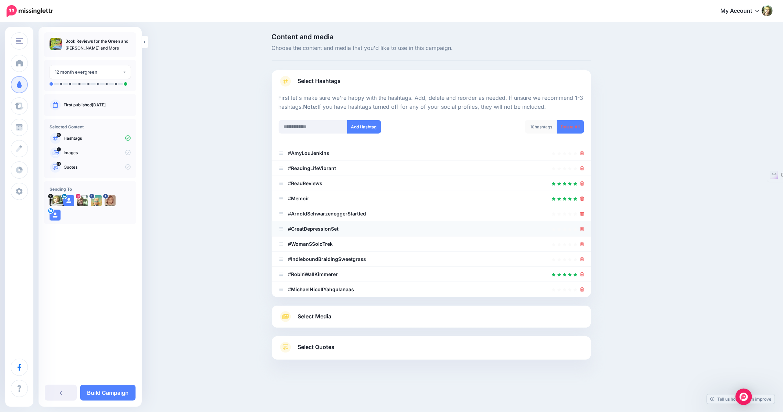
click at [584, 232] on li "#GreatDepressionSet" at bounding box center [431, 228] width 319 height 15
click at [581, 216] on link at bounding box center [582, 213] width 4 height 6
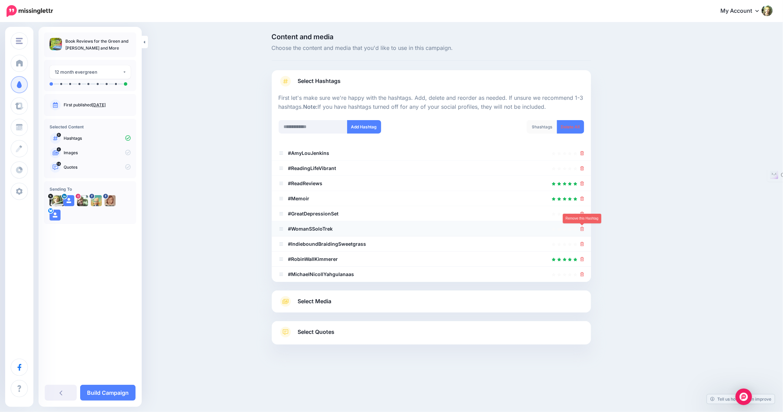
click at [581, 227] on icon at bounding box center [582, 229] width 4 height 4
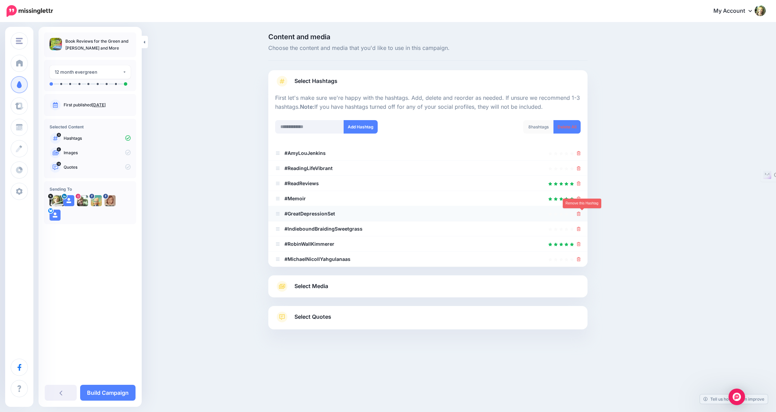
click at [581, 212] on icon at bounding box center [579, 214] width 4 height 4
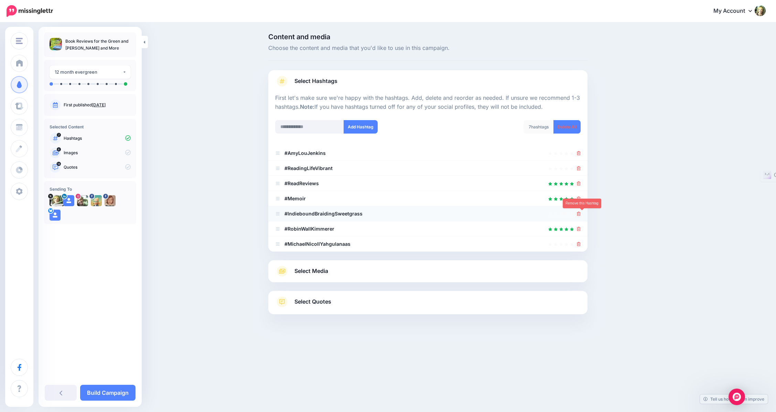
click at [581, 214] on icon at bounding box center [579, 214] width 4 height 4
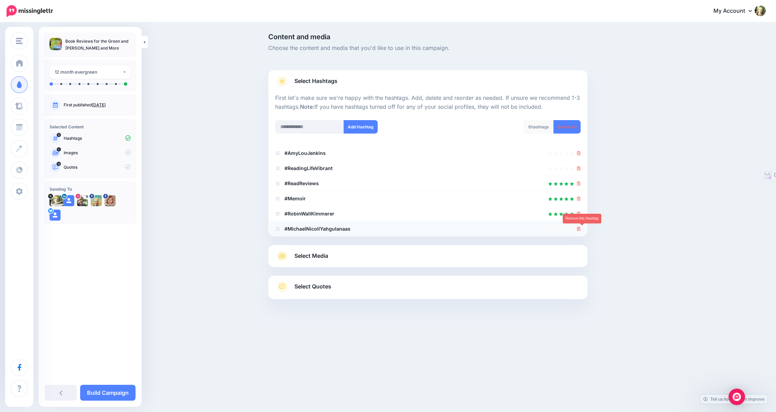
click at [581, 228] on icon at bounding box center [579, 229] width 4 height 4
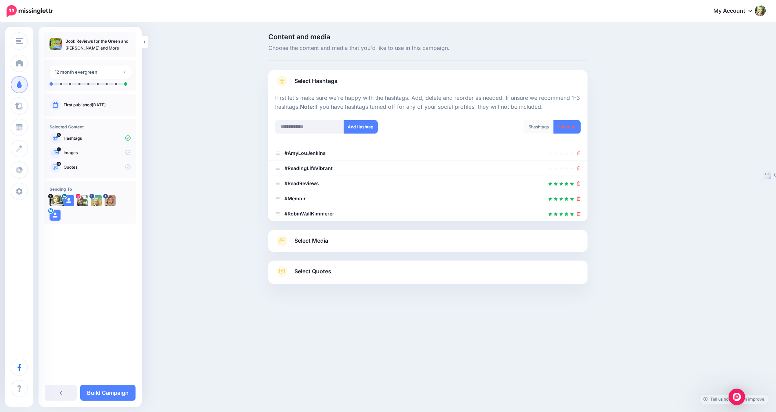
click at [321, 241] on span "Select Media" at bounding box center [311, 240] width 34 height 9
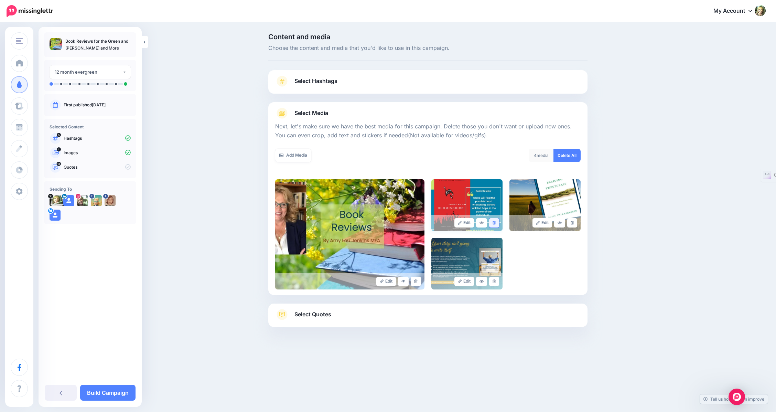
click at [496, 221] on icon at bounding box center [494, 223] width 3 height 4
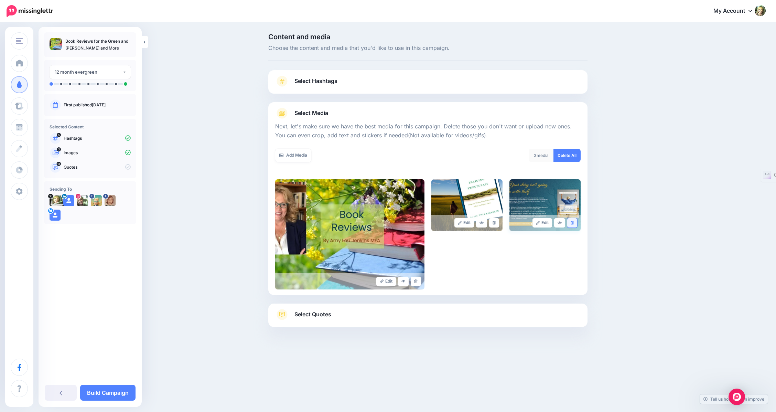
click at [574, 222] on icon at bounding box center [572, 223] width 3 height 4
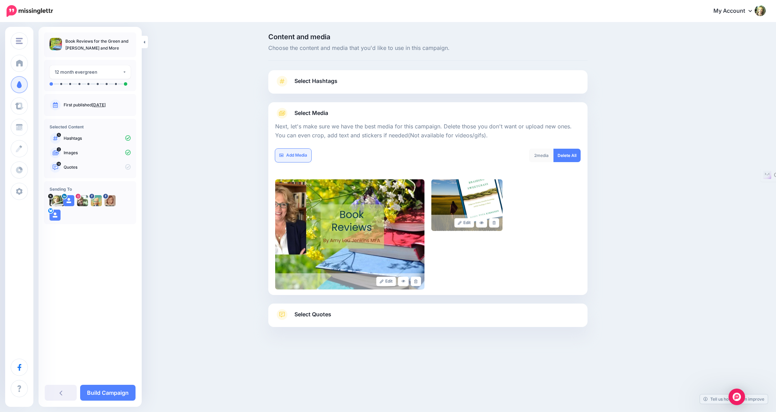
click at [295, 156] on link "Add Media" at bounding box center [293, 155] width 36 height 13
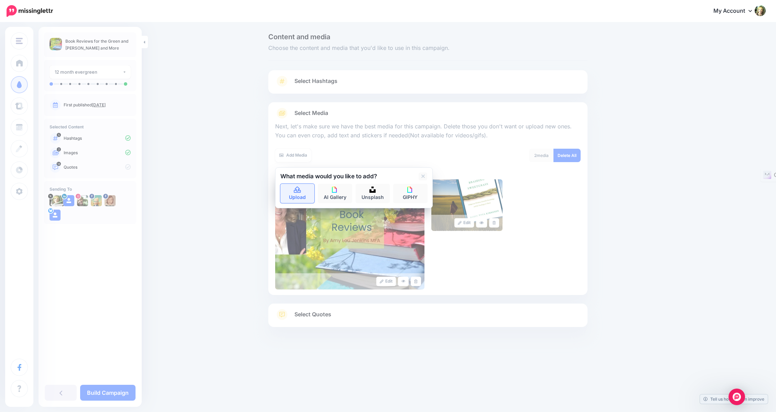
click at [297, 191] on icon at bounding box center [297, 190] width 8 height 6
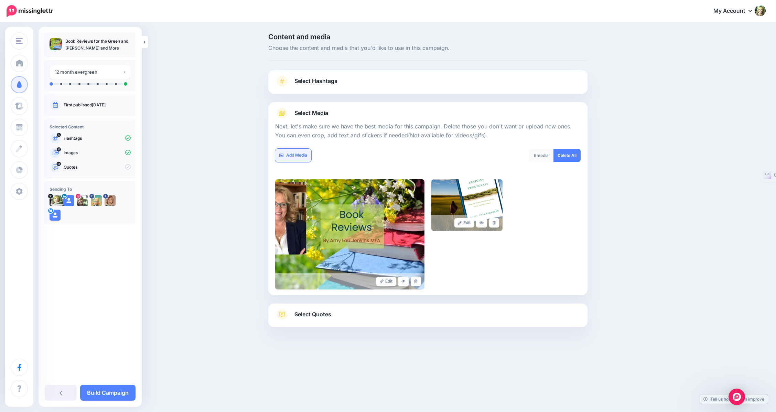
click at [292, 155] on link "Add Media" at bounding box center [293, 155] width 36 height 13
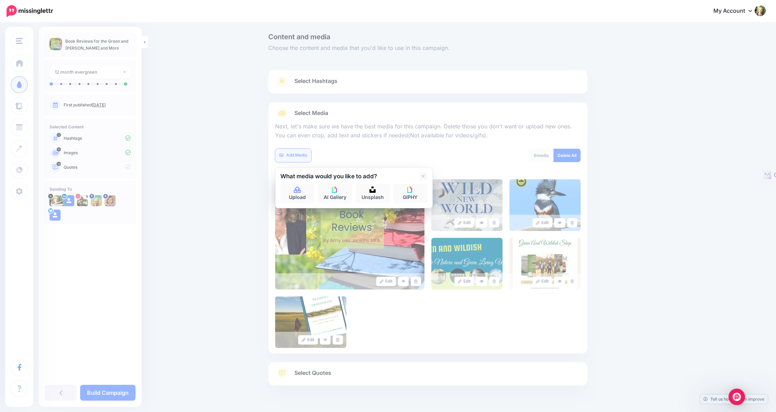
scroll to position [28, 0]
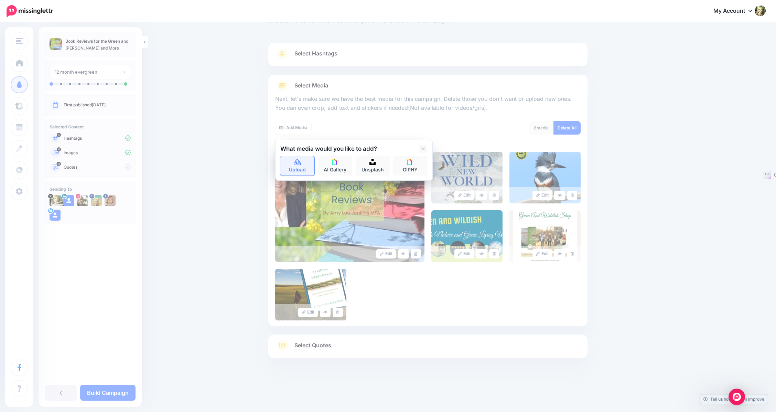
click at [297, 164] on icon at bounding box center [297, 162] width 8 height 6
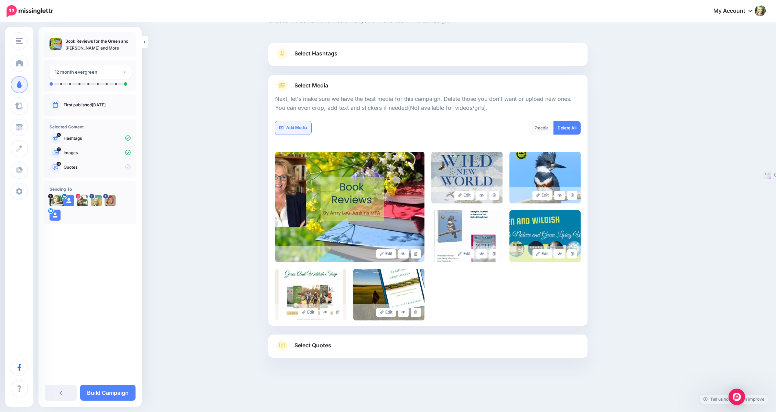
click at [298, 127] on link "Add Media" at bounding box center [293, 127] width 36 height 13
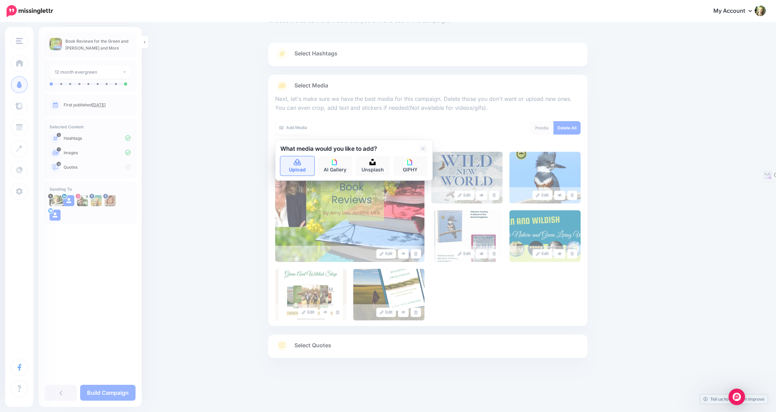
click at [301, 164] on icon at bounding box center [297, 162] width 8 height 6
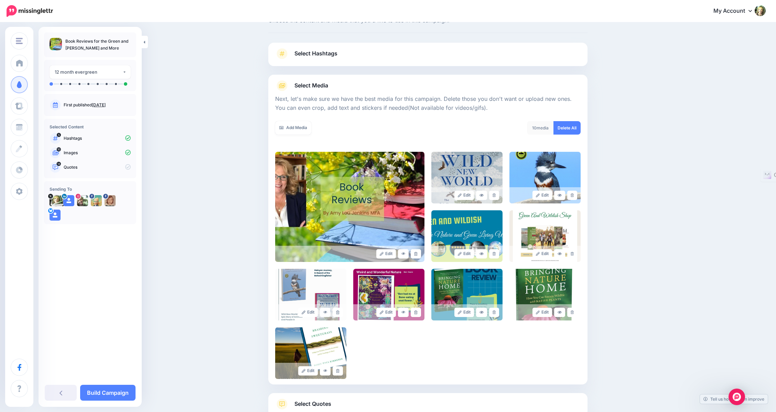
scroll to position [86, 0]
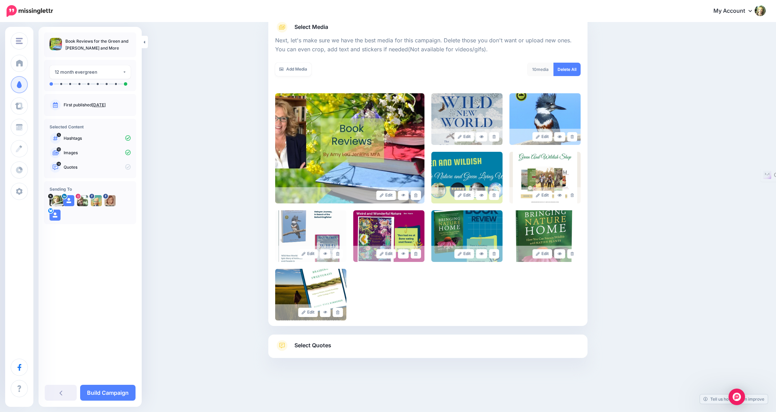
click at [324, 344] on span "Select Quotes" at bounding box center [312, 344] width 37 height 9
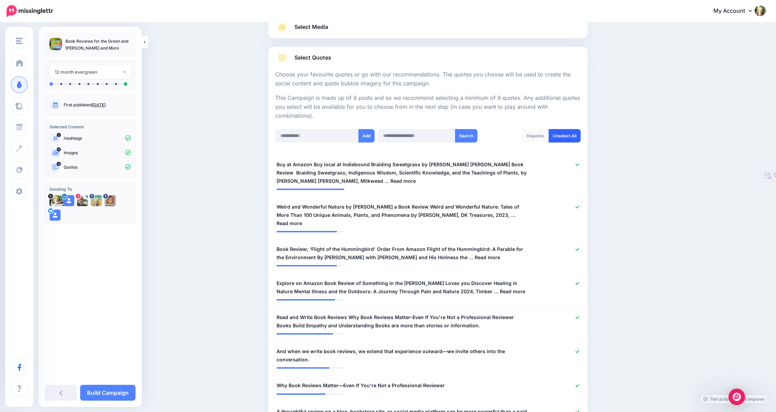
click at [569, 133] on link "Unselect All" at bounding box center [565, 135] width 32 height 13
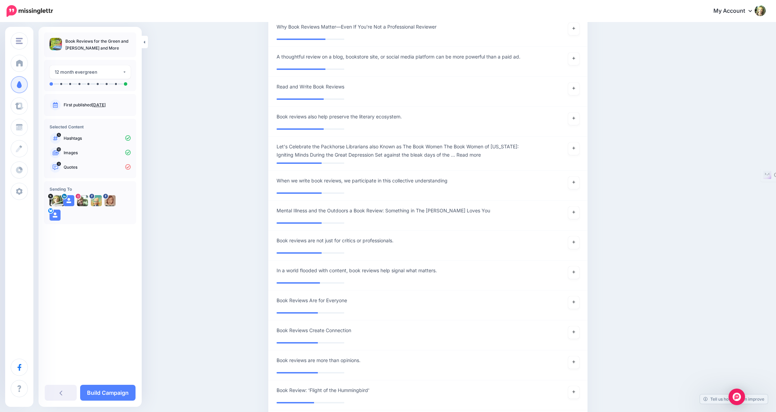
scroll to position [462, 0]
click at [575, 272] on icon at bounding box center [573, 272] width 3 height 3
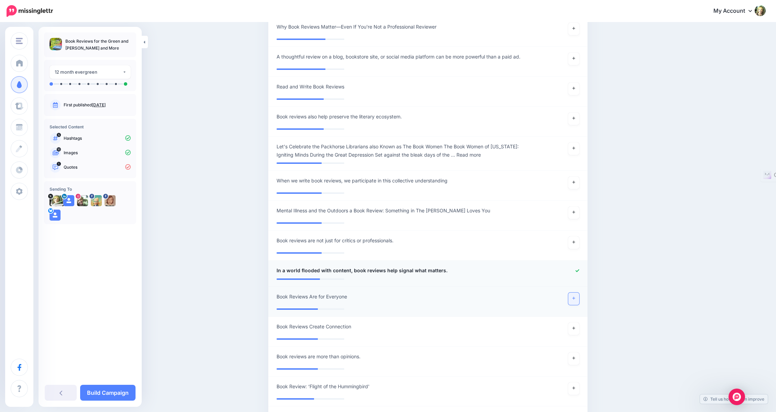
click at [576, 301] on link at bounding box center [573, 298] width 11 height 12
click at [575, 323] on icon at bounding box center [573, 324] width 3 height 4
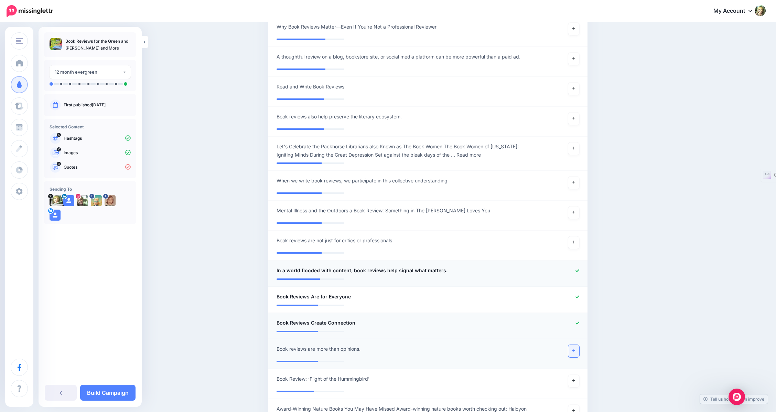
click at [575, 348] on icon at bounding box center [573, 350] width 3 height 4
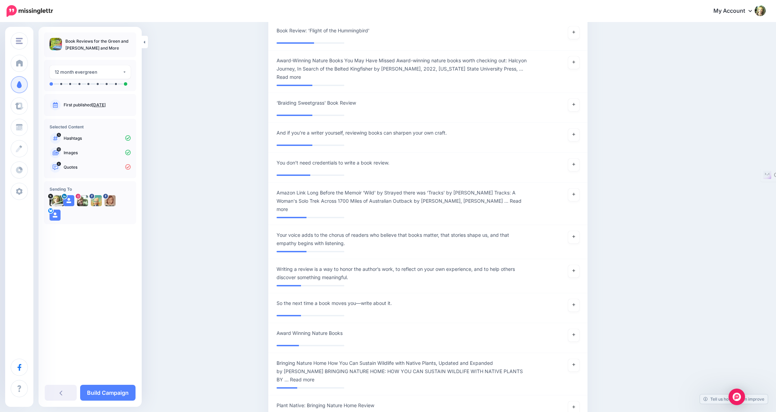
scroll to position [809, 0]
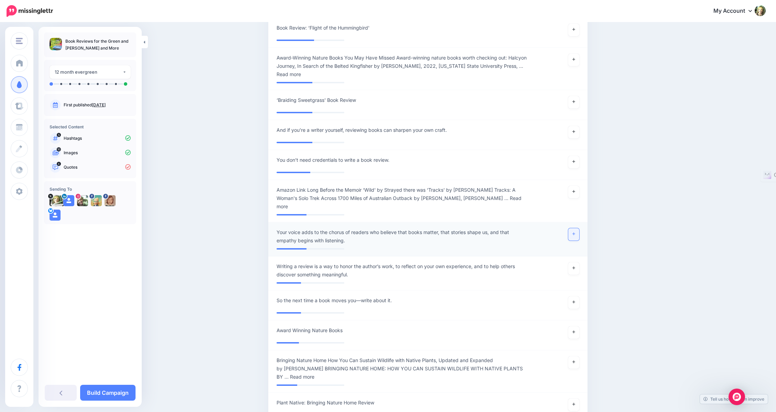
click at [575, 232] on icon at bounding box center [573, 234] width 3 height 4
click at [575, 301] on icon at bounding box center [573, 302] width 3 height 3
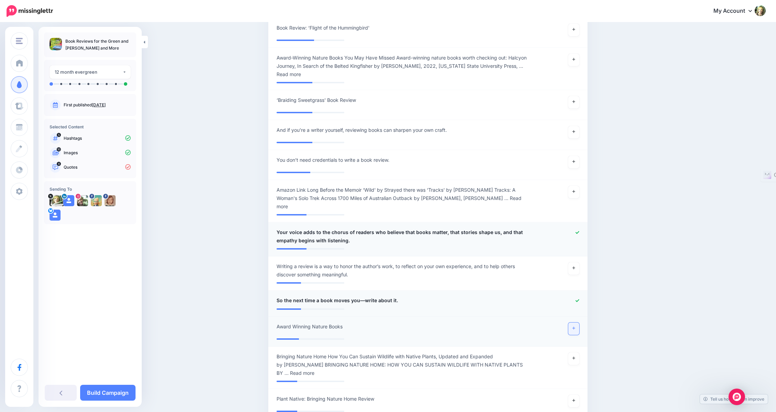
click at [574, 322] on link at bounding box center [573, 328] width 11 height 12
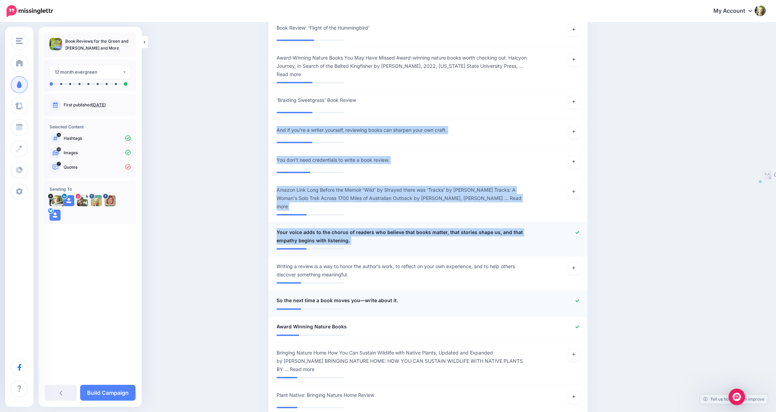
drag, startPoint x: 775, startPoint y: 230, endPoint x: 762, endPoint y: 93, distance: 138.6
click at [762, 93] on div "Content and media Choose the content and media that you'd like to use in this c…" at bounding box center [388, 189] width 776 height 1950
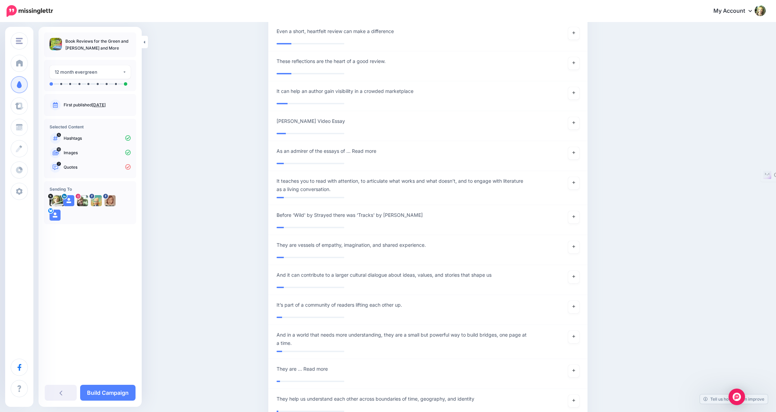
scroll to position [1445, 0]
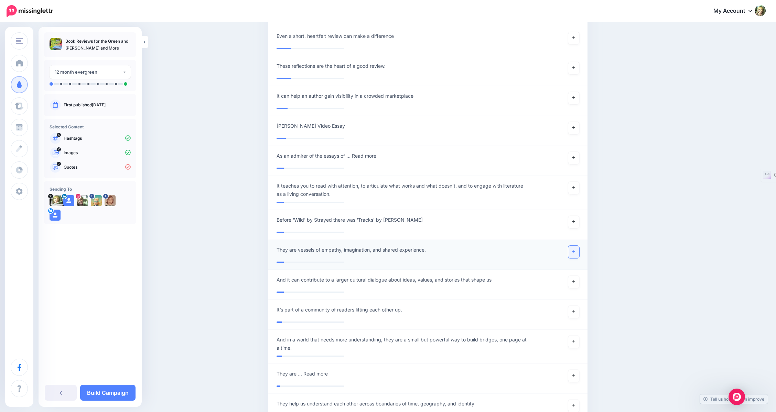
click at [579, 246] on link at bounding box center [573, 252] width 11 height 12
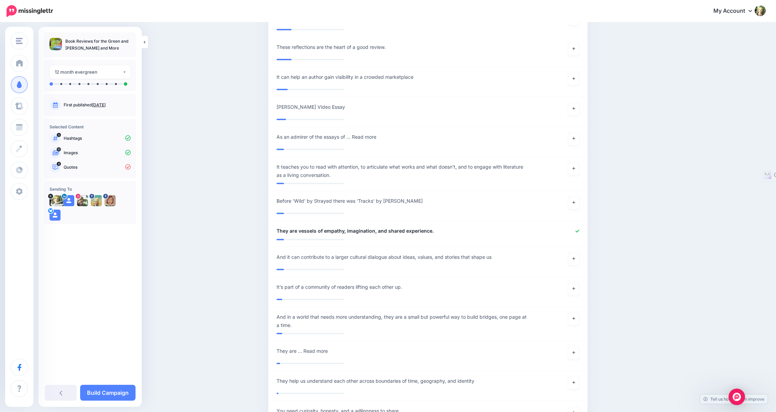
scroll to position [1461, 0]
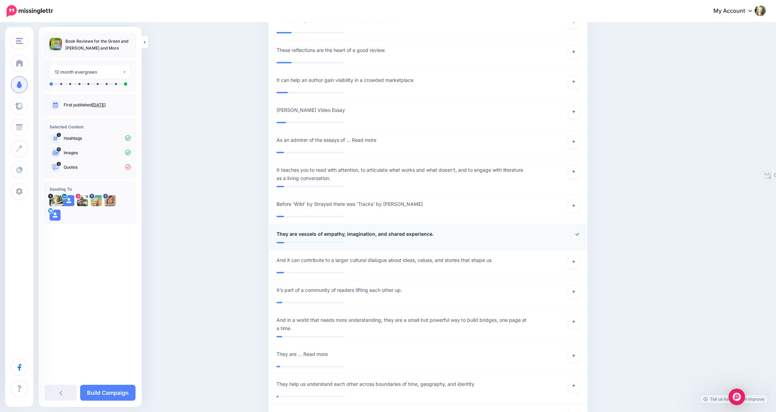
click at [409, 230] on span "They are vessels of empathy, imagination, and shared experience." at bounding box center [355, 234] width 157 height 8
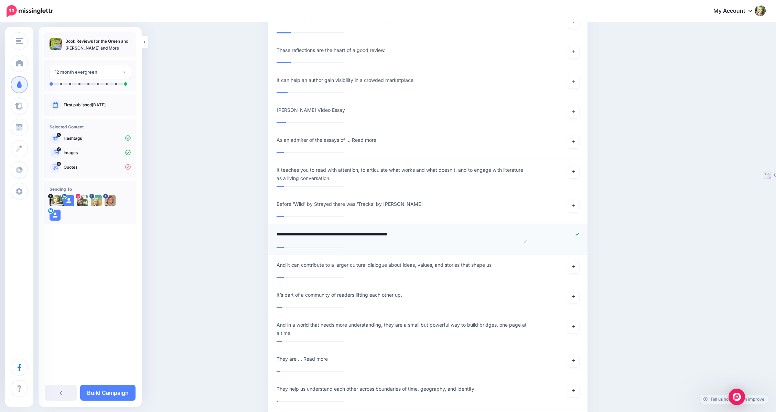
click at [409, 230] on textarea "**********" at bounding box center [402, 236] width 251 height 13
click at [281, 230] on textarea "**********" at bounding box center [402, 236] width 251 height 13
drag, startPoint x: 324, startPoint y: 225, endPoint x: 315, endPoint y: 223, distance: 9.8
click at [315, 230] on textarea "**********" at bounding box center [402, 236] width 251 height 13
click at [451, 230] on textarea "**********" at bounding box center [402, 236] width 251 height 13
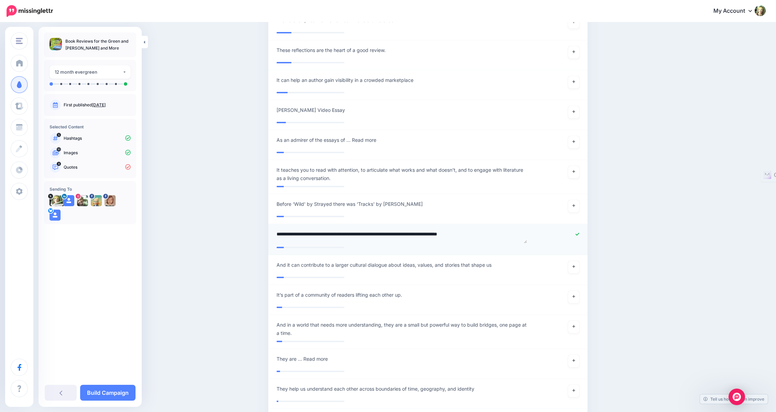
type textarea "**********"
drag, startPoint x: 510, startPoint y: 225, endPoint x: 260, endPoint y: 216, distance: 249.9
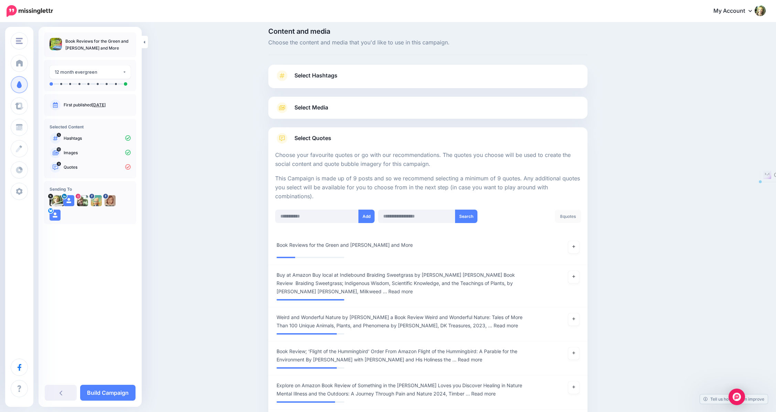
scroll to position [3, 0]
click at [315, 217] on input "text" at bounding box center [317, 218] width 84 height 13
paste input "**********"
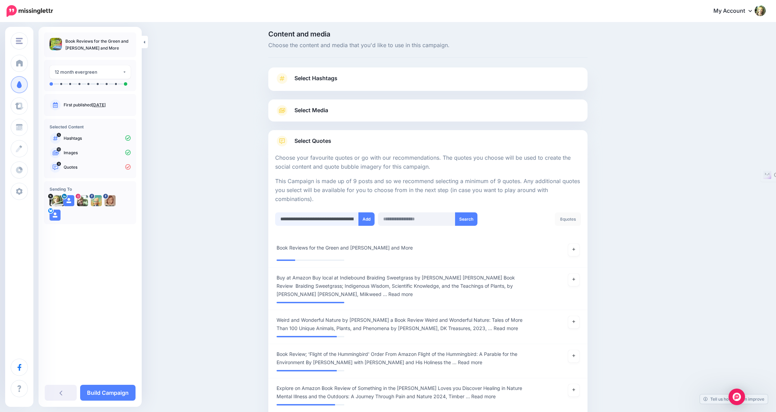
scroll to position [0, 153]
type input "**********"
click at [369, 220] on button "Add" at bounding box center [366, 218] width 16 height 13
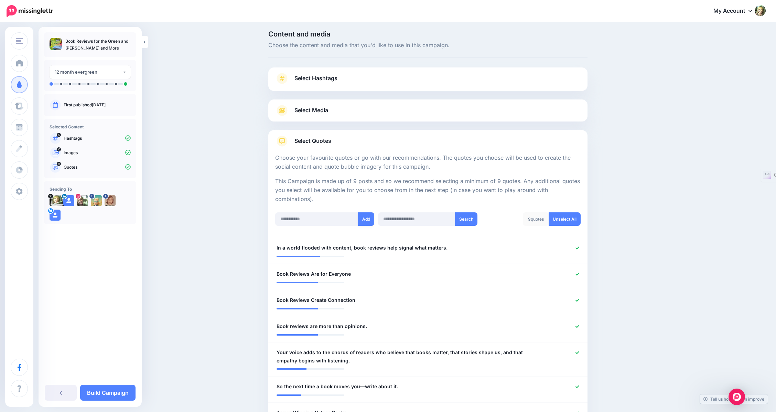
scroll to position [240, 0]
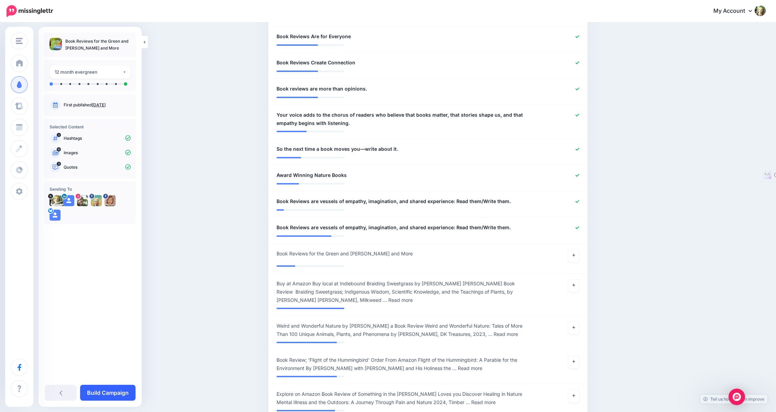
click at [110, 390] on link "Build Campaign" at bounding box center [107, 393] width 55 height 16
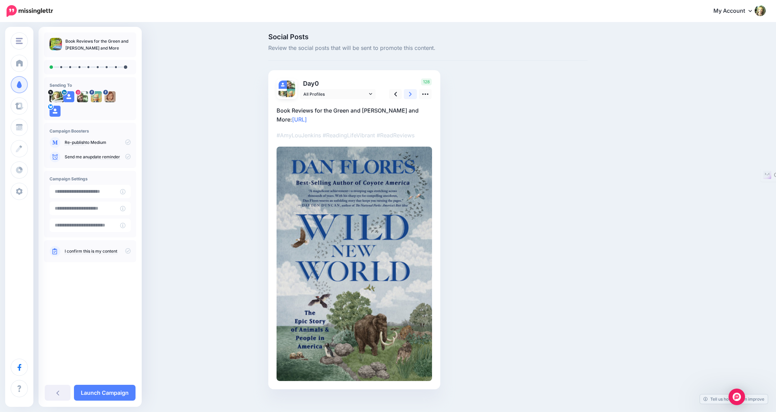
click at [412, 96] on icon at bounding box center [410, 93] width 3 height 7
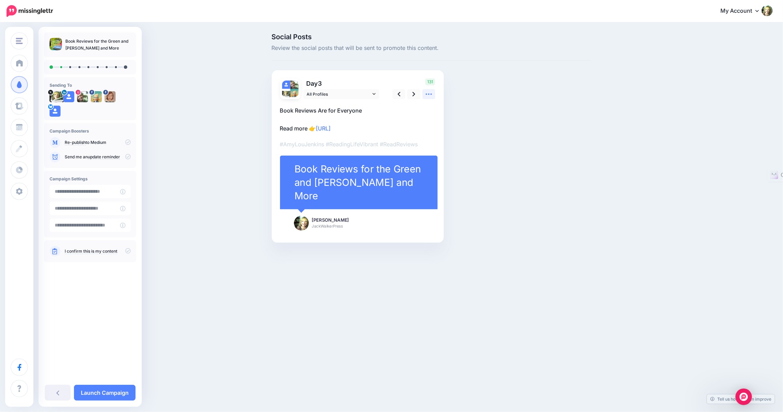
click at [431, 95] on icon at bounding box center [428, 93] width 7 height 7
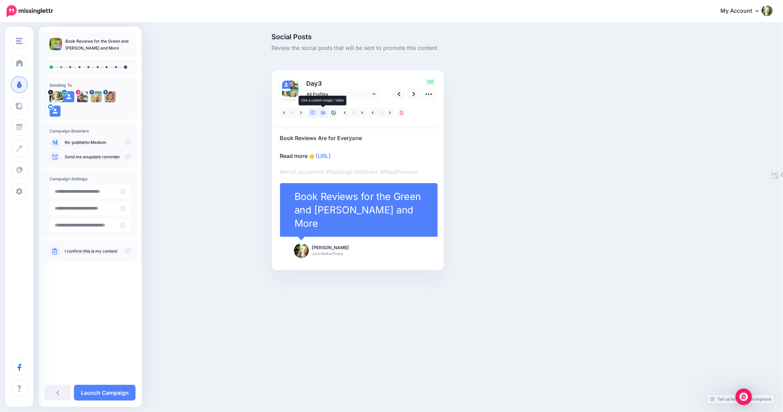
click at [324, 112] on icon at bounding box center [323, 112] width 5 height 3
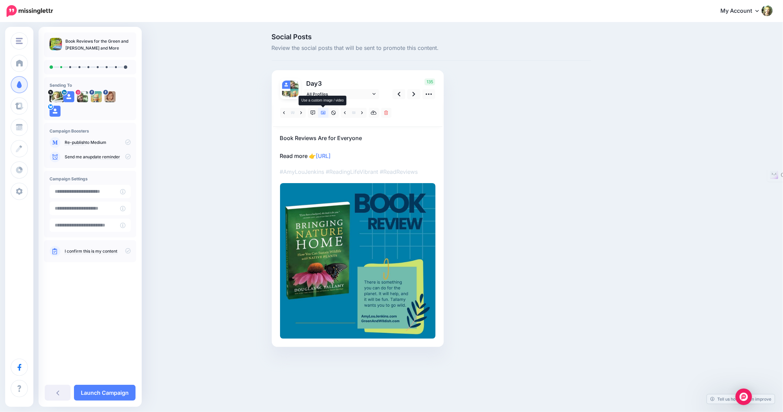
click at [322, 112] on icon at bounding box center [323, 112] width 5 height 5
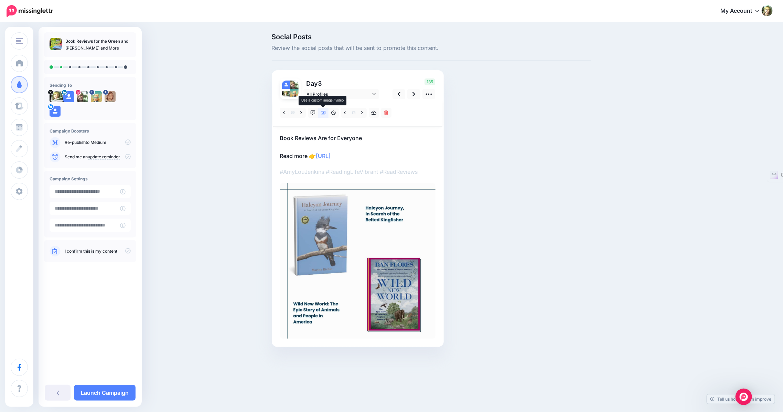
click at [322, 112] on icon at bounding box center [323, 112] width 5 height 3
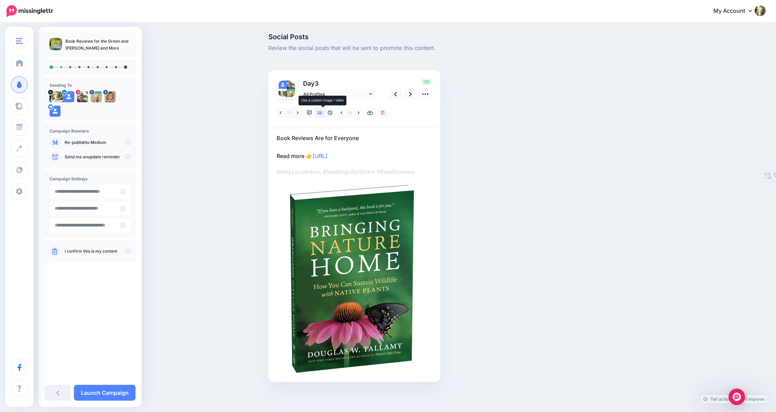
click at [322, 112] on icon at bounding box center [319, 112] width 5 height 3
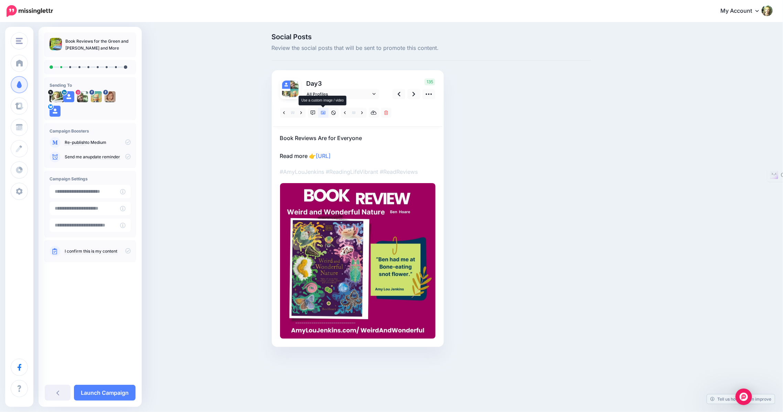
click at [323, 113] on icon at bounding box center [323, 112] width 5 height 5
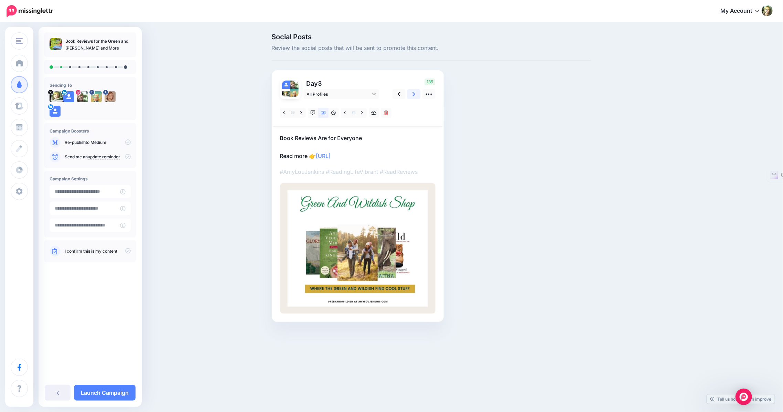
click at [413, 96] on icon at bounding box center [413, 93] width 3 height 7
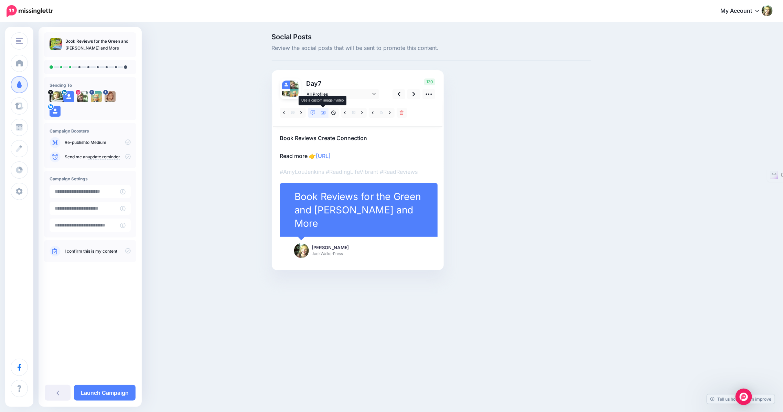
click at [323, 114] on icon at bounding box center [323, 112] width 5 height 5
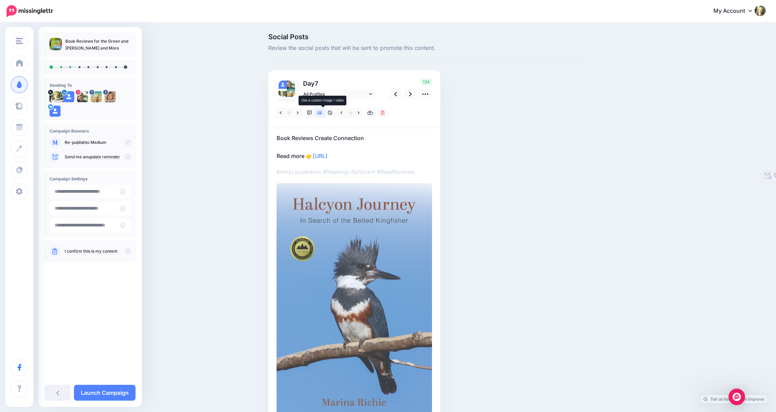
click at [322, 114] on icon at bounding box center [319, 112] width 5 height 5
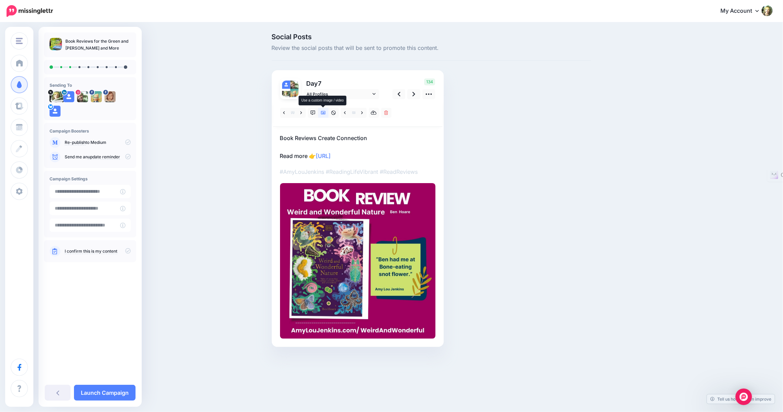
click at [322, 112] on icon at bounding box center [323, 112] width 5 height 5
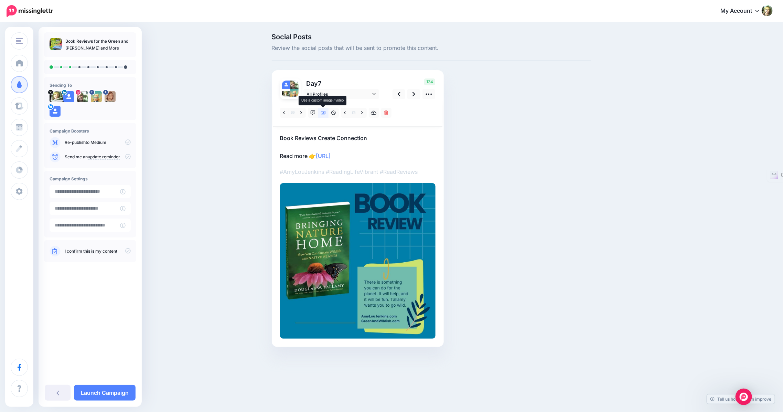
click at [322, 112] on icon at bounding box center [323, 112] width 5 height 5
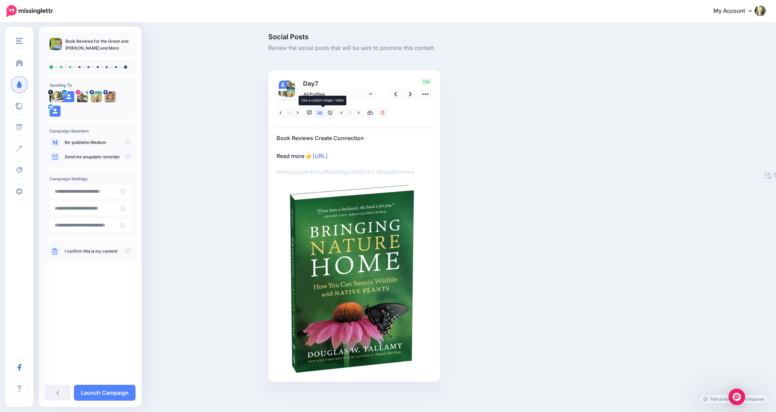
click at [322, 112] on icon at bounding box center [319, 112] width 5 height 5
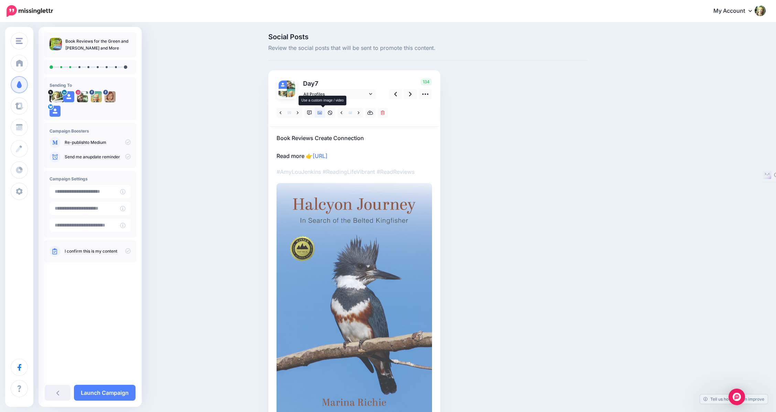
click at [322, 113] on icon at bounding box center [319, 112] width 5 height 5
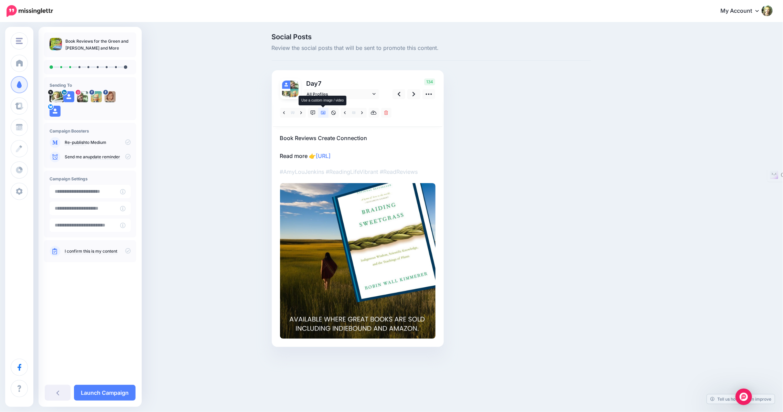
click at [323, 114] on icon at bounding box center [323, 112] width 5 height 5
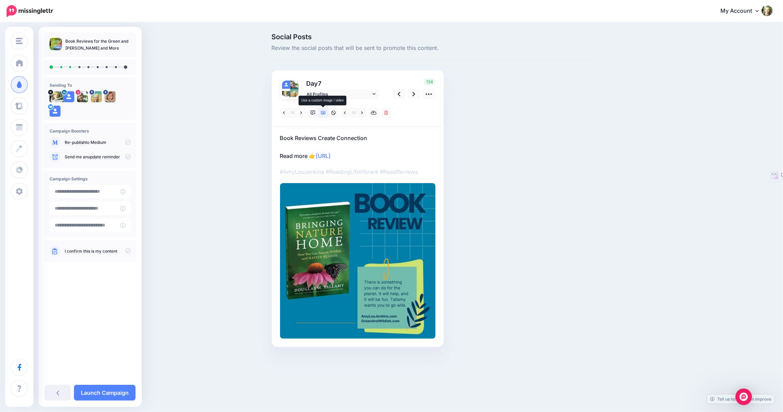
click at [323, 113] on icon at bounding box center [323, 112] width 5 height 3
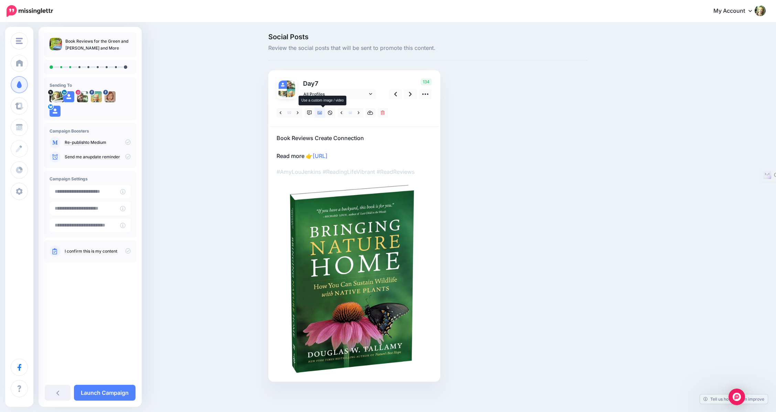
click at [322, 114] on icon at bounding box center [319, 112] width 5 height 5
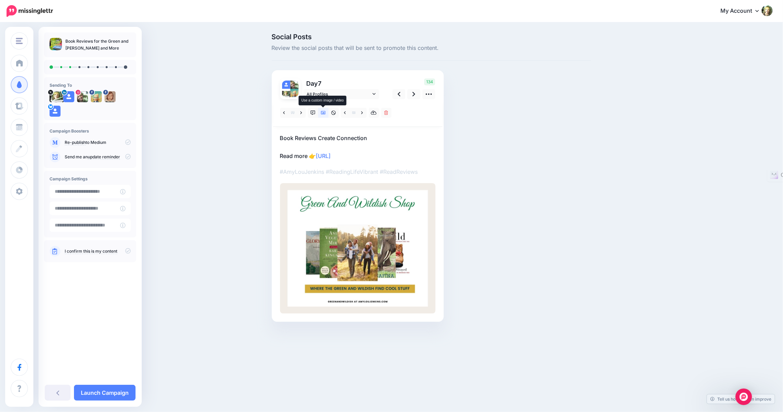
click at [323, 115] on link at bounding box center [323, 113] width 10 height 10
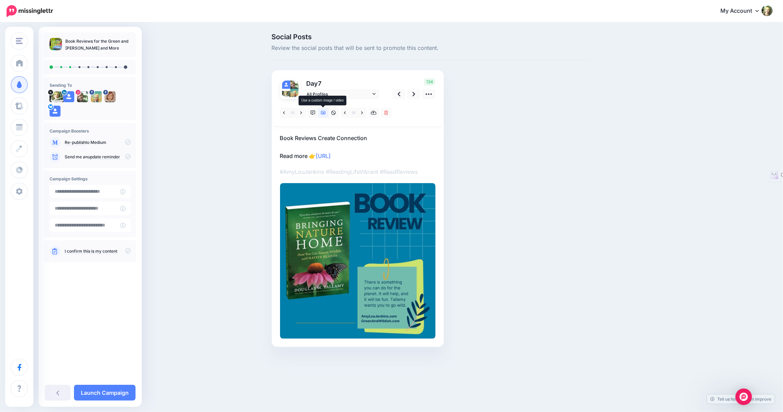
click at [323, 115] on link at bounding box center [323, 113] width 10 height 10
click at [323, 114] on icon at bounding box center [323, 112] width 5 height 5
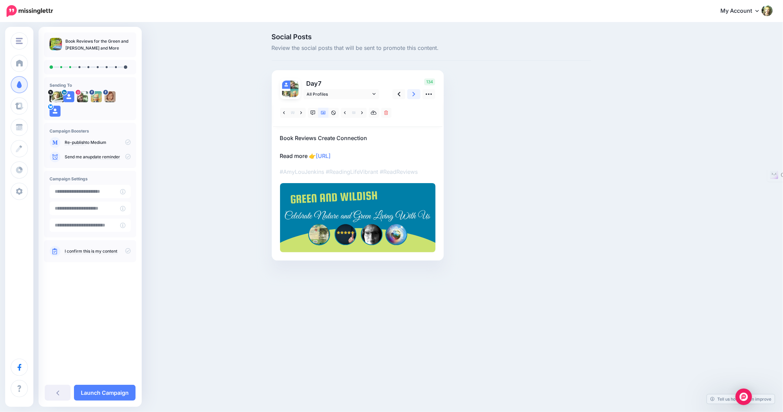
click at [413, 93] on icon at bounding box center [413, 94] width 3 height 4
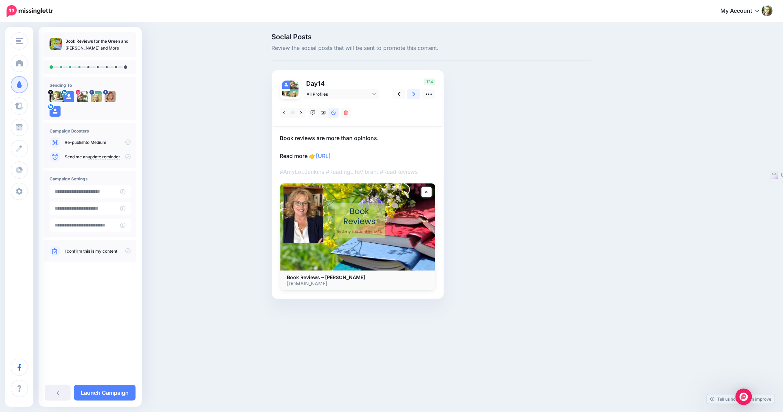
click at [412, 94] on icon at bounding box center [413, 93] width 3 height 7
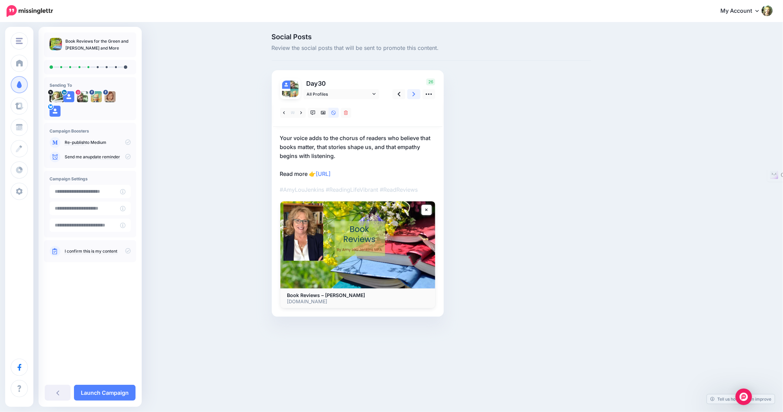
click at [412, 94] on icon at bounding box center [413, 93] width 3 height 7
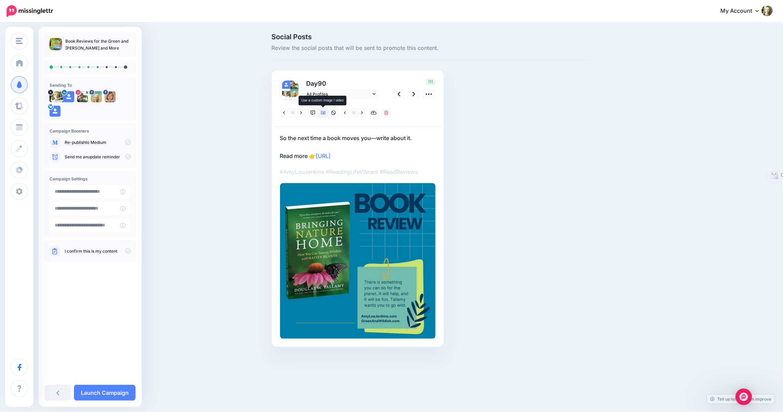
click at [322, 112] on icon at bounding box center [323, 112] width 5 height 5
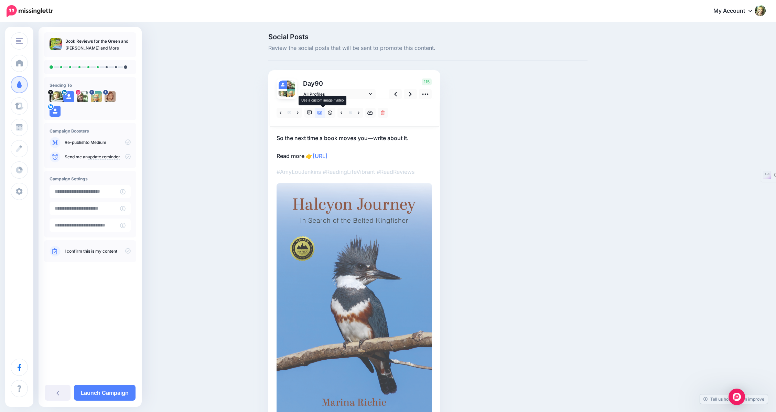
click at [322, 112] on icon at bounding box center [319, 112] width 5 height 3
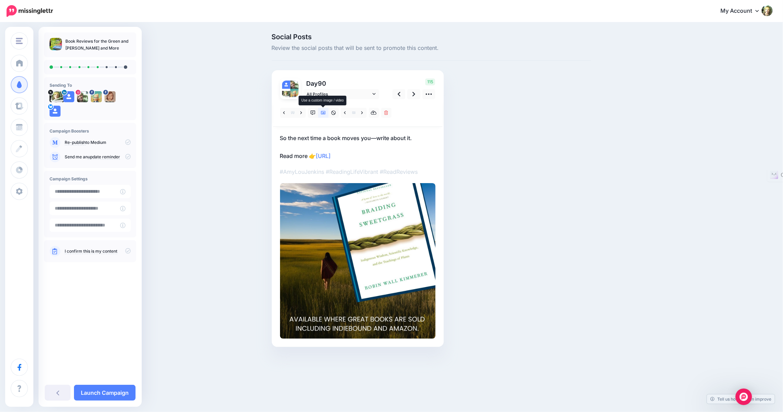
click at [322, 112] on icon at bounding box center [323, 112] width 5 height 3
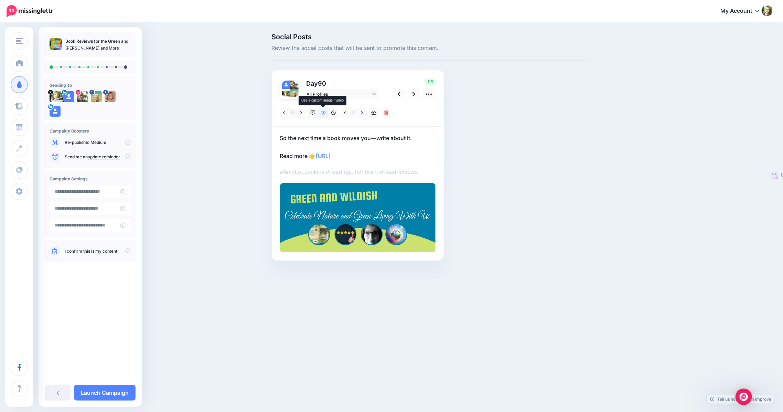
click at [322, 112] on icon at bounding box center [323, 112] width 5 height 3
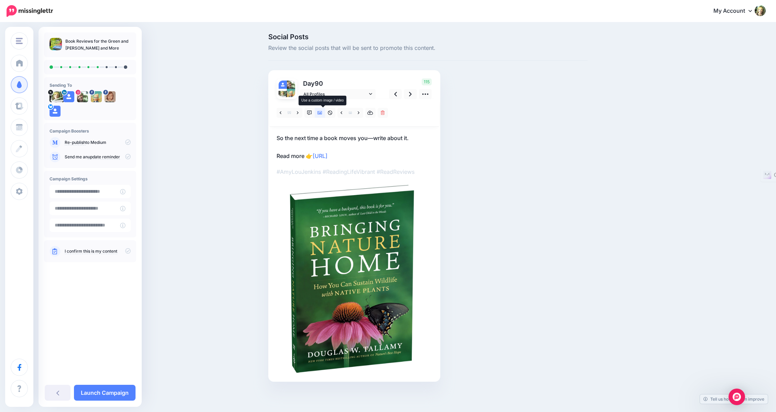
click at [322, 112] on icon at bounding box center [319, 112] width 5 height 3
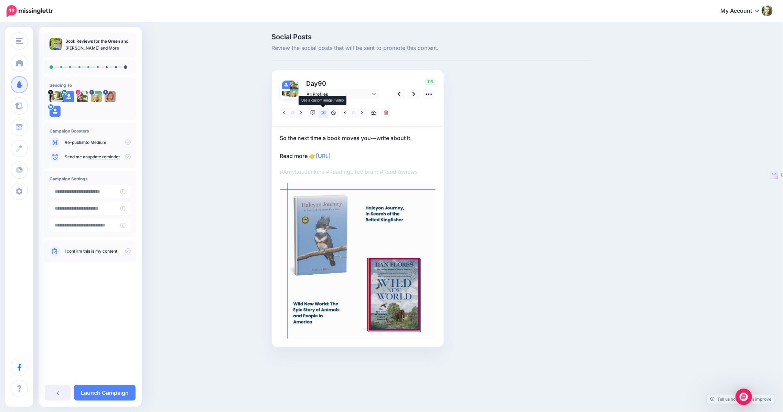
click at [322, 112] on icon at bounding box center [323, 112] width 5 height 3
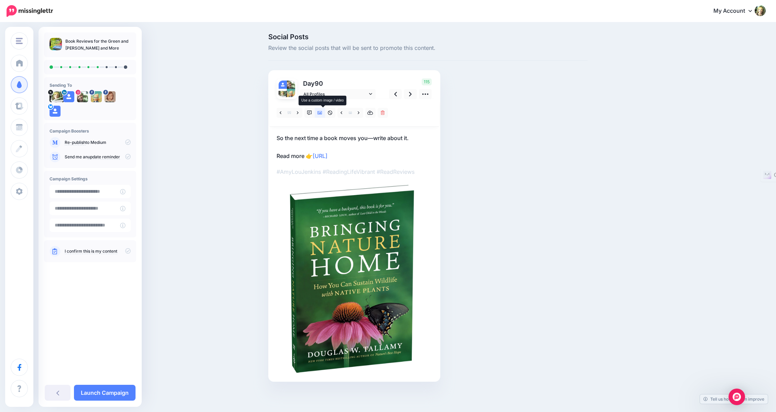
click at [322, 113] on icon at bounding box center [319, 112] width 5 height 3
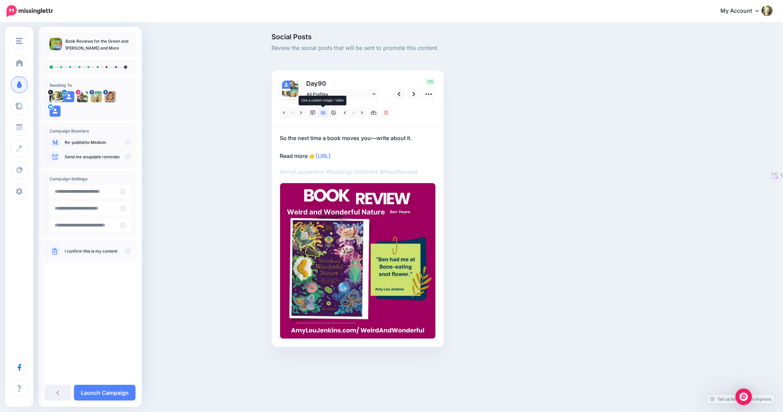
click at [322, 113] on icon at bounding box center [323, 112] width 5 height 3
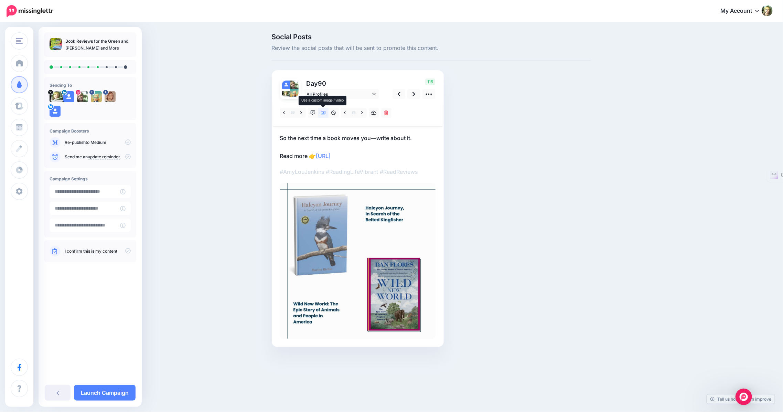
click at [322, 113] on icon at bounding box center [323, 112] width 5 height 3
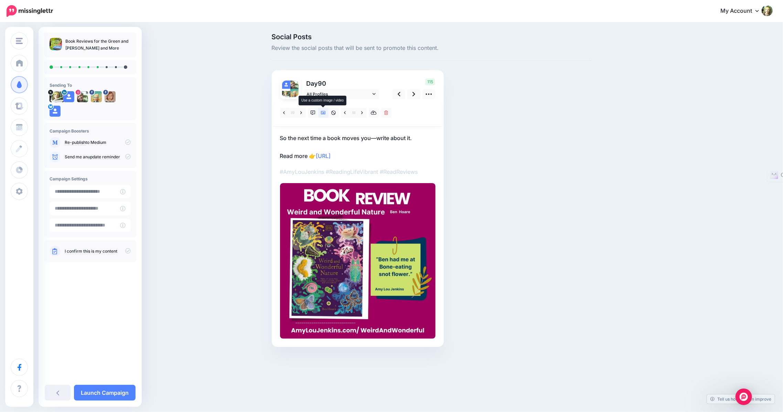
click at [322, 113] on icon at bounding box center [323, 112] width 5 height 3
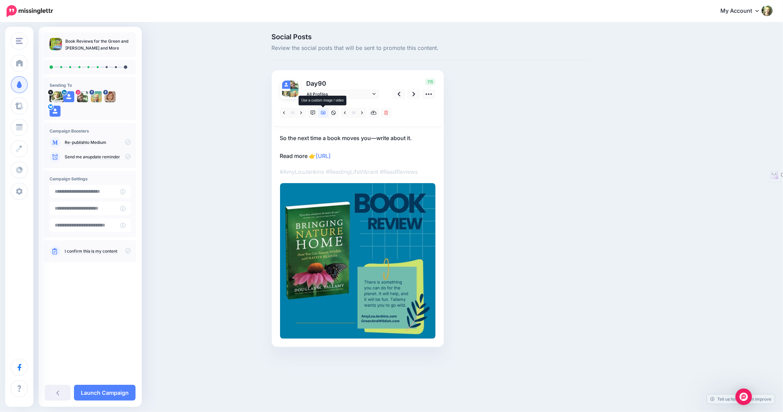
click at [322, 113] on icon at bounding box center [323, 112] width 5 height 3
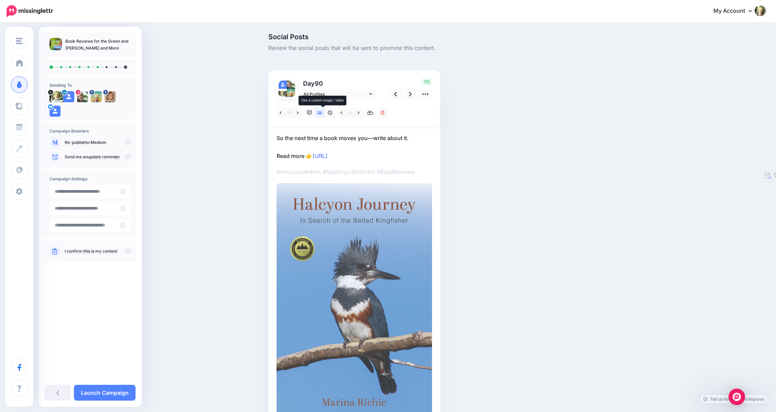
click at [322, 113] on icon at bounding box center [319, 112] width 5 height 3
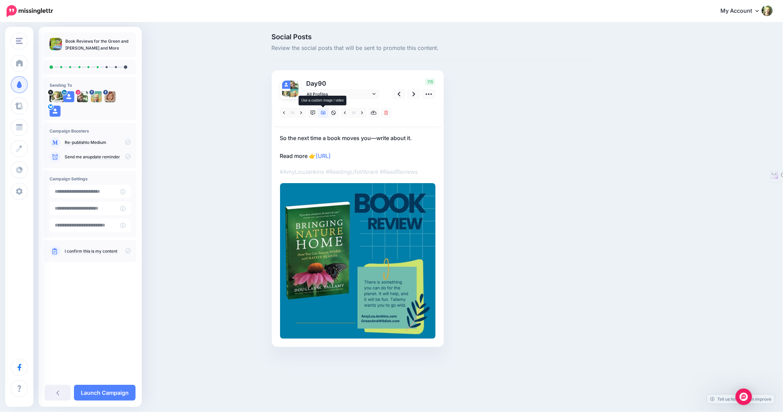
click at [322, 113] on icon at bounding box center [323, 112] width 5 height 3
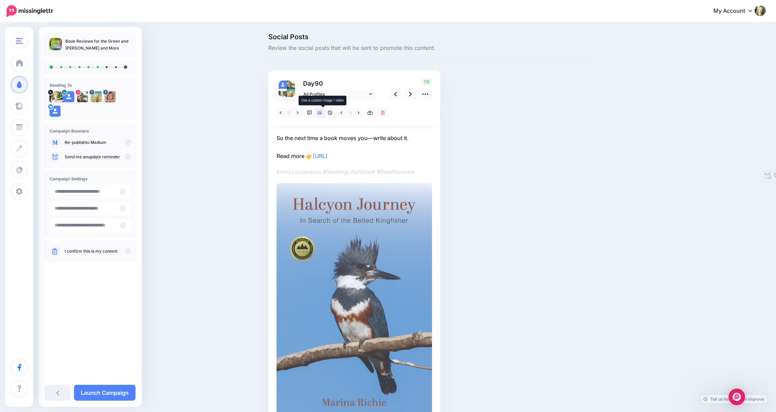
click at [322, 113] on icon at bounding box center [319, 112] width 5 height 3
click at [373, 111] on icon at bounding box center [370, 112] width 6 height 5
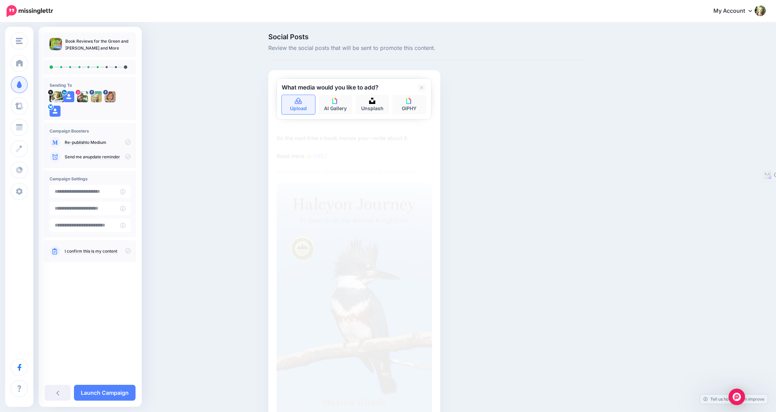
click at [299, 104] on link "Upload" at bounding box center [299, 104] width 34 height 19
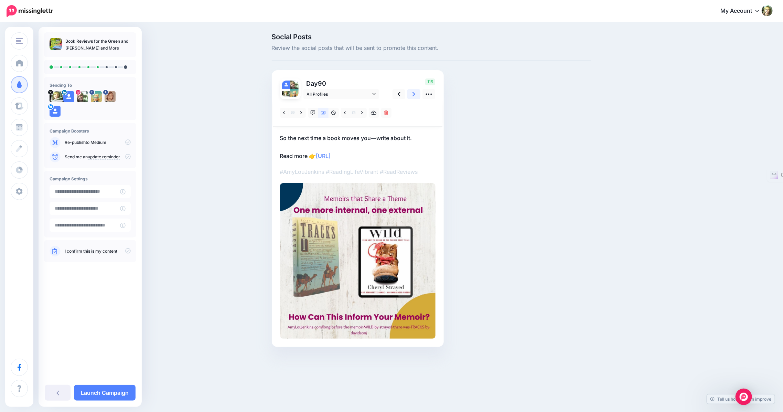
click at [413, 95] on icon at bounding box center [413, 93] width 3 height 7
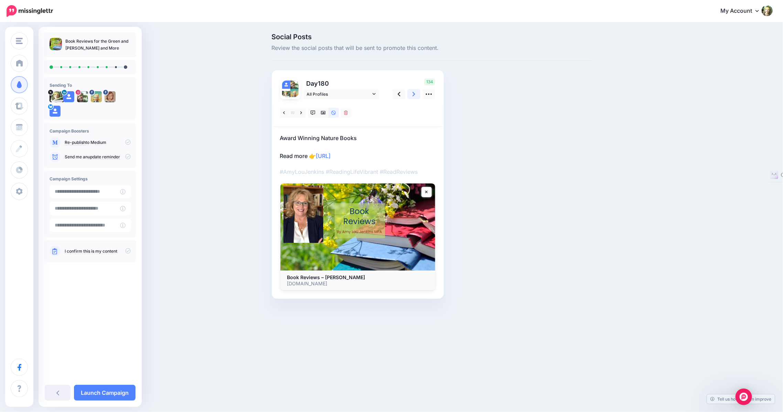
click at [413, 95] on icon at bounding box center [413, 93] width 3 height 7
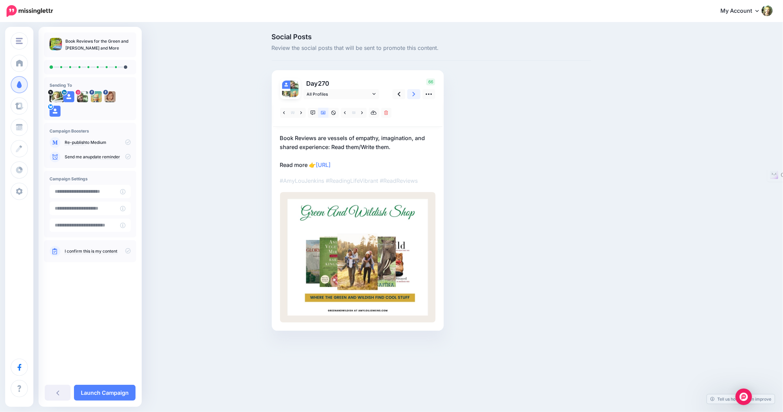
click at [413, 95] on icon at bounding box center [413, 93] width 3 height 7
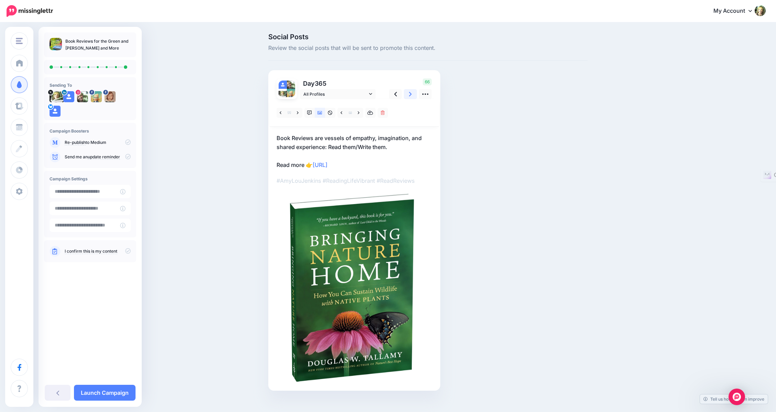
click at [412, 95] on icon at bounding box center [410, 93] width 3 height 7
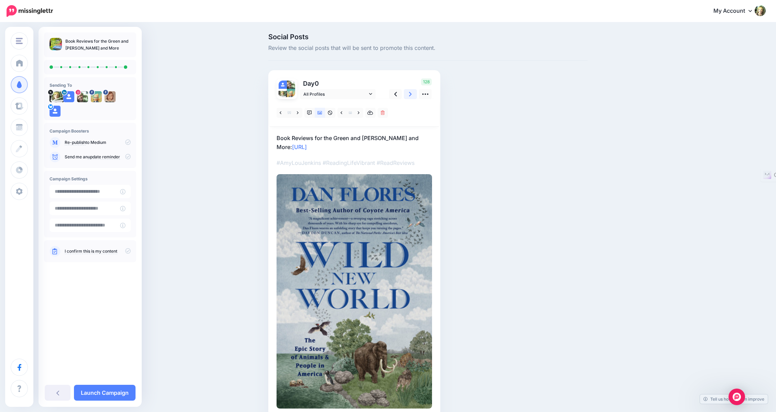
click at [412, 95] on icon at bounding box center [410, 93] width 3 height 7
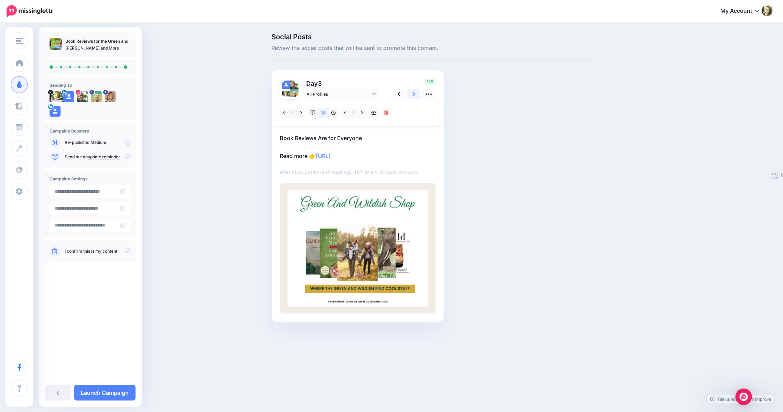
click at [413, 95] on icon at bounding box center [413, 93] width 3 height 7
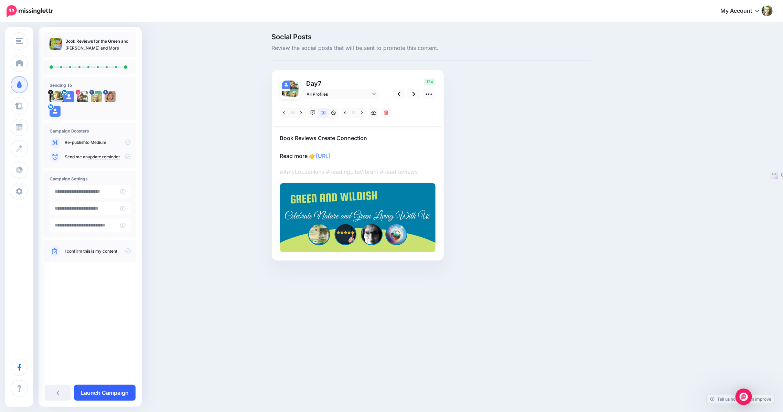
click at [94, 394] on link "Launch Campaign" at bounding box center [105, 393] width 62 height 16
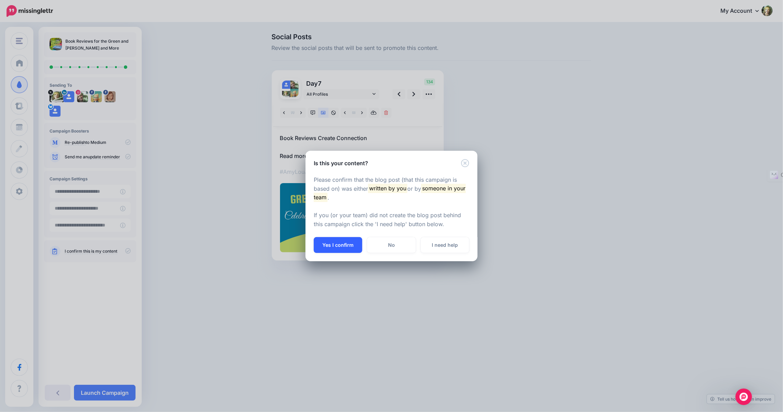
click at [342, 245] on button "Yes I confirm" at bounding box center [338, 245] width 48 height 16
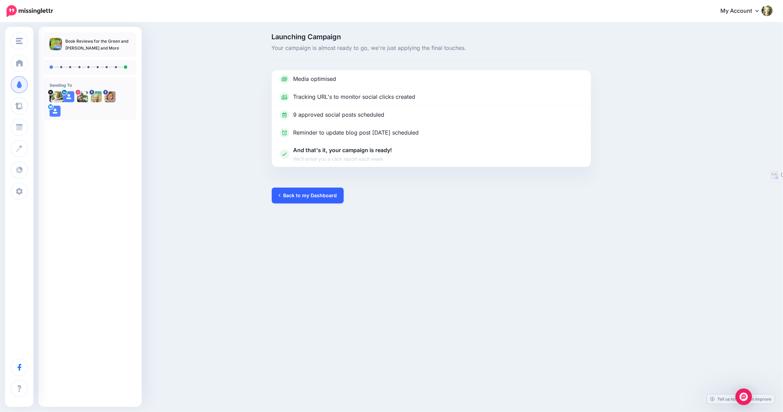
click at [297, 194] on link "Back to my Dashboard" at bounding box center [308, 195] width 72 height 16
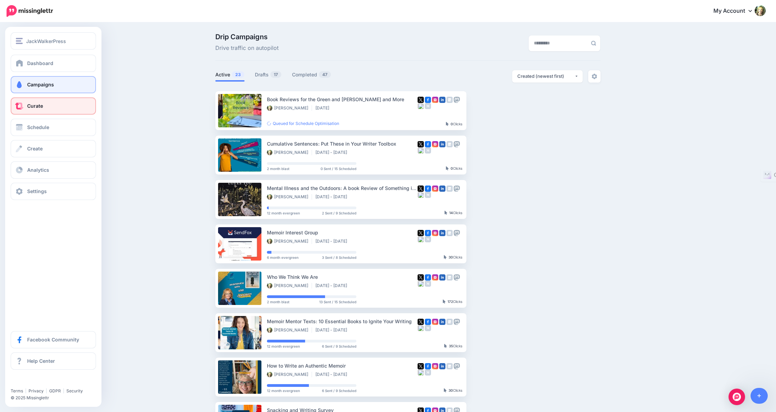
click at [37, 103] on span "Curate" at bounding box center [35, 106] width 16 height 6
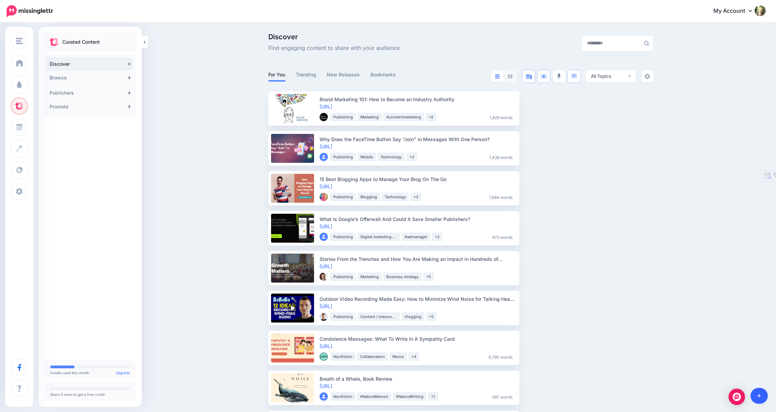
click at [759, 399] on link at bounding box center [759, 396] width 18 height 16
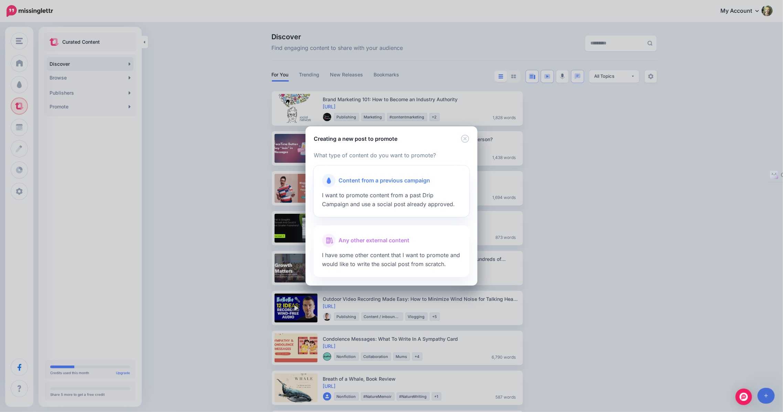
click at [364, 180] on span "Content from a previous campaign" at bounding box center [383, 180] width 91 height 9
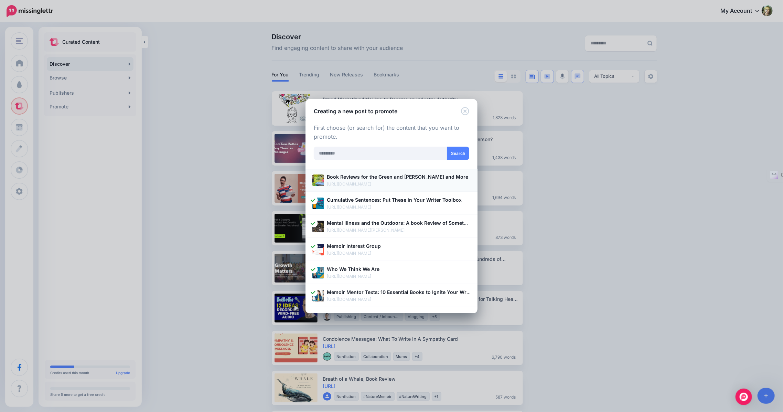
click at [403, 177] on b "Book Reviews for the Green and [PERSON_NAME] and More" at bounding box center [397, 177] width 141 height 6
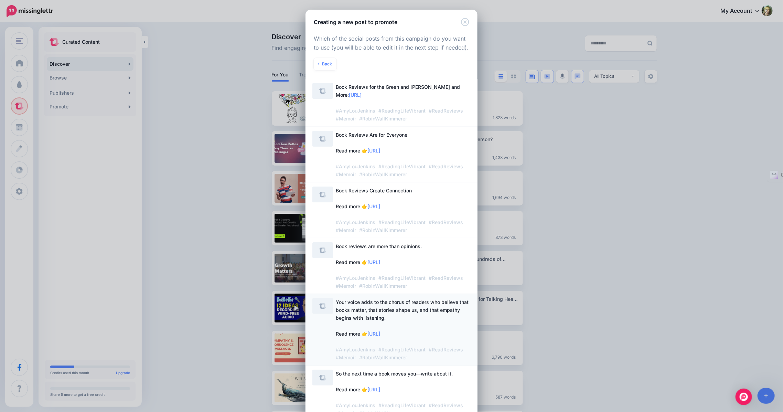
click at [371, 307] on span "Your voice adds to the chorus of readers who believe that books matter, that st…" at bounding box center [402, 329] width 133 height 61
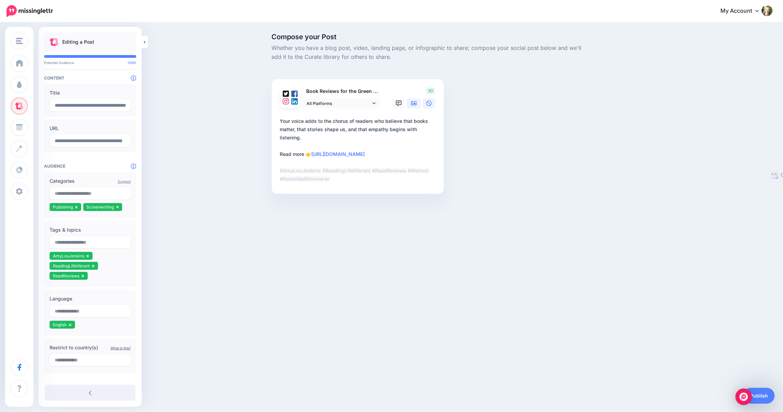
click at [413, 104] on icon at bounding box center [414, 103] width 6 height 4
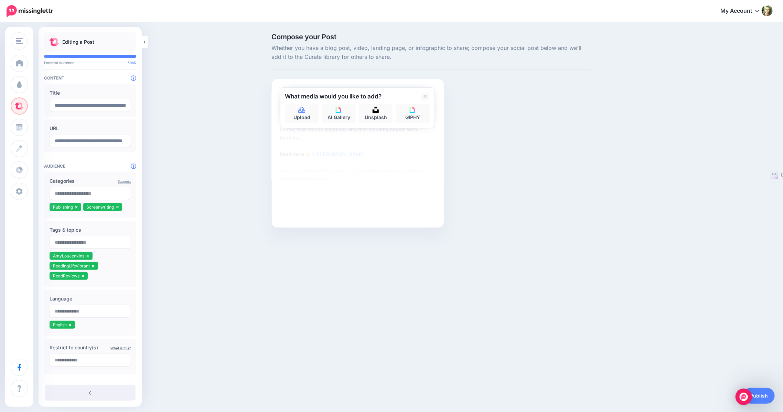
click at [533, 152] on div "Compose your Post Whether you have a blog post, video, landing page, or infogra…" at bounding box center [431, 140] width 329 height 215
click at [298, 111] on icon at bounding box center [301, 110] width 7 height 6
type textarea "**********"
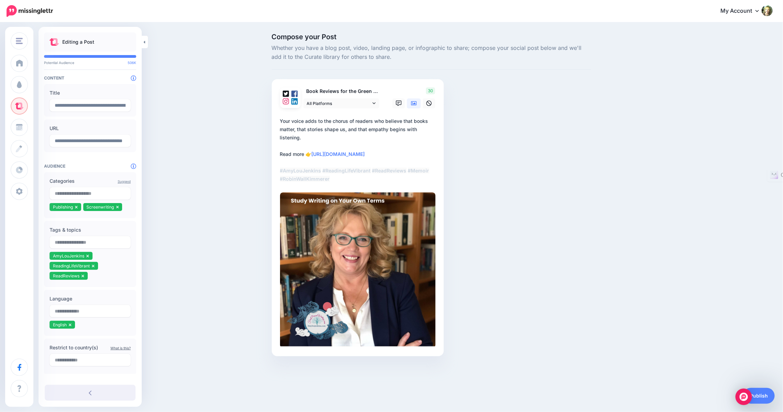
click at [413, 104] on icon at bounding box center [414, 103] width 6 height 6
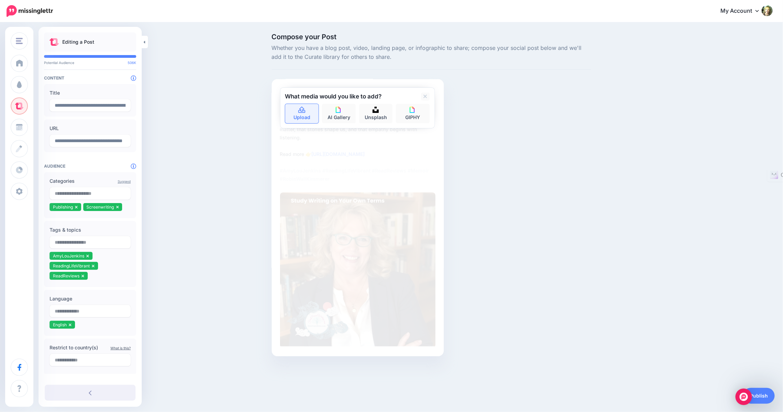
click at [306, 111] on link "Upload" at bounding box center [302, 113] width 34 height 19
click at [381, 111] on link "Unsplash" at bounding box center [376, 113] width 34 height 19
click at [424, 95] on icon at bounding box center [424, 96] width 3 height 3
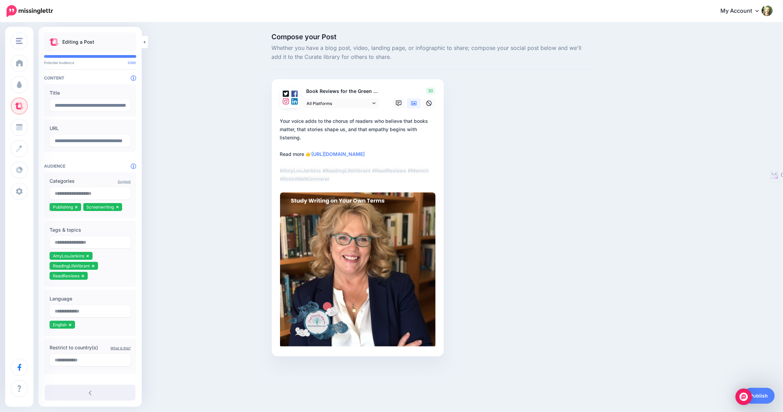
click at [413, 102] on icon at bounding box center [414, 103] width 6 height 6
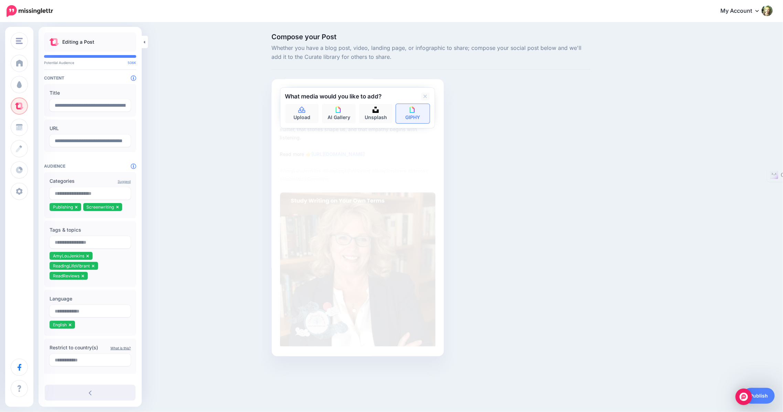
click at [413, 113] on link "GIPHY" at bounding box center [413, 113] width 34 height 19
type input "**********"
click at [417, 104] on button "submit" at bounding box center [423, 110] width 12 height 13
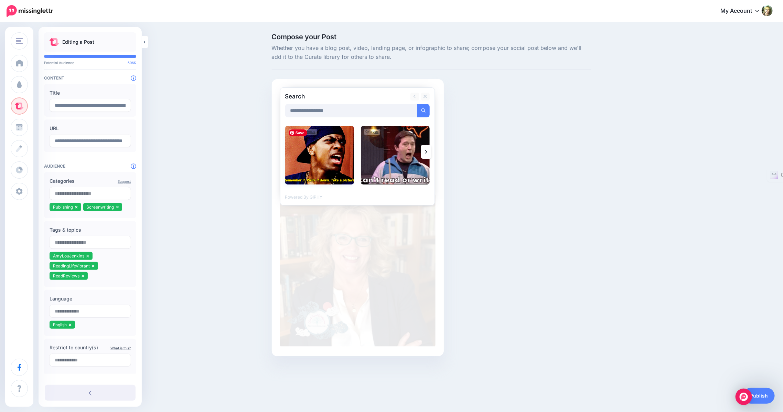
click at [315, 150] on img at bounding box center [319, 155] width 69 height 58
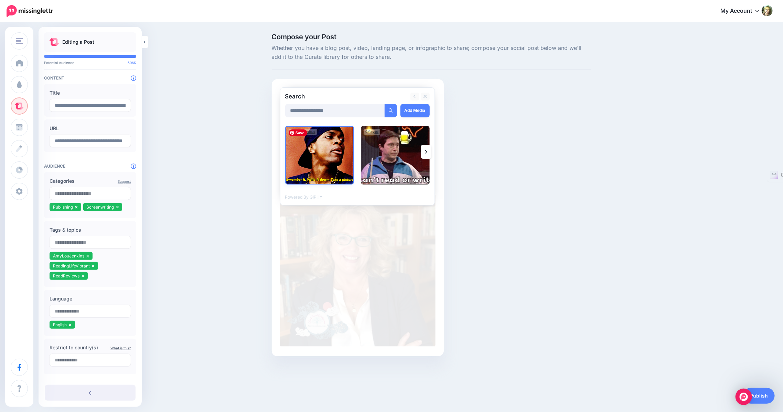
click at [316, 153] on img at bounding box center [319, 155] width 69 height 58
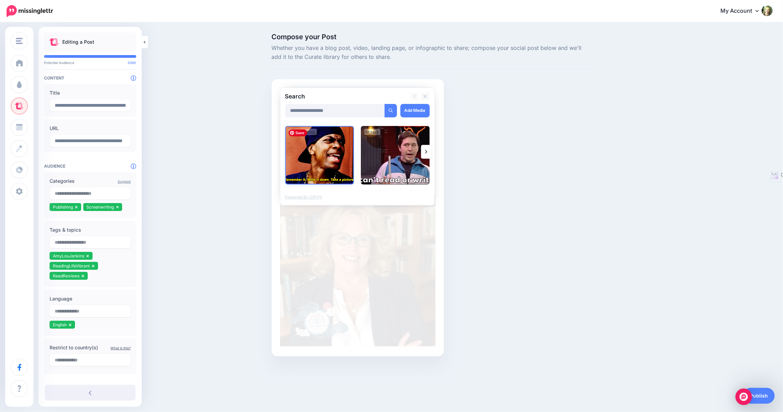
click at [320, 164] on img at bounding box center [319, 155] width 69 height 58
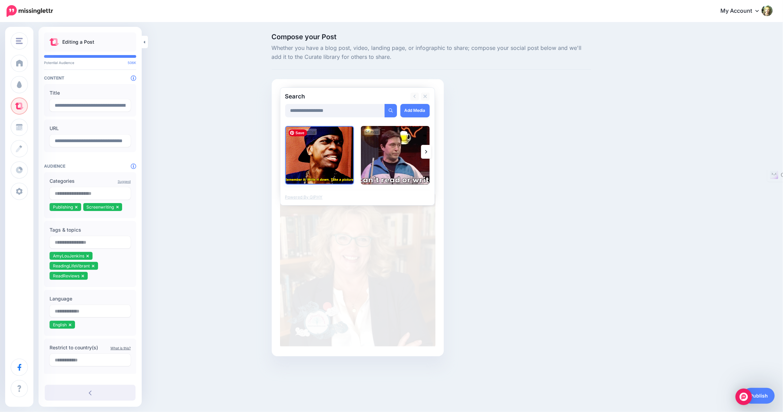
click at [320, 164] on img at bounding box center [319, 155] width 69 height 58
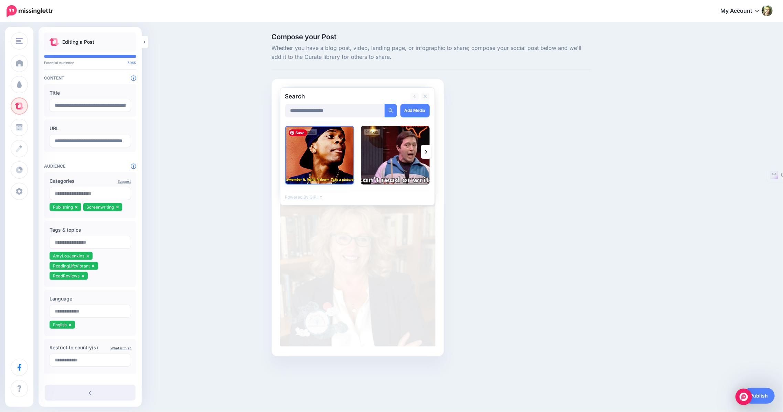
click at [320, 164] on img at bounding box center [319, 155] width 69 height 58
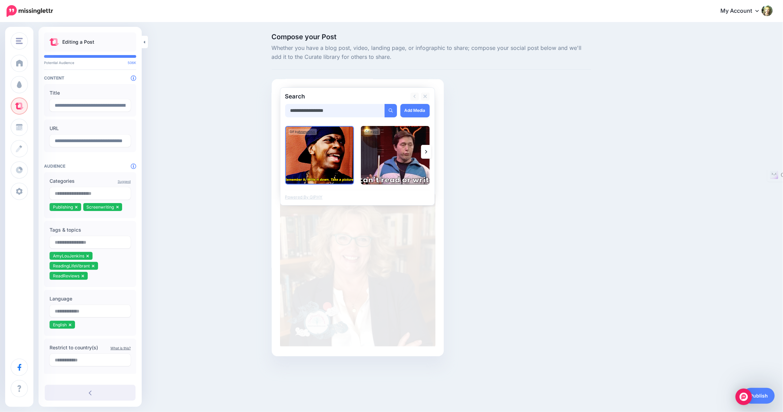
click at [348, 111] on input "**********" at bounding box center [335, 110] width 100 height 13
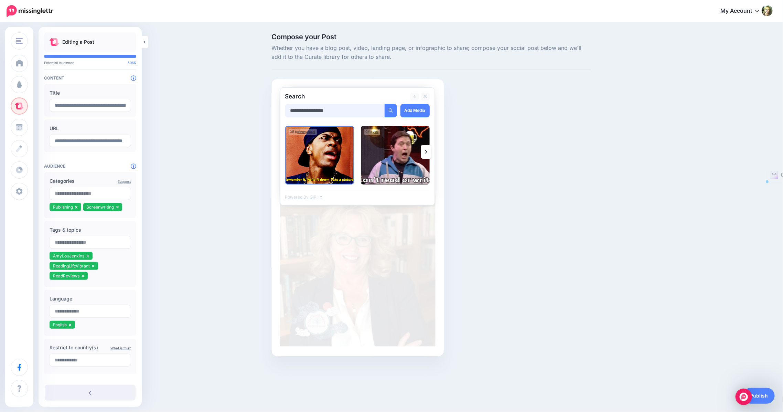
drag, startPoint x: 348, startPoint y: 111, endPoint x: 271, endPoint y: 110, distance: 77.0
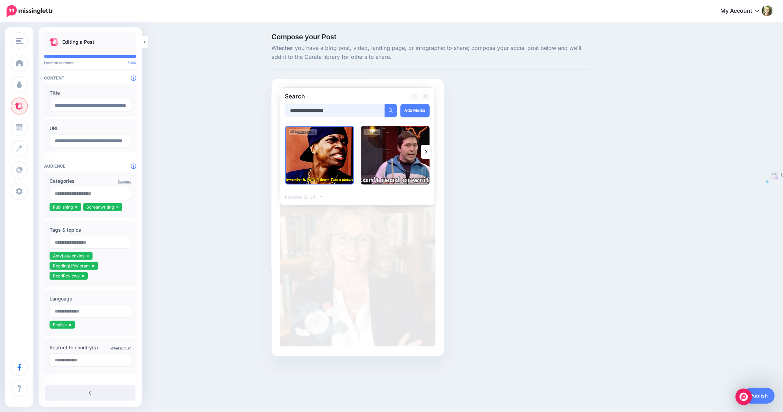
click at [272, 110] on div "Book Reviews for the Green and WIldish and More All Platforms Facebook" at bounding box center [358, 217] width 172 height 277
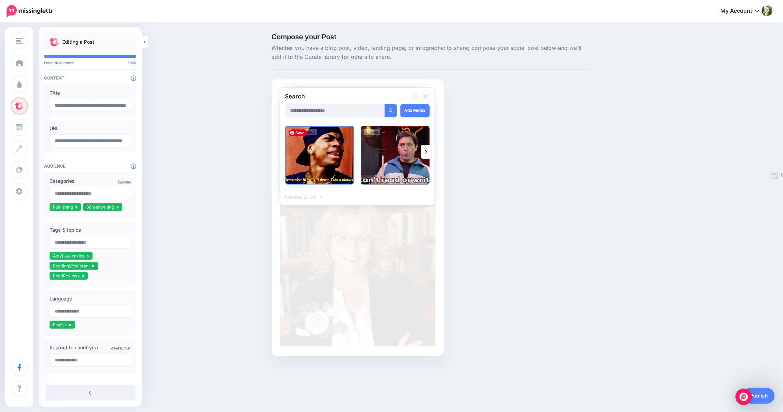
click at [301, 139] on img at bounding box center [319, 155] width 69 height 58
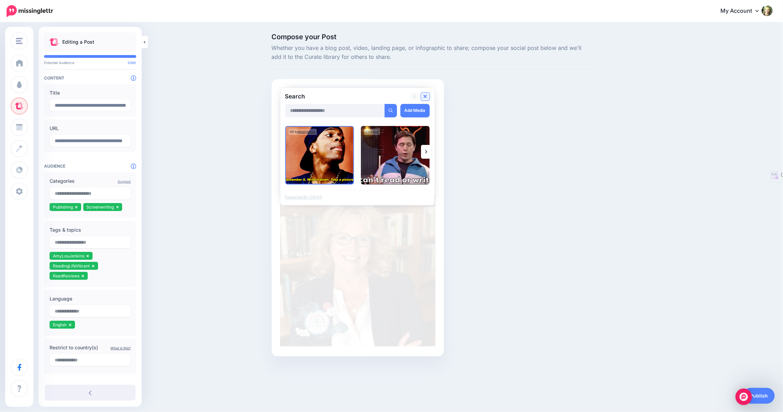
click at [424, 96] on icon at bounding box center [424, 96] width 3 height 3
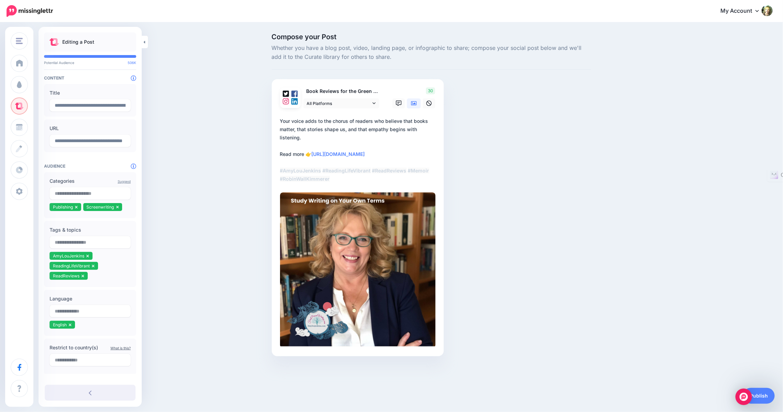
click at [413, 105] on icon at bounding box center [414, 103] width 6 height 4
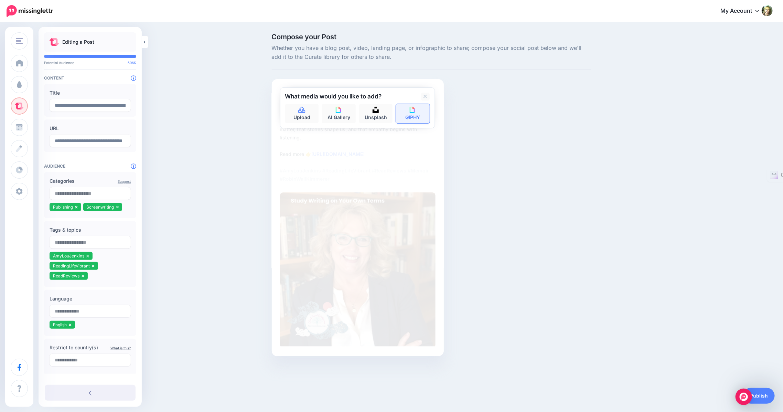
click at [411, 114] on link "GIPHY" at bounding box center [413, 113] width 34 height 19
type input "*****"
click at [417, 104] on button "submit" at bounding box center [423, 110] width 12 height 13
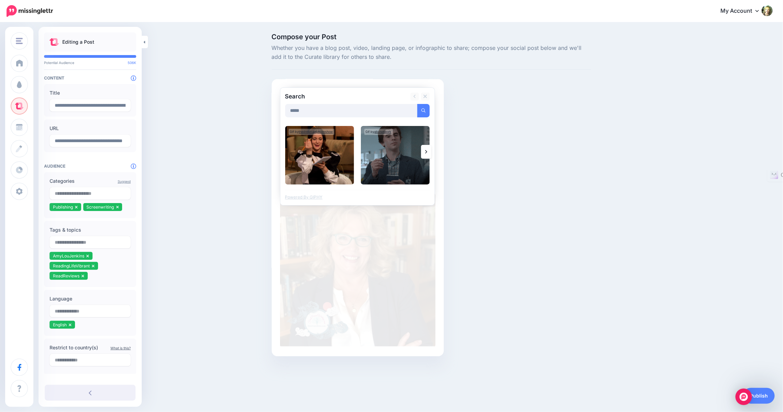
click at [426, 152] on icon at bounding box center [426, 151] width 2 height 3
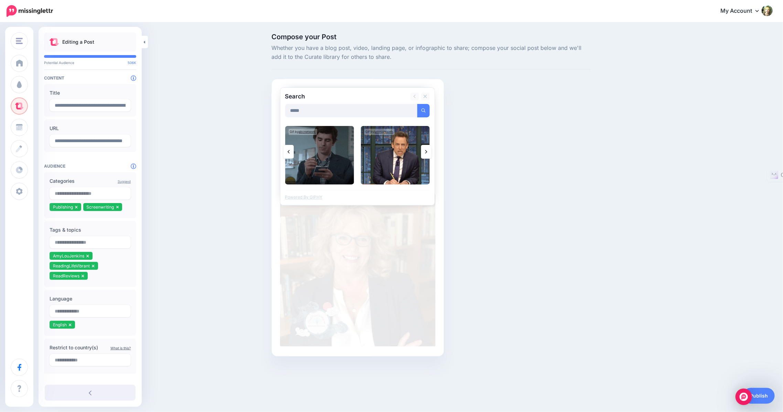
click at [426, 152] on icon at bounding box center [426, 151] width 2 height 3
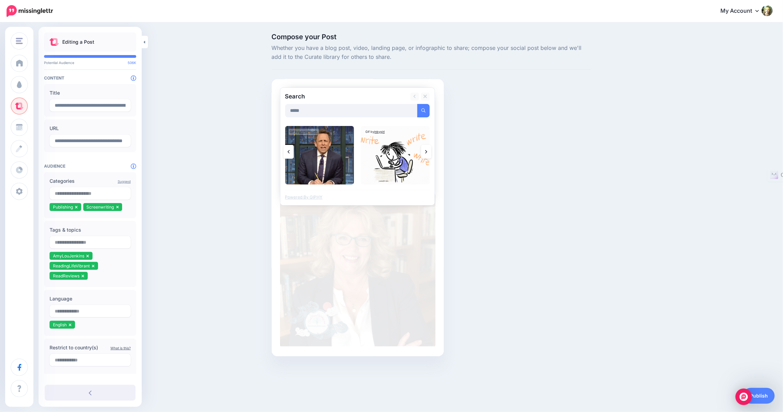
click at [425, 154] on icon at bounding box center [426, 152] width 2 height 6
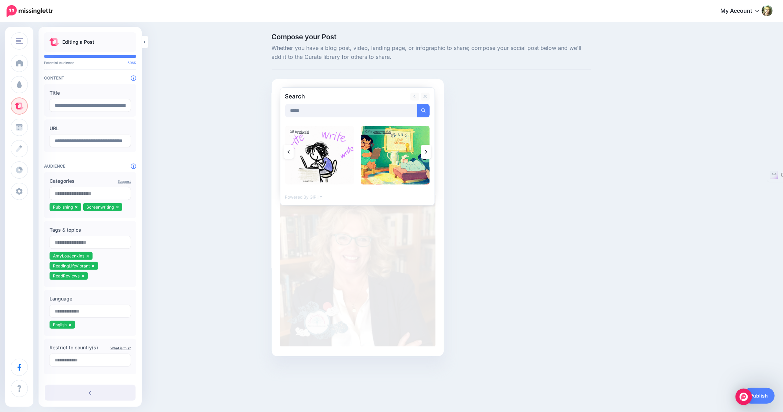
click at [424, 149] on link at bounding box center [426, 152] width 10 height 14
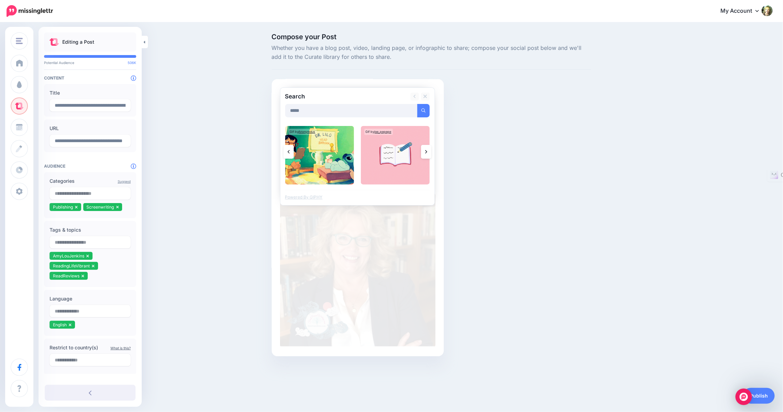
click at [424, 149] on link at bounding box center [426, 152] width 10 height 14
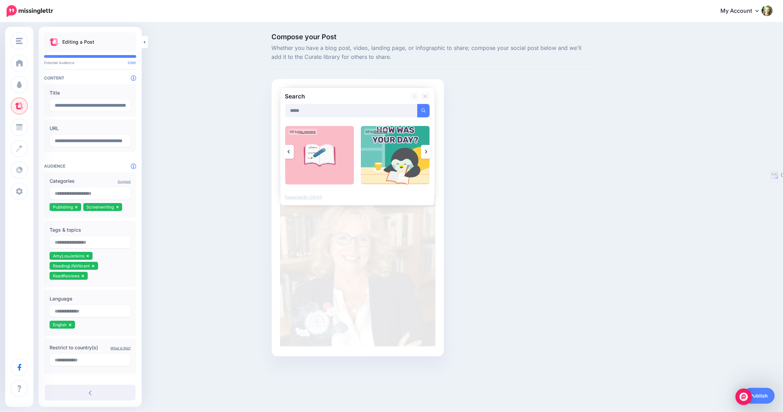
click at [424, 149] on link at bounding box center [426, 152] width 10 height 14
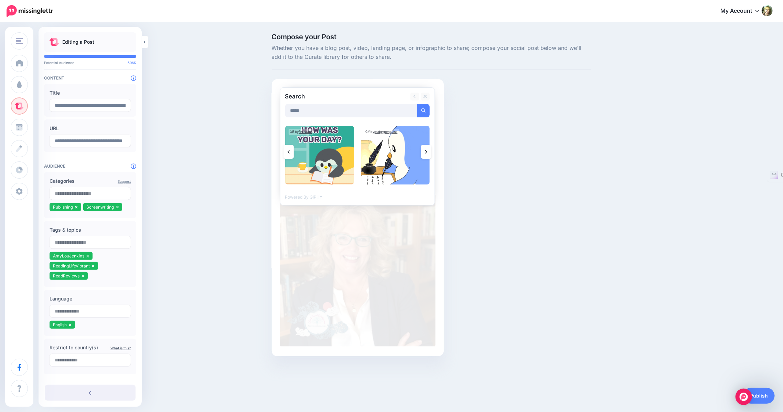
click at [423, 151] on link at bounding box center [426, 152] width 10 height 14
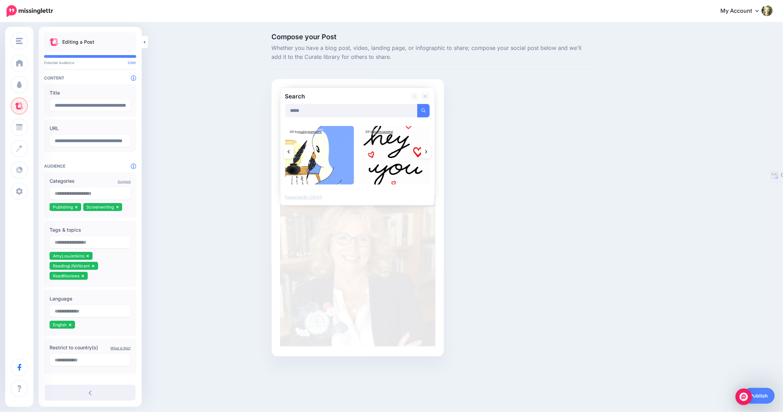
click at [423, 151] on link at bounding box center [426, 152] width 10 height 14
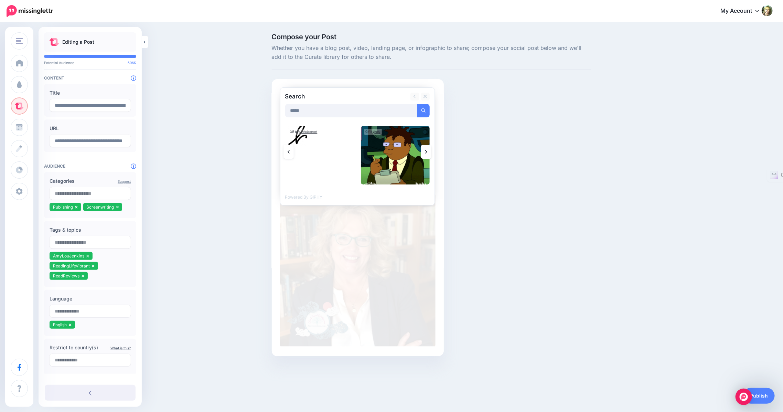
click at [426, 149] on icon at bounding box center [426, 152] width 2 height 6
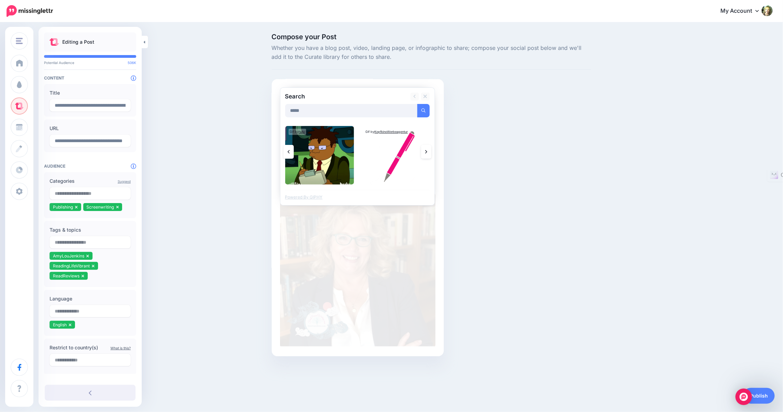
click at [426, 149] on icon at bounding box center [426, 152] width 2 height 6
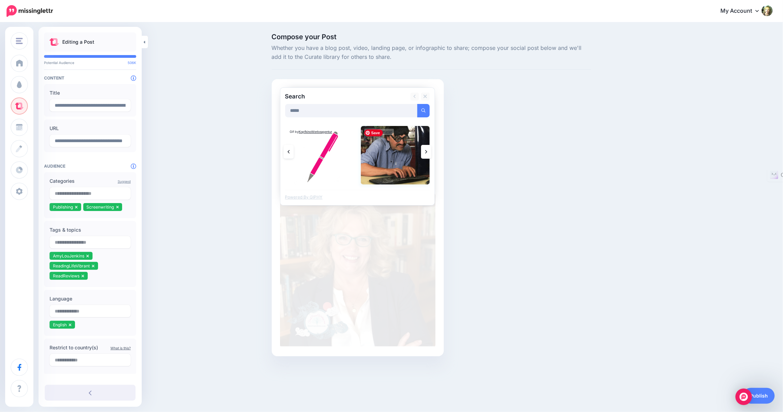
click at [388, 151] on img at bounding box center [395, 155] width 69 height 58
click at [424, 149] on link at bounding box center [426, 152] width 10 height 14
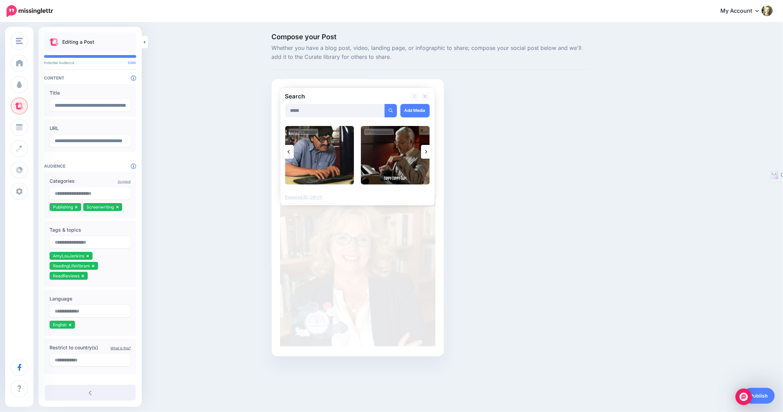
click at [424, 149] on link at bounding box center [426, 152] width 10 height 14
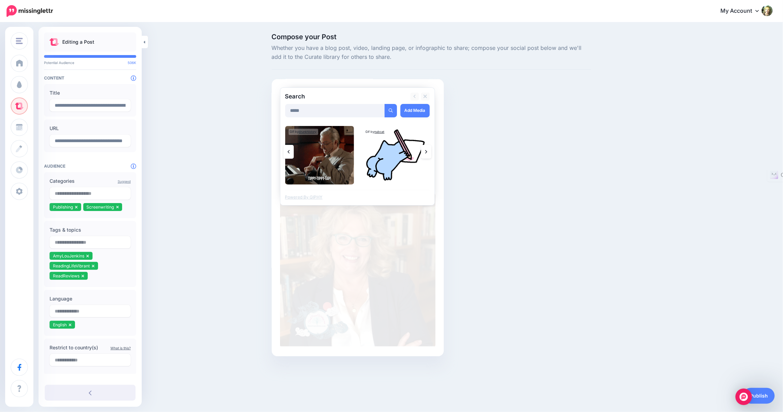
click at [424, 149] on link at bounding box center [426, 152] width 10 height 14
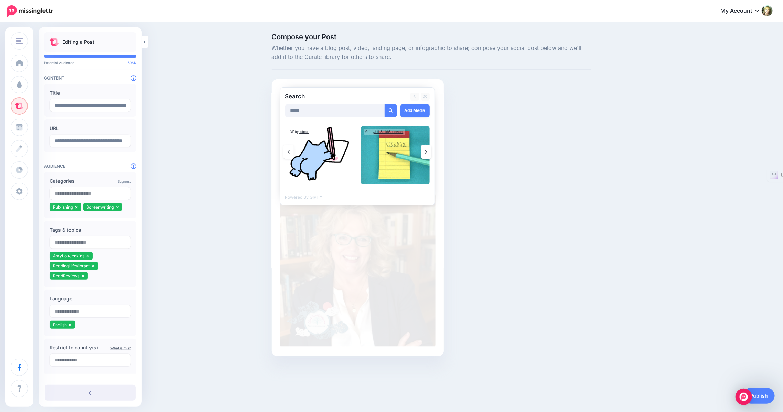
click at [424, 149] on link at bounding box center [426, 152] width 10 height 14
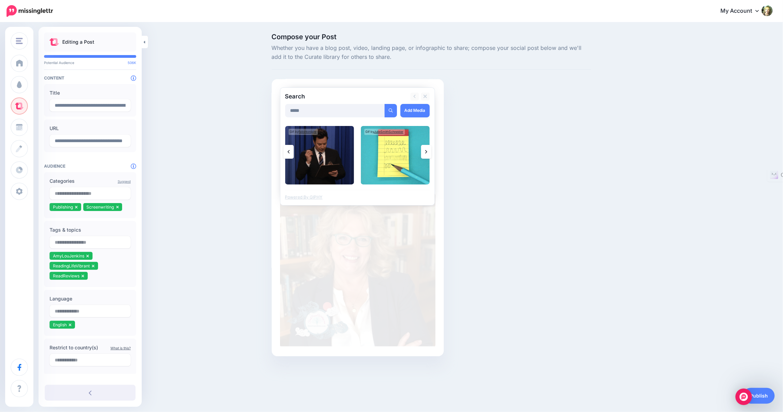
click at [424, 149] on link at bounding box center [426, 152] width 10 height 14
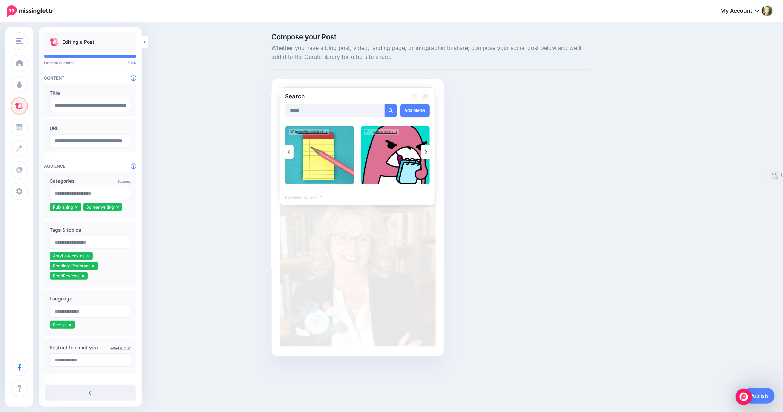
click at [424, 149] on link at bounding box center [426, 152] width 10 height 14
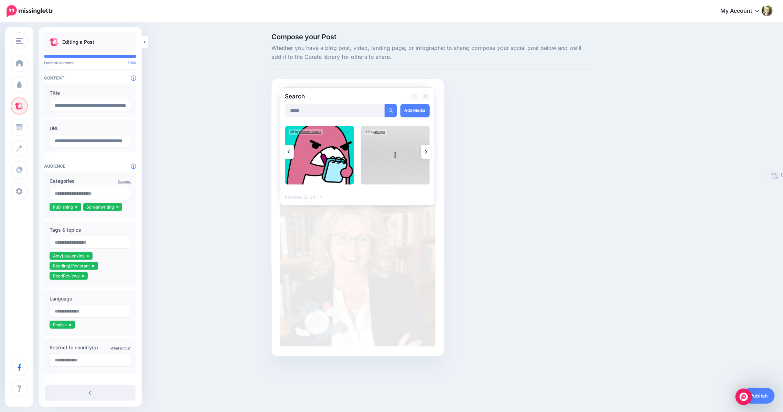
click at [424, 149] on link at bounding box center [426, 152] width 10 height 14
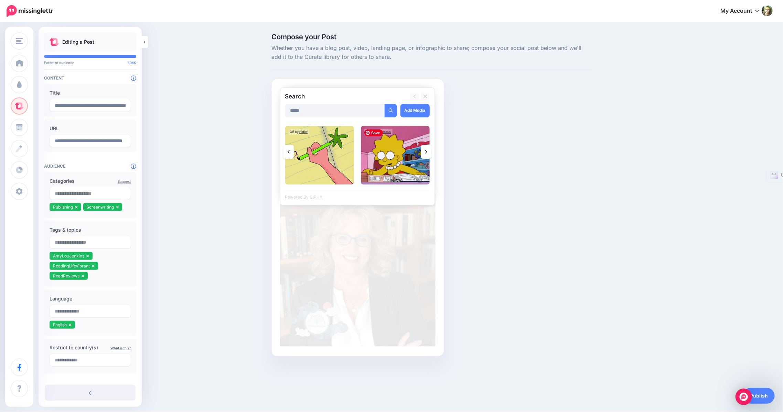
click at [393, 152] on img at bounding box center [395, 155] width 69 height 58
click at [419, 107] on link "Add Media" at bounding box center [414, 110] width 29 height 13
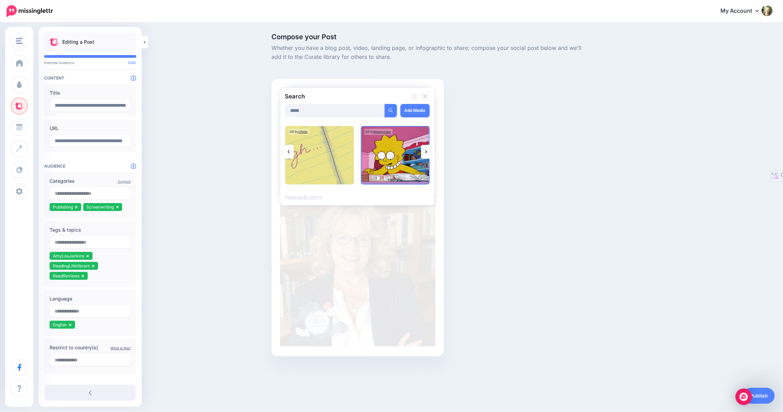
type textarea "**********"
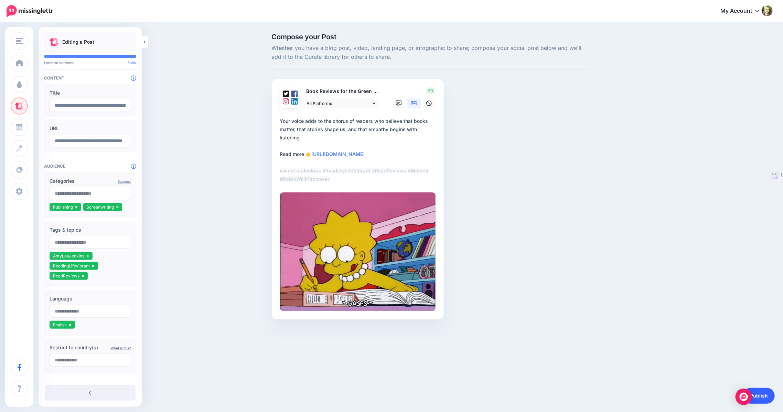
click at [761, 398] on link "Publish" at bounding box center [759, 396] width 32 height 16
